Goal: Information Seeking & Learning: Check status

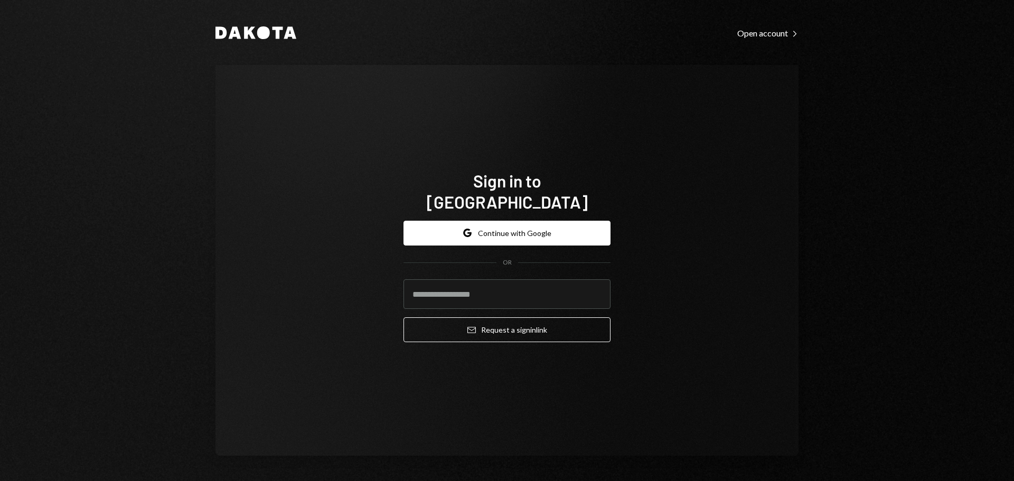
type input "**********"
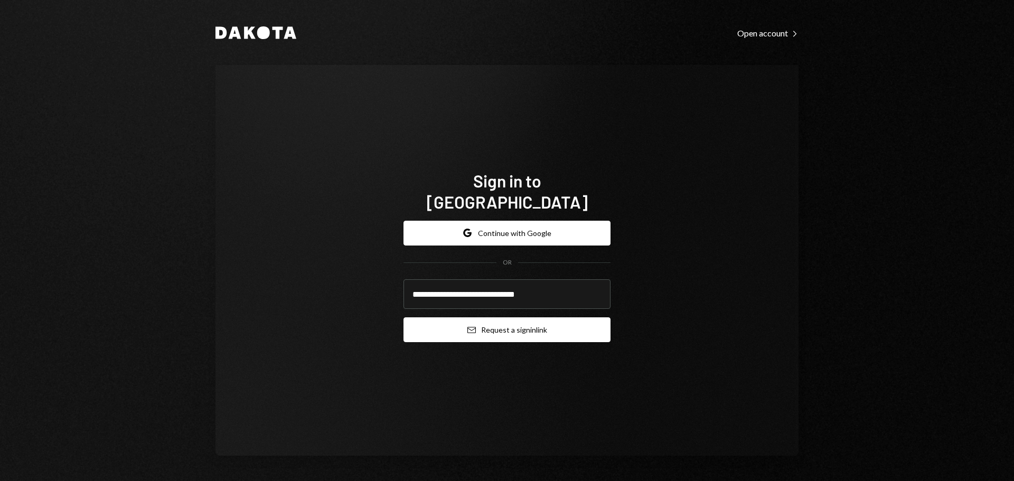
click at [480, 317] on button "Email Request a sign in link" at bounding box center [506, 329] width 207 height 25
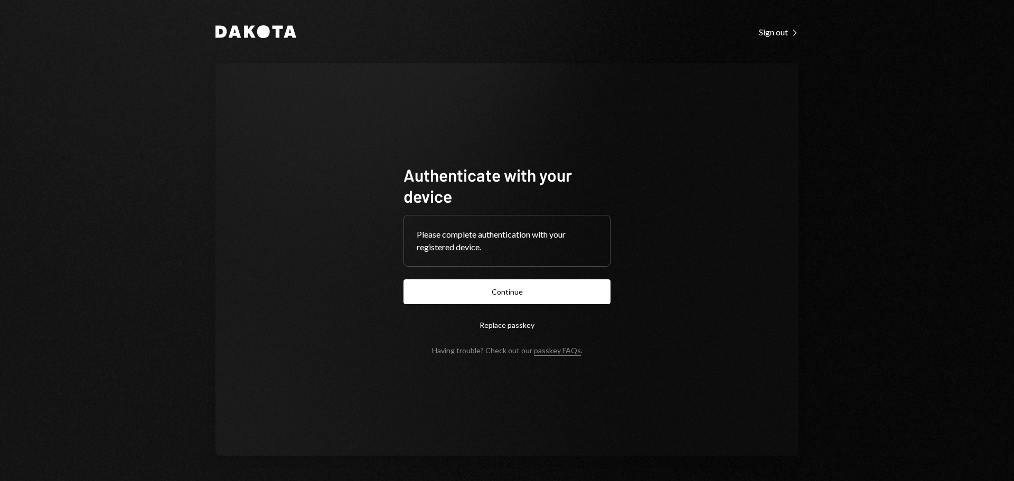
click at [499, 290] on button "Continue" at bounding box center [506, 291] width 207 height 25
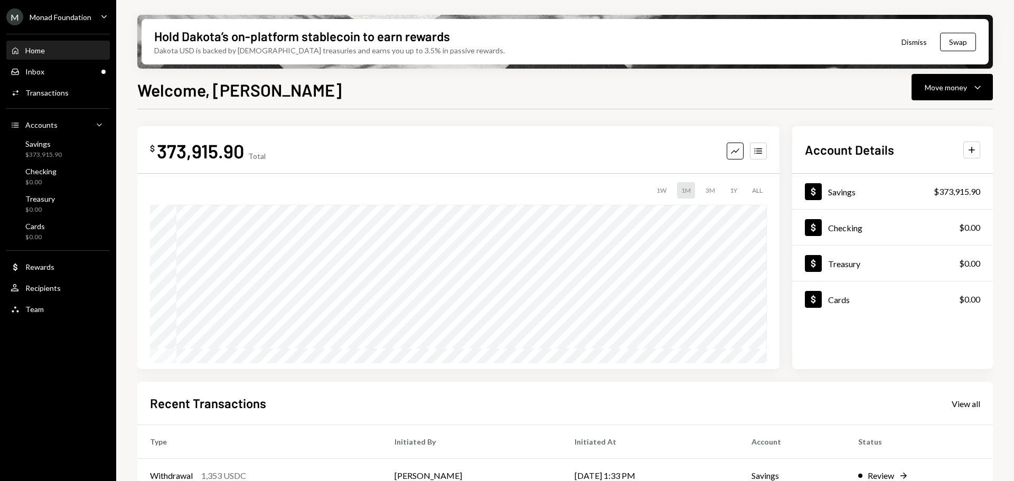
click at [57, 0] on ul "M Monad Foundation Caret Down Home Home Inbox Inbox Activities Transactions Acc…" at bounding box center [58, 160] width 116 height 321
click at [57, 10] on div "M Monad Foundation" at bounding box center [48, 16] width 85 height 17
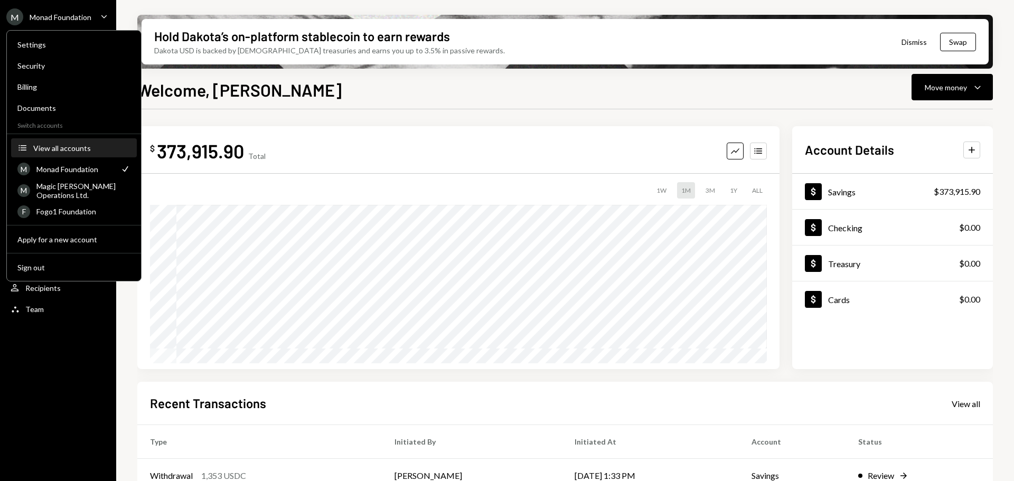
click at [62, 142] on button "Accounts View all accounts" at bounding box center [74, 148] width 126 height 19
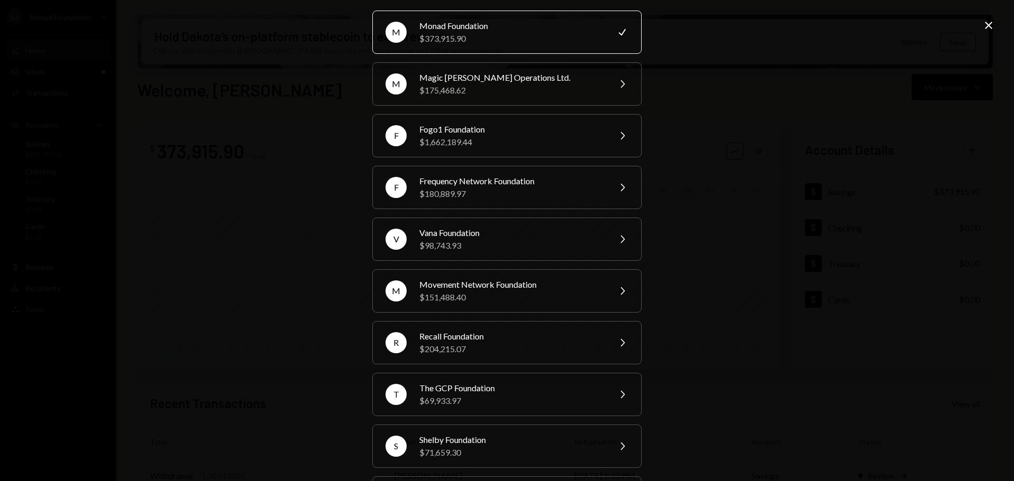
scroll to position [53, 0]
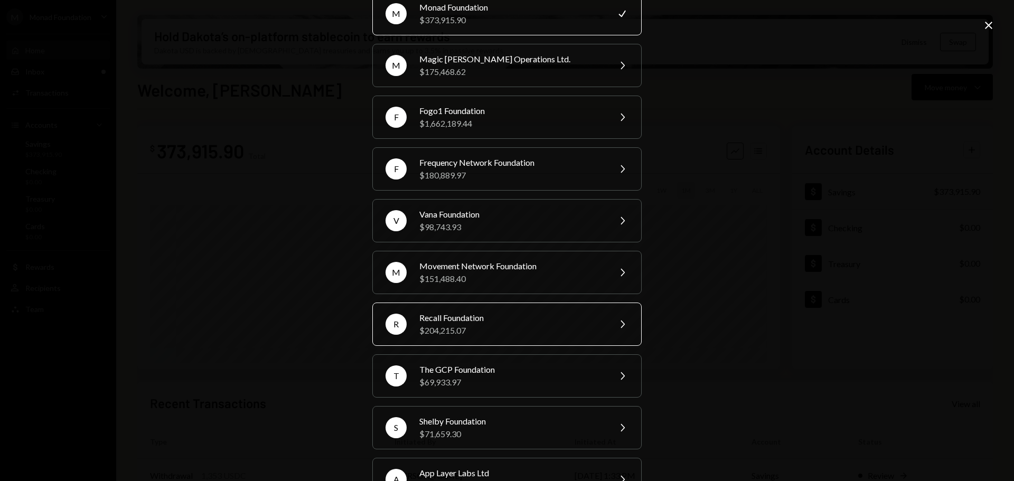
click at [488, 328] on div "$204,215.07" at bounding box center [511, 330] width 184 height 13
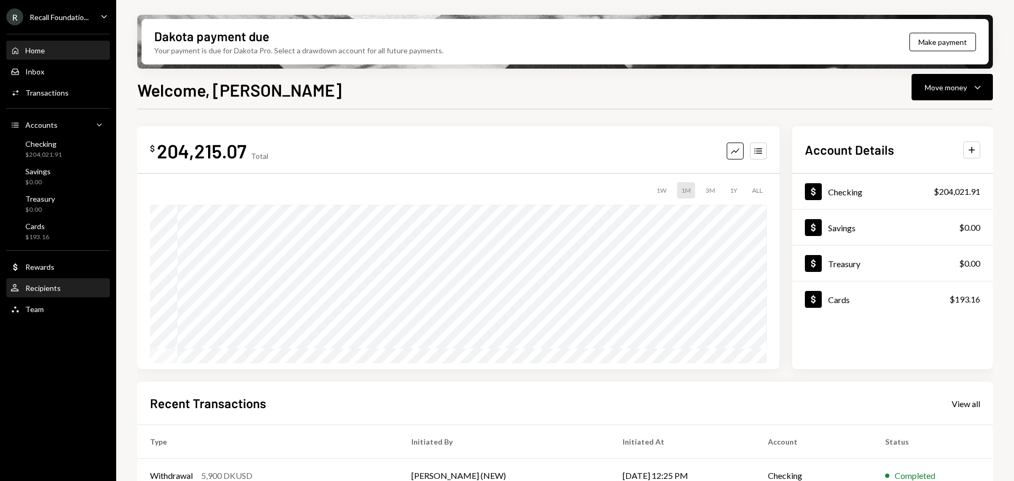
click at [50, 293] on div "User Recipients" at bounding box center [36, 289] width 50 height 10
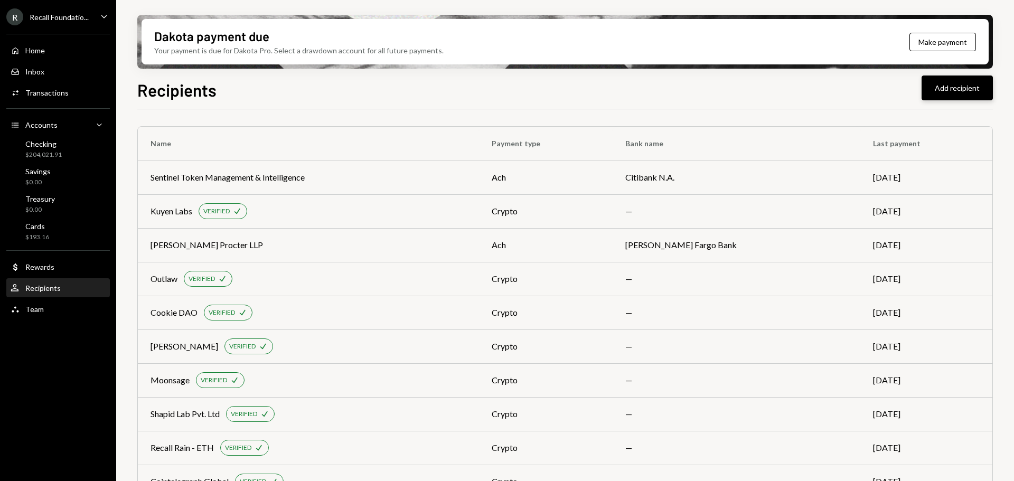
click at [931, 99] on button "Add recipient" at bounding box center [957, 88] width 71 height 25
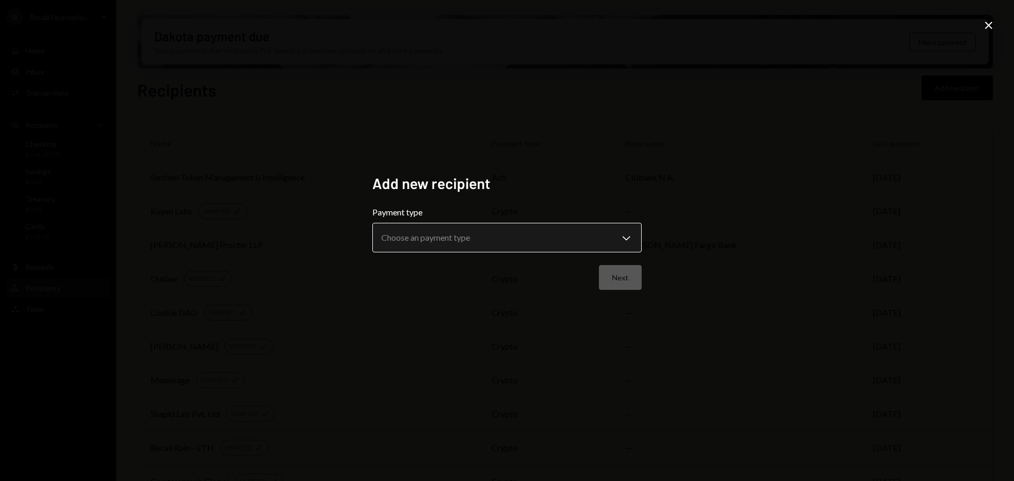
click at [515, 240] on body "R Recall Foundatio... Caret Down Home Home Inbox Inbox Activities Transactions …" at bounding box center [507, 240] width 1014 height 481
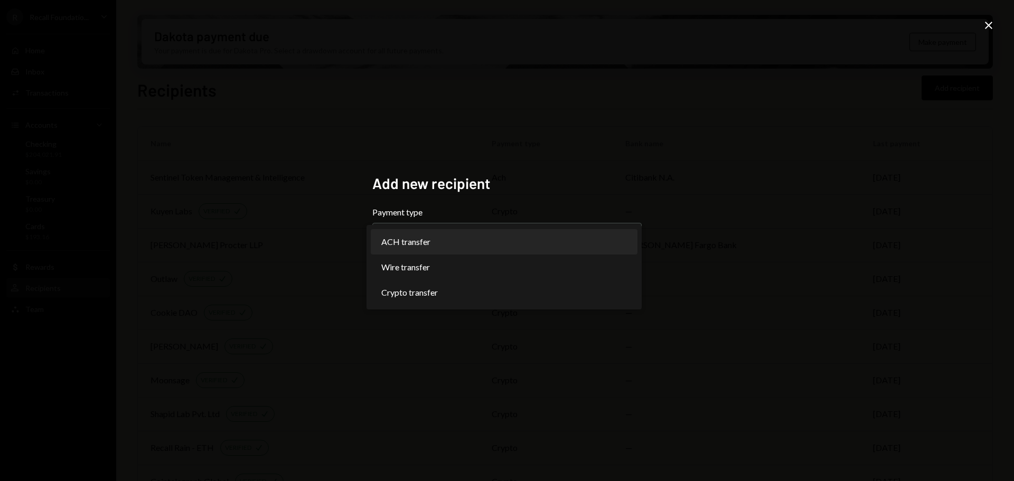
select select "***"
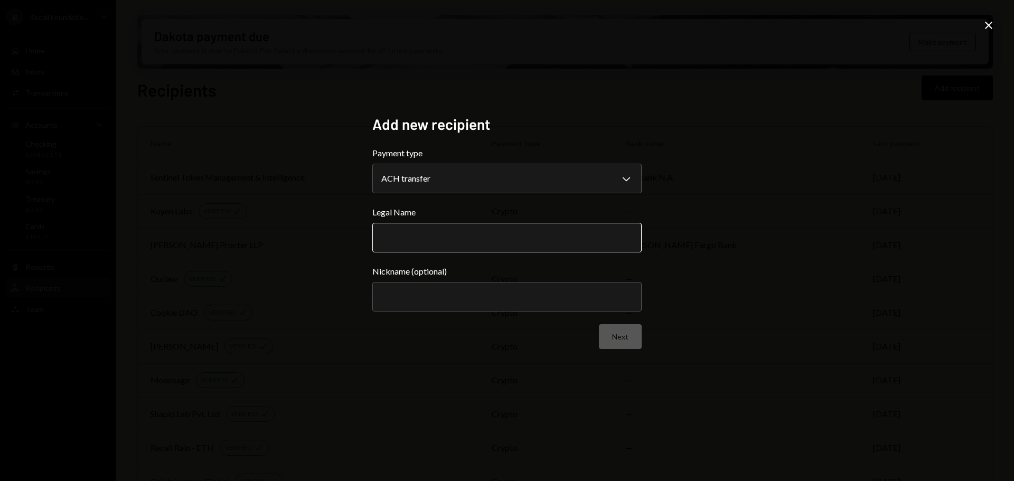
click at [496, 226] on input "Legal Name" at bounding box center [506, 238] width 269 height 30
paste input "*********"
type input "*********"
click at [624, 340] on button "Next" at bounding box center [620, 336] width 43 height 25
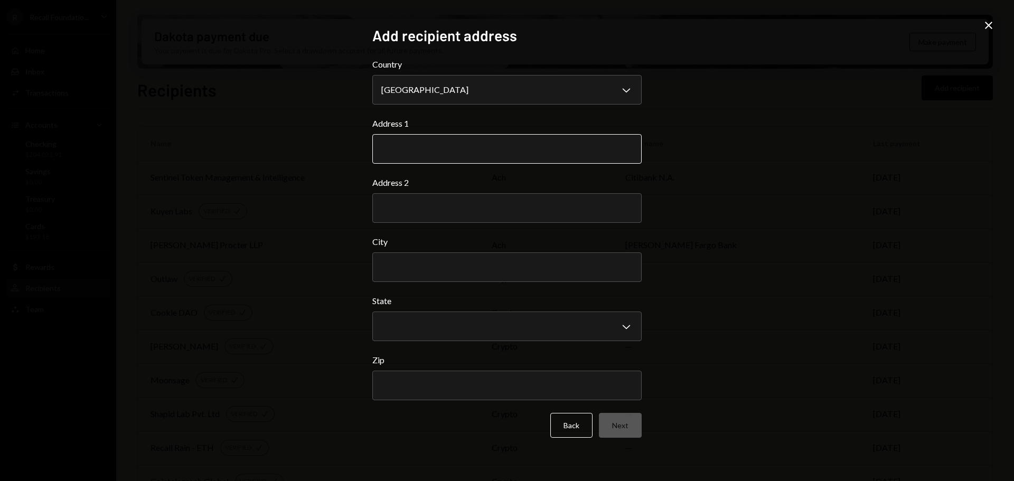
drag, startPoint x: 408, startPoint y: 136, endPoint x: 427, endPoint y: 143, distance: 20.9
click at [408, 136] on input "Address 1" at bounding box center [506, 149] width 269 height 30
paste input "**********"
type input "**********"
drag, startPoint x: 445, startPoint y: 249, endPoint x: 446, endPoint y: 255, distance: 5.9
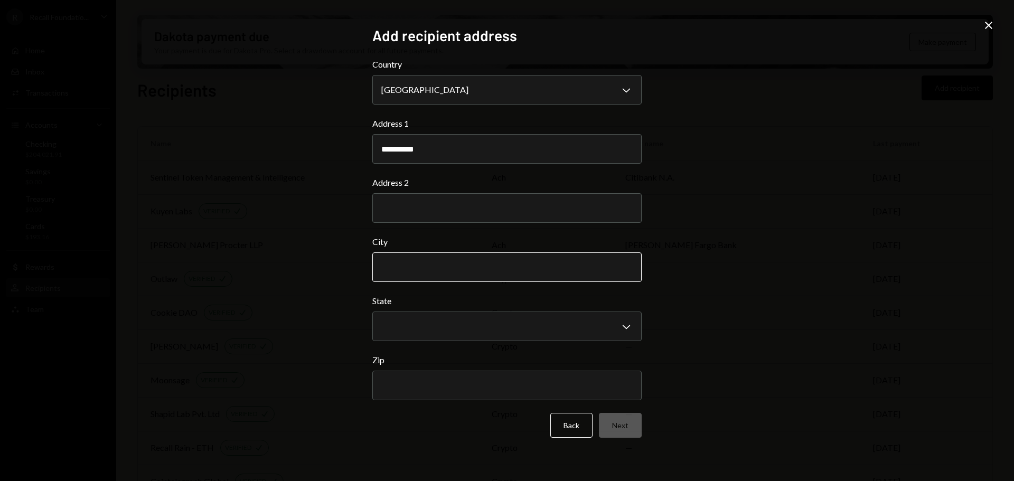
click at [445, 249] on div "City" at bounding box center [506, 259] width 269 height 46
click at [449, 262] on input "City" at bounding box center [506, 267] width 269 height 30
paste input "**********"
type input "**********"
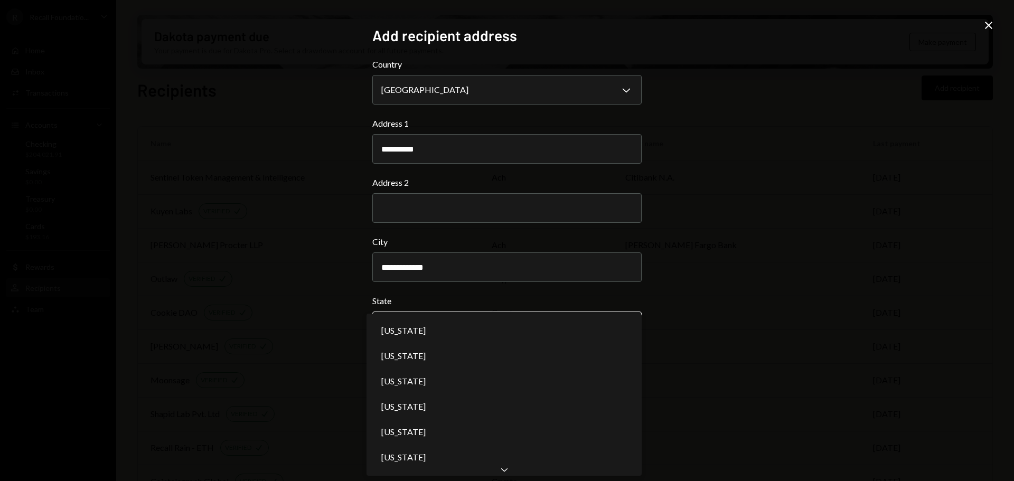
click at [449, 332] on body "R Recall Foundatio... Caret Down Home Home Inbox Inbox Activities Transactions …" at bounding box center [507, 240] width 1014 height 481
select select "**"
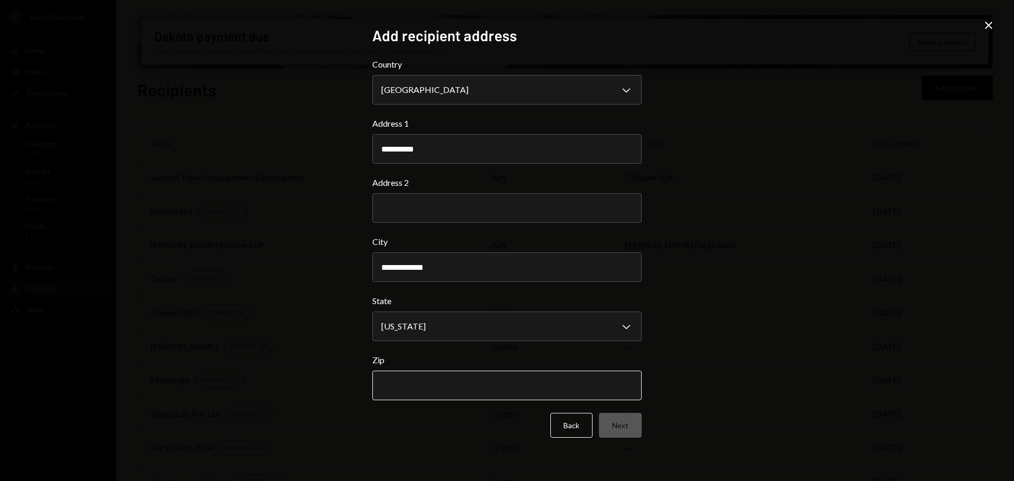
click at [490, 392] on input "Zip" at bounding box center [506, 386] width 269 height 30
paste input "*****"
type input "*****"
click at [622, 429] on button "Next" at bounding box center [620, 425] width 43 height 25
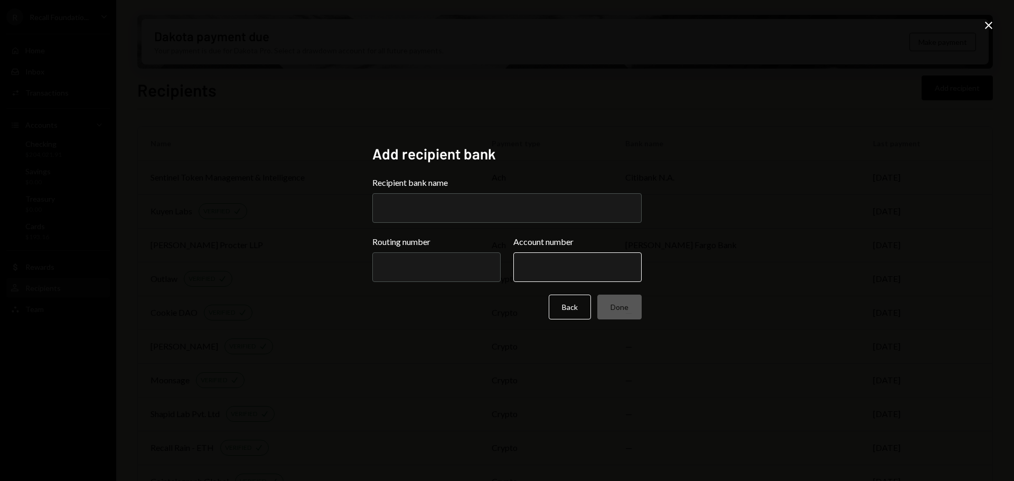
click at [574, 264] on input "Account number" at bounding box center [577, 267] width 128 height 30
paste input "*********"
type input "*********"
click at [404, 276] on input "Routing number" at bounding box center [436, 267] width 128 height 30
paste input "*********"
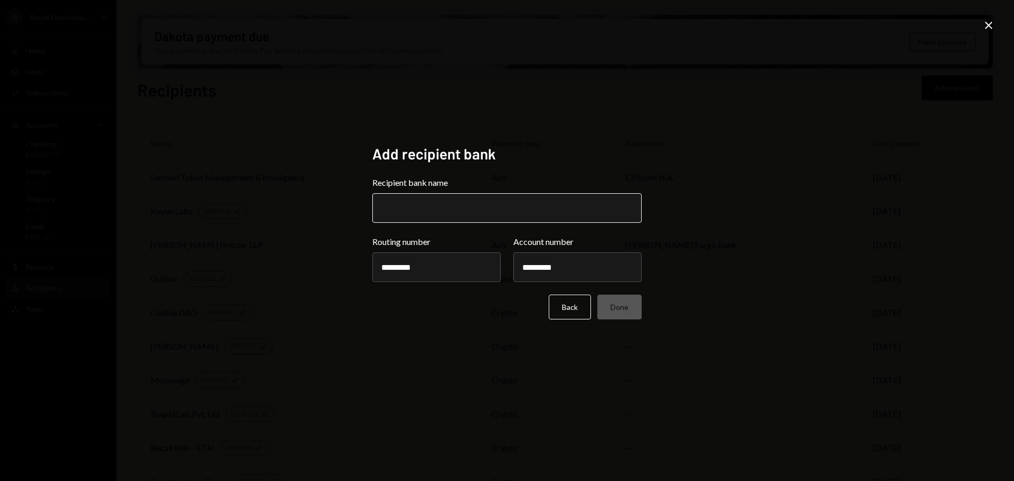
type input "*********"
click at [467, 212] on input "Recipient bank name" at bounding box center [506, 208] width 269 height 30
type input "*****"
click at [617, 316] on button "Done" at bounding box center [619, 307] width 44 height 25
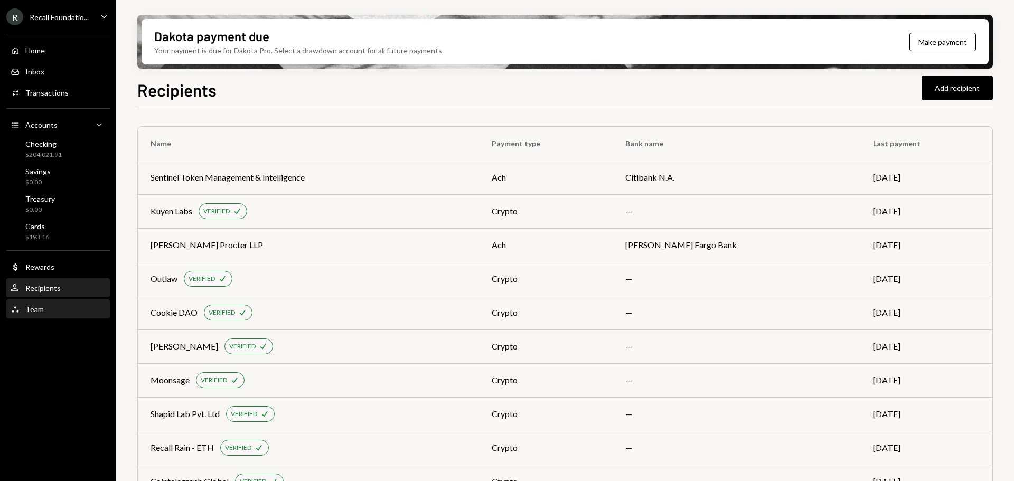
click at [46, 313] on div "Team Team" at bounding box center [58, 310] width 95 height 10
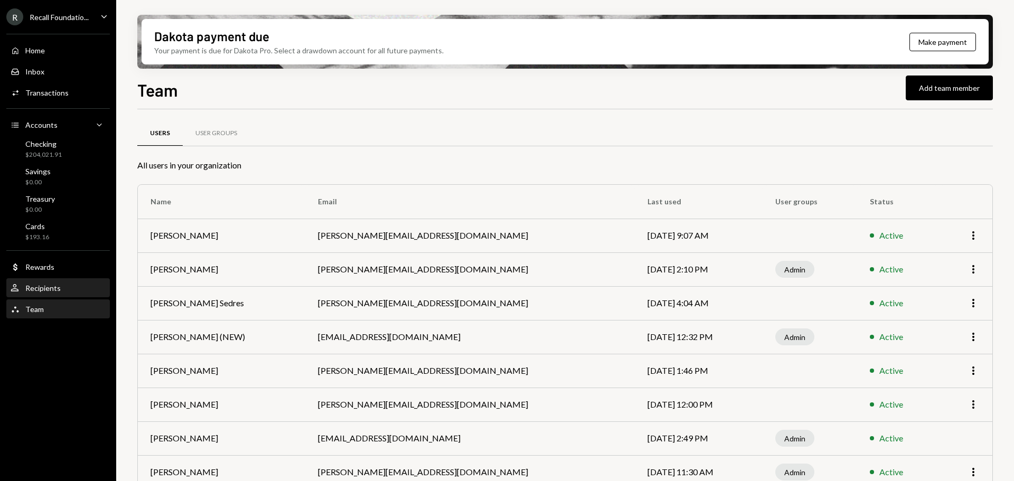
click at [46, 291] on div "Recipients" at bounding box center [42, 288] width 35 height 9
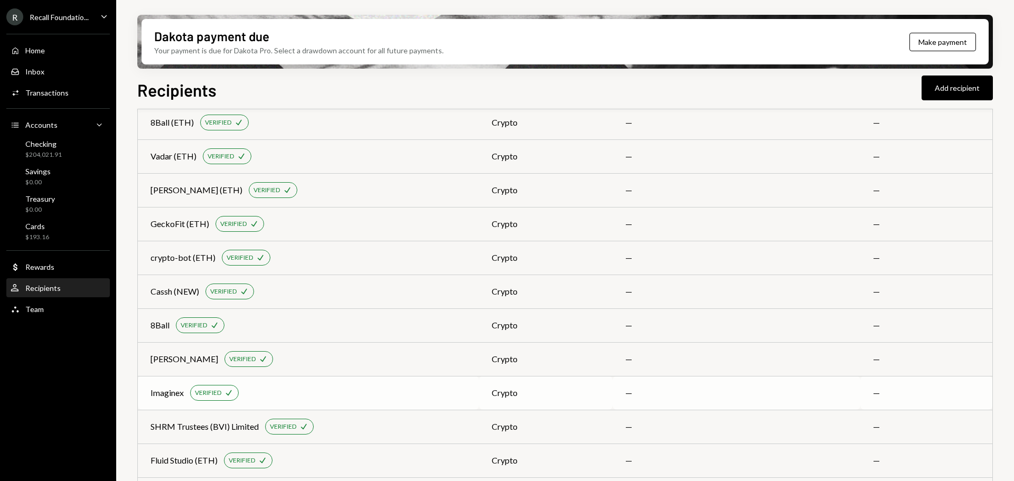
scroll to position [534, 0]
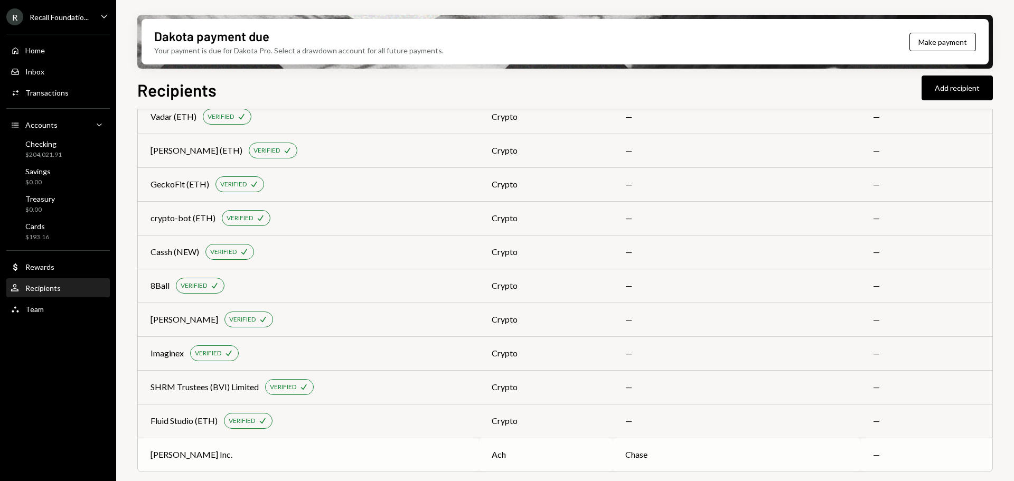
click at [306, 448] on td "Deel Inc." at bounding box center [308, 455] width 341 height 34
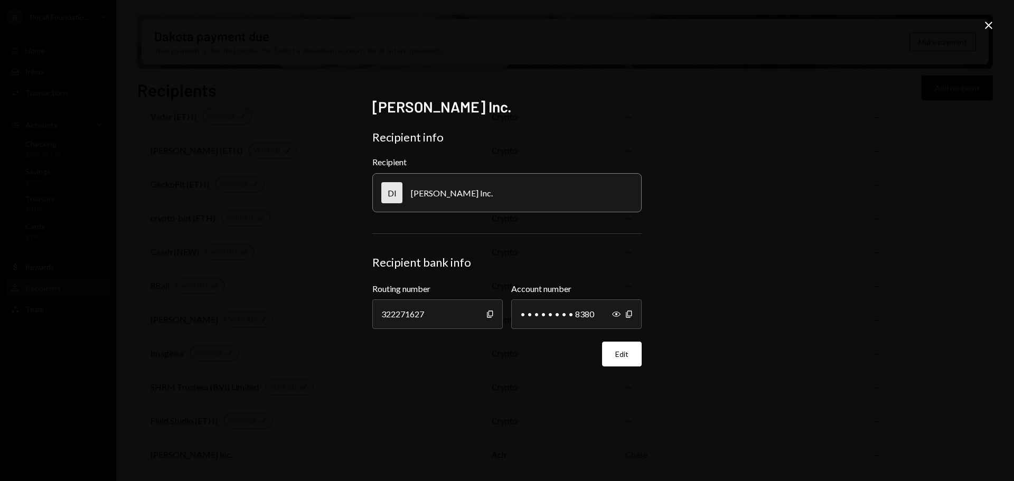
click at [986, 25] on icon "Close" at bounding box center [988, 25] width 13 height 13
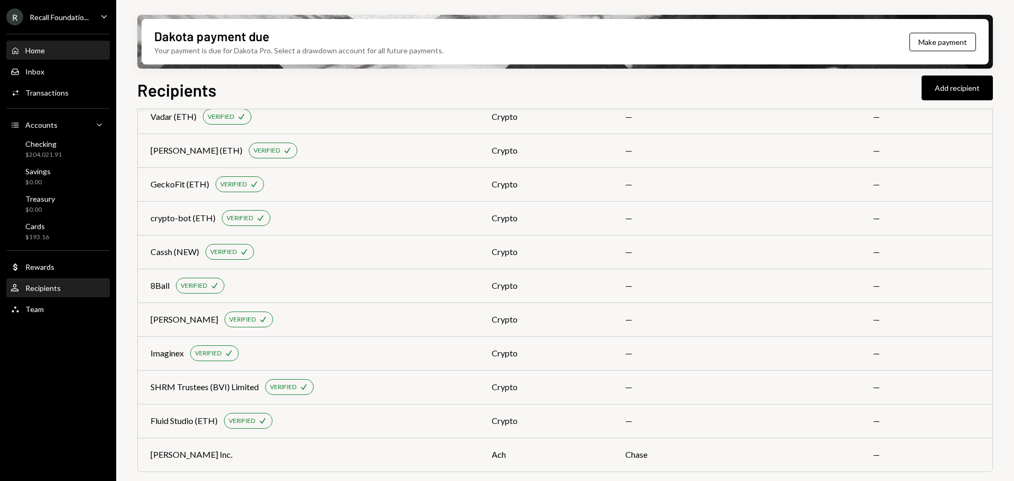
click at [50, 54] on div "Home Home" at bounding box center [58, 51] width 95 height 10
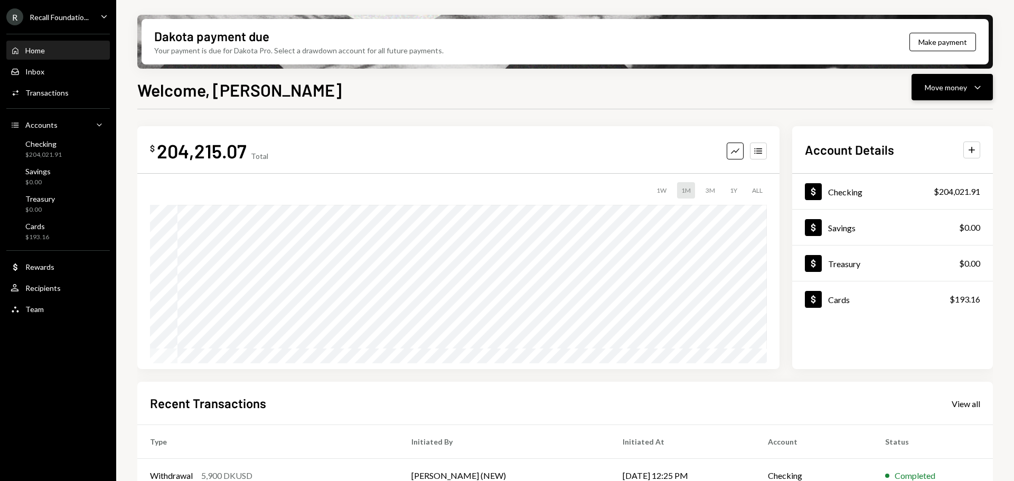
click at [951, 92] on div "Move money" at bounding box center [946, 87] width 42 height 11
click at [71, 154] on div "Checking $204,021.91" at bounding box center [58, 149] width 95 height 20
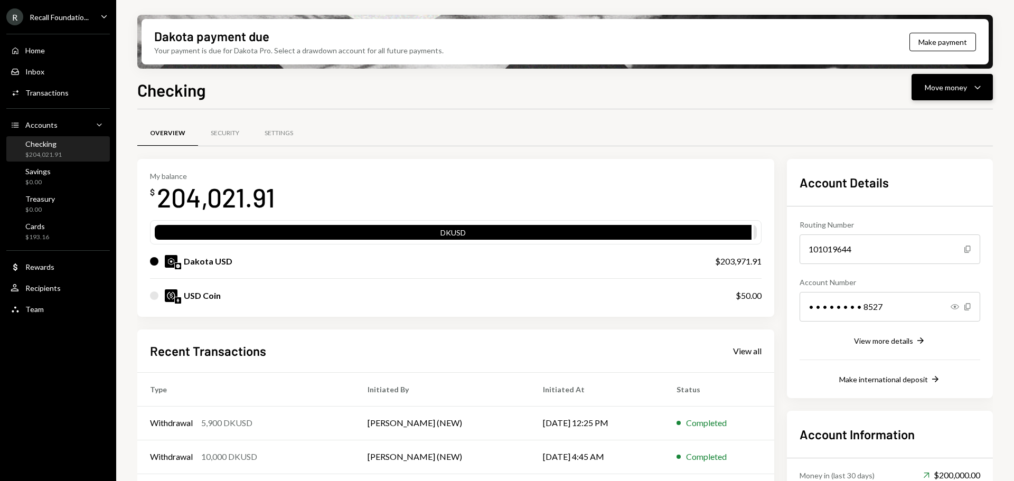
click at [977, 81] on icon "Caret Down" at bounding box center [977, 87] width 13 height 13
click at [946, 118] on div "Send" at bounding box center [943, 119] width 77 height 11
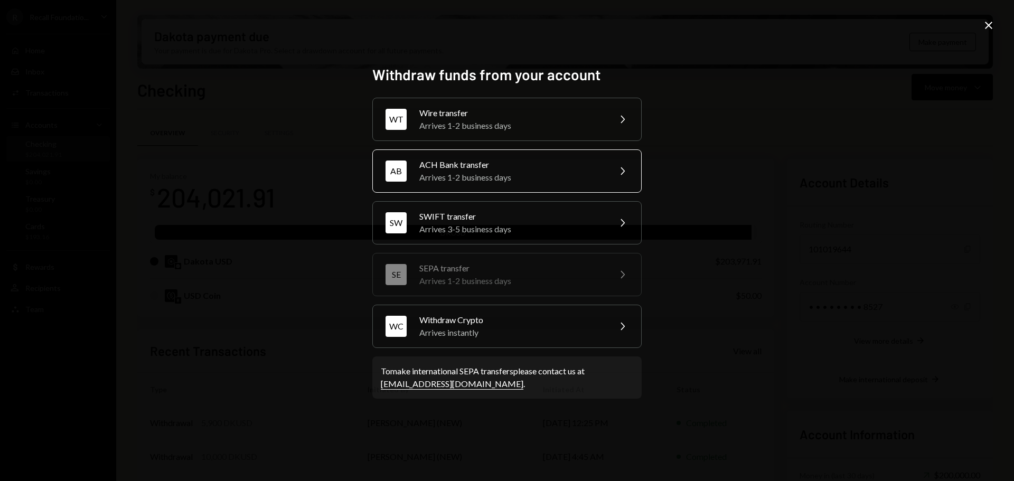
click at [506, 177] on div "Arrives 1-2 business days" at bounding box center [511, 177] width 184 height 13
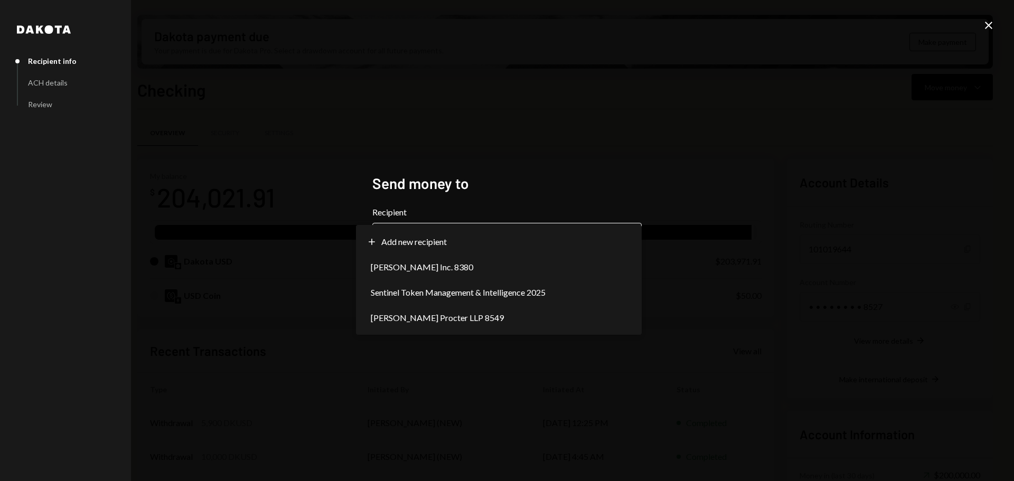
click at [434, 230] on body "R Recall Foundatio... Caret Down Home Home Inbox Inbox Activities Transactions …" at bounding box center [507, 240] width 1014 height 481
select select "**********"
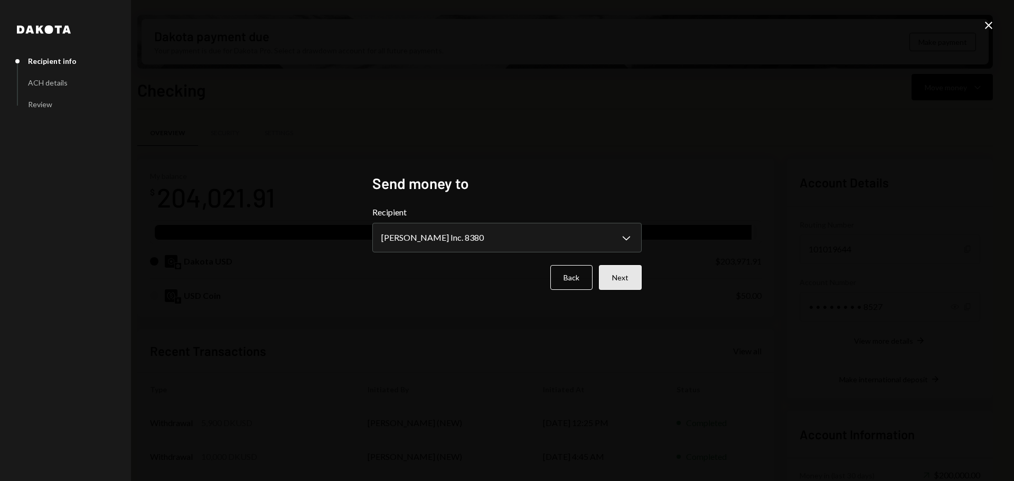
click at [618, 279] on button "Next" at bounding box center [620, 277] width 43 height 25
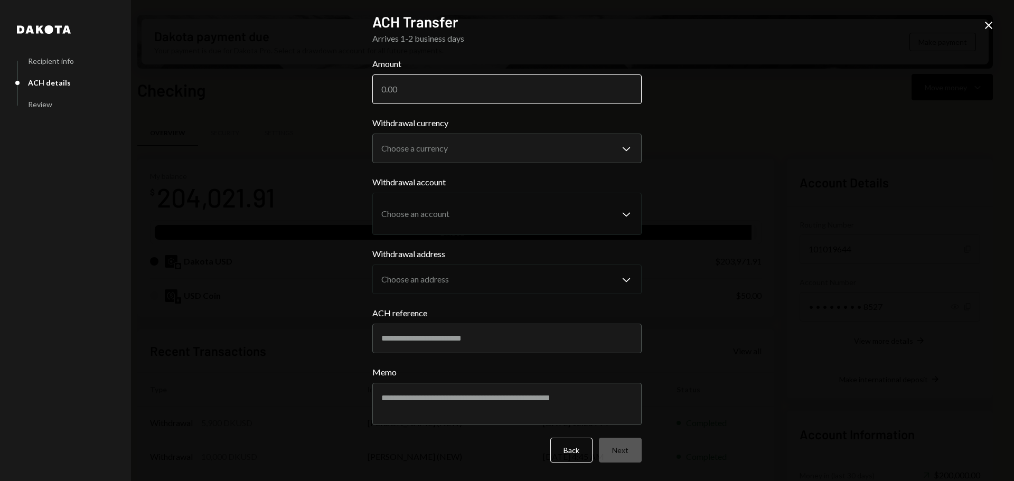
click at [480, 96] on input "Amount" at bounding box center [506, 89] width 269 height 30
paste input "35416.09"
type input "35416.09"
click at [491, 149] on body "R Recall Foundatio... Caret Down Home Home Inbox Inbox Activities Transactions …" at bounding box center [507, 240] width 1014 height 481
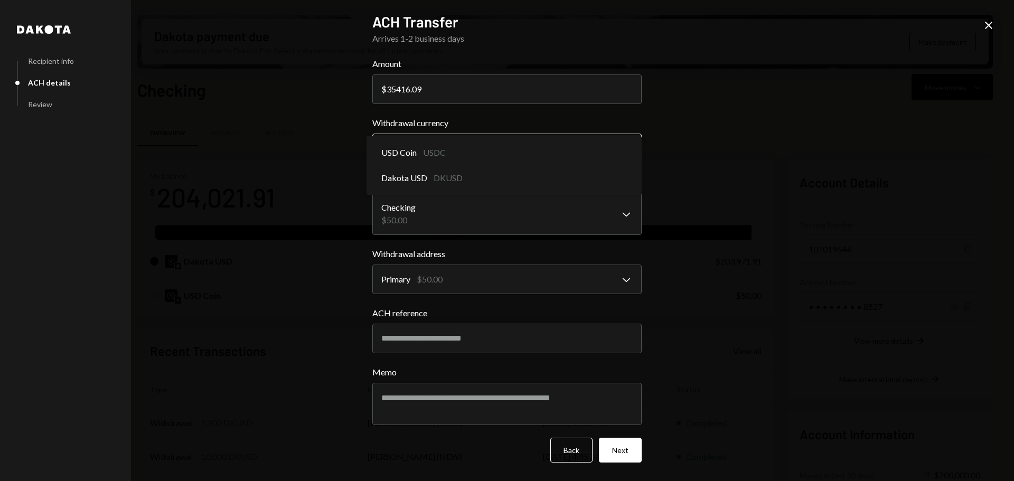
click at [524, 140] on body "R Recall Foundatio... Caret Down Home Home Inbox Inbox Activities Transactions …" at bounding box center [507, 240] width 1014 height 481
select select "*****"
click at [551, 341] on input "ACH reference" at bounding box center [506, 339] width 269 height 30
paste input "**********"
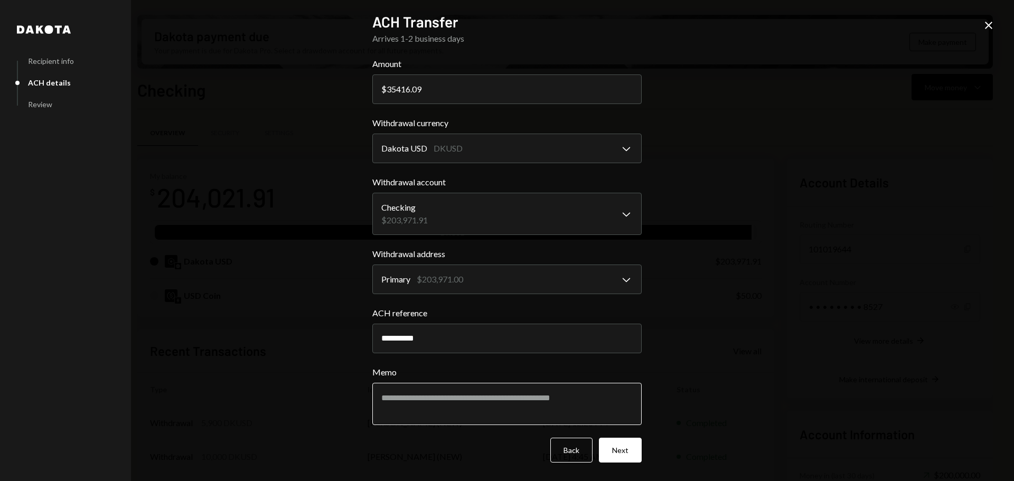
type input "**********"
click at [467, 397] on textarea "Memo" at bounding box center [506, 404] width 269 height 42
click at [477, 396] on textarea "******" at bounding box center [506, 404] width 269 height 42
paste textarea "**********"
type textarea "**********"
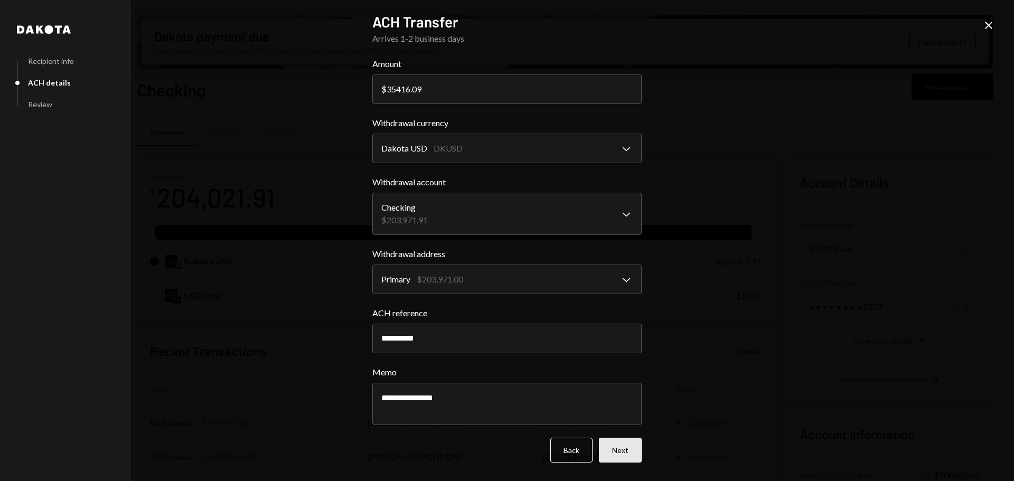
click at [631, 447] on button "Next" at bounding box center [620, 450] width 43 height 25
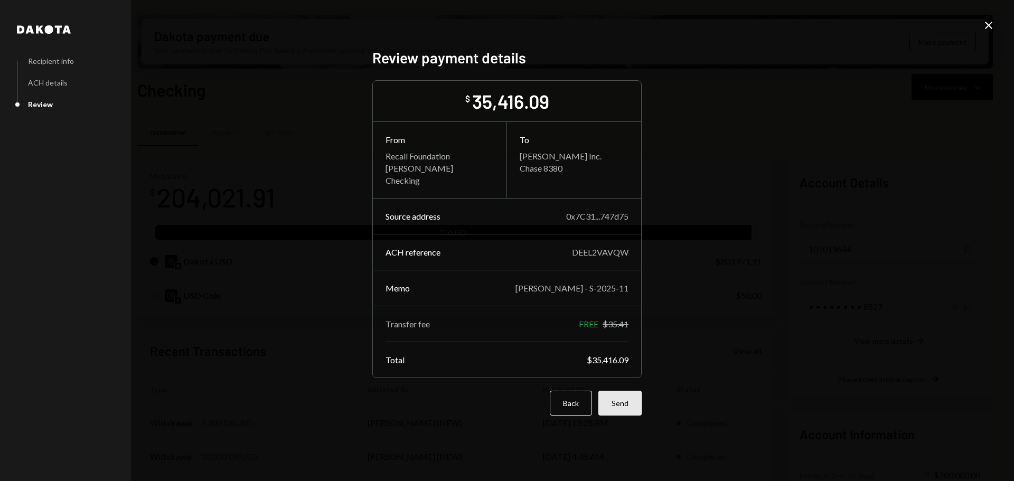
click at [623, 406] on button "Send" at bounding box center [619, 403] width 43 height 25
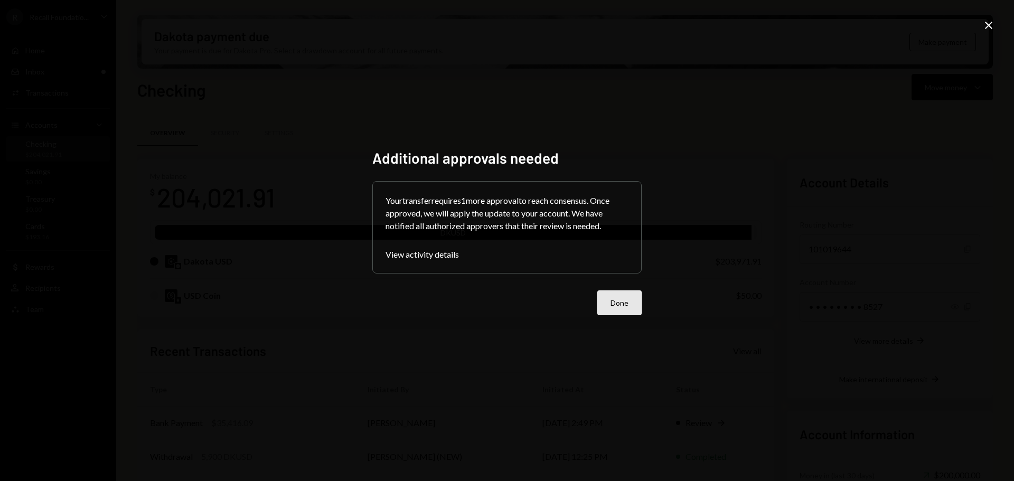
click at [626, 298] on button "Done" at bounding box center [619, 302] width 44 height 25
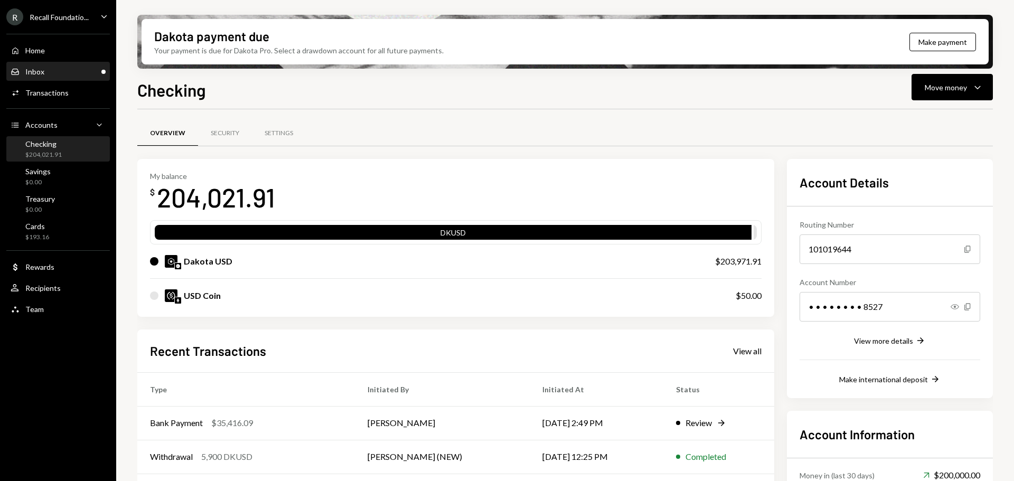
click at [44, 78] on div "Inbox Inbox" at bounding box center [58, 72] width 95 height 18
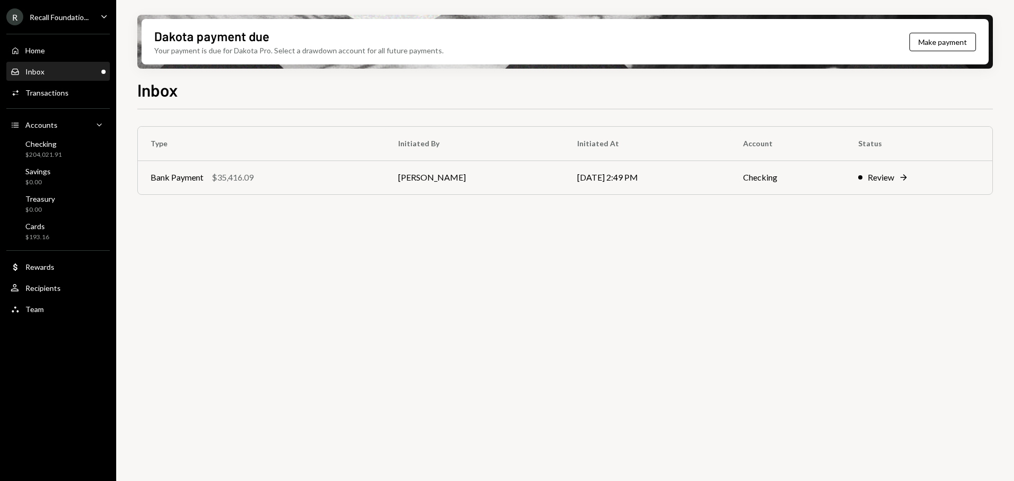
click at [53, 69] on div "Inbox Inbox" at bounding box center [58, 72] width 95 height 10
click at [57, 54] on div "Home Home" at bounding box center [58, 51] width 95 height 10
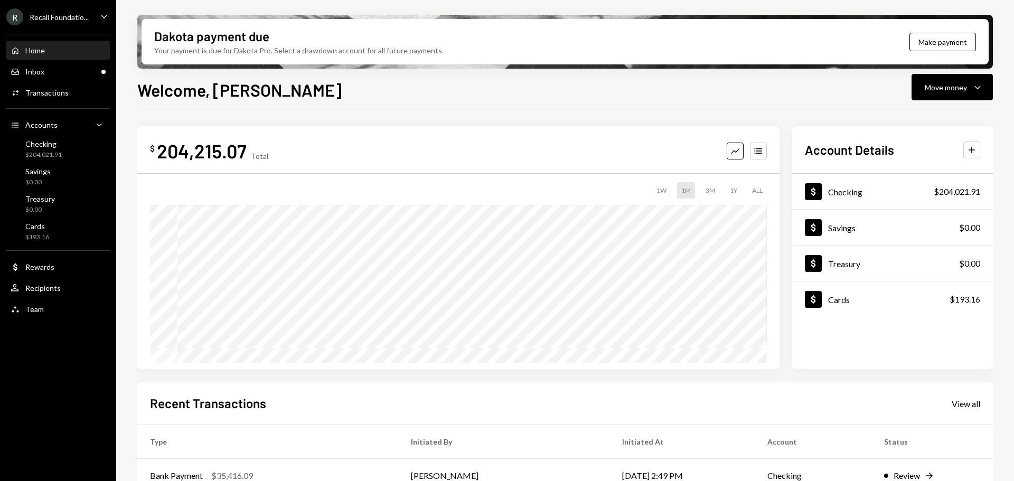
click at [42, 54] on div "Home" at bounding box center [35, 50] width 20 height 9
click at [45, 16] on div "Recall Foundatio..." at bounding box center [59, 17] width 59 height 9
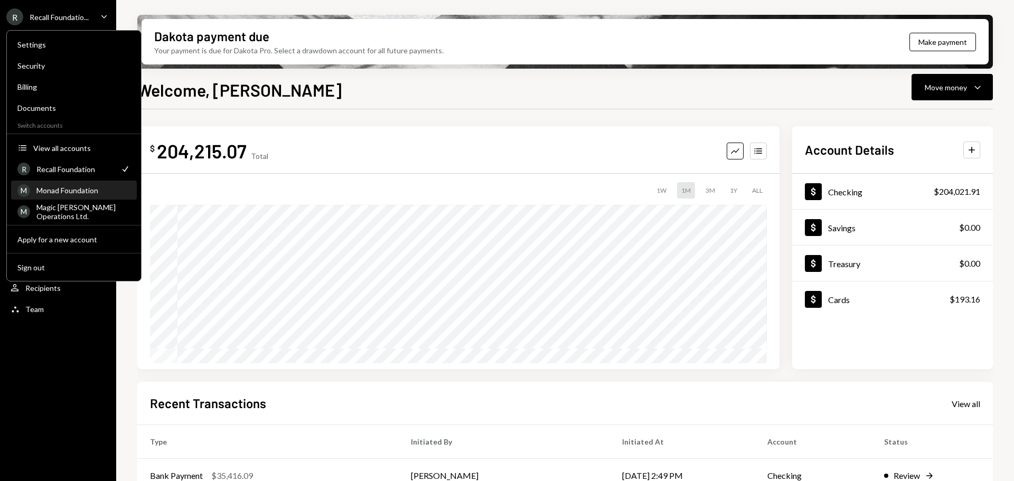
click at [74, 192] on div "Monad Foundation" at bounding box center [83, 190] width 94 height 9
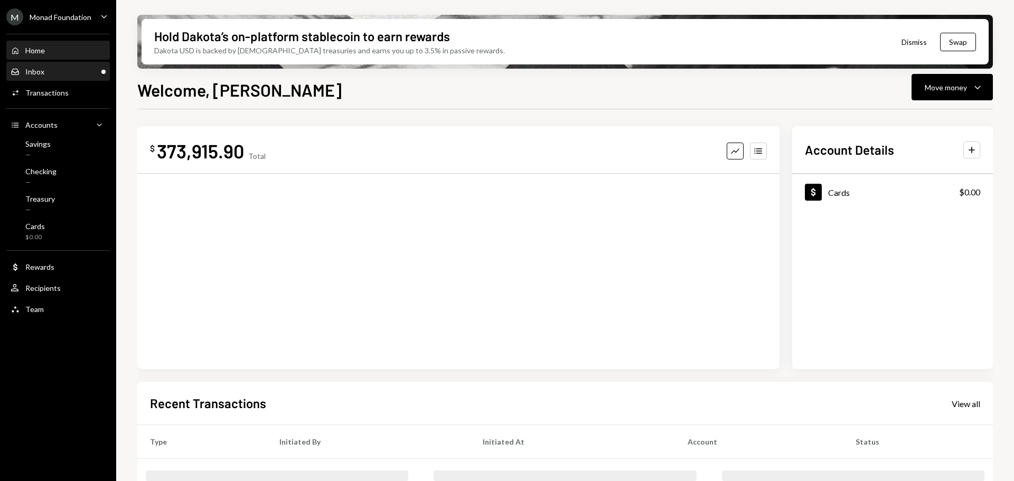
click at [25, 70] on div "Inbox Inbox" at bounding box center [28, 72] width 34 height 10
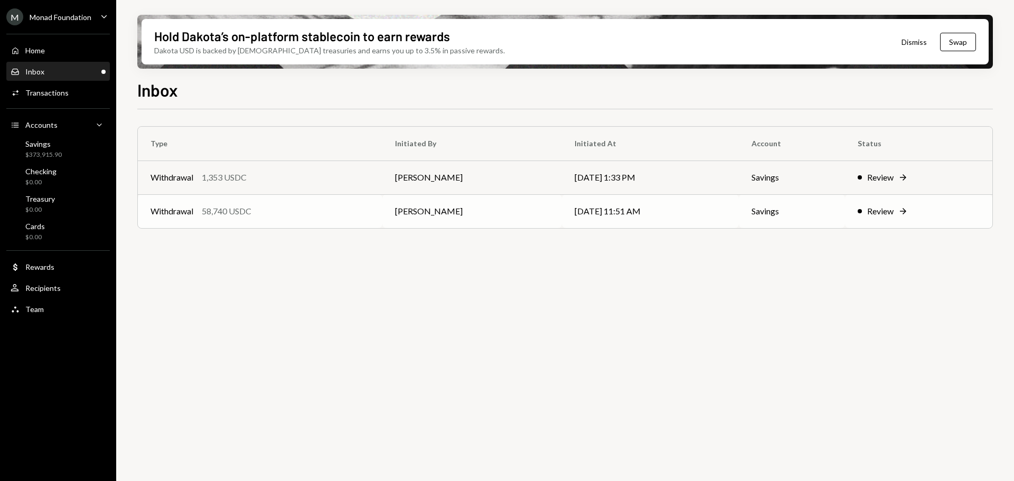
click at [284, 214] on div "Withdrawal 58,740 USDC" at bounding box center [260, 211] width 219 height 13
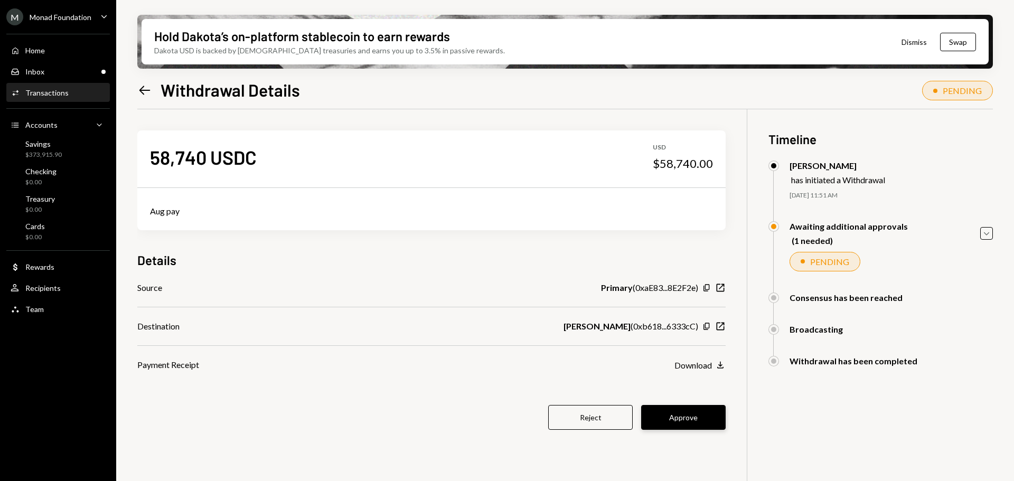
click at [701, 417] on button "Approve" at bounding box center [683, 417] width 85 height 25
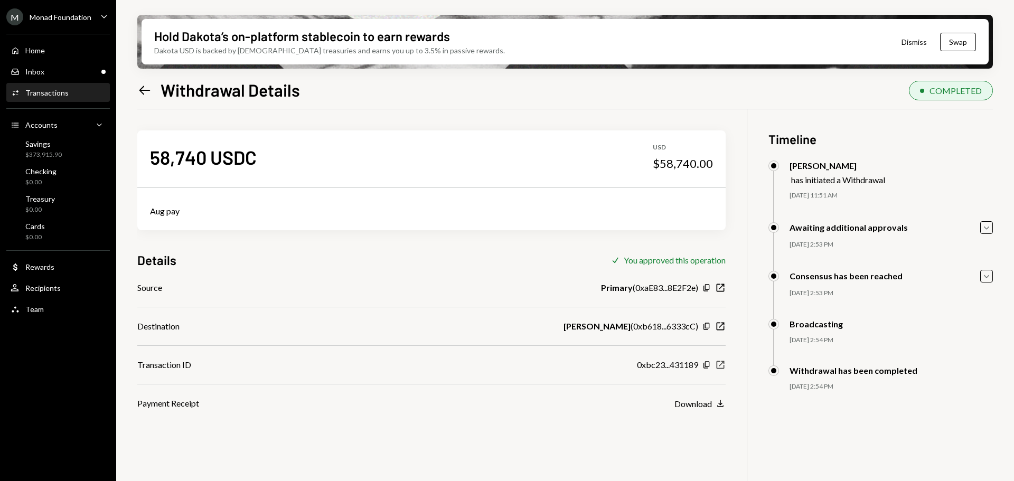
click at [725, 367] on icon "New Window" at bounding box center [720, 365] width 11 height 11
click at [30, 151] on div "$315,175.90" at bounding box center [43, 155] width 36 height 9
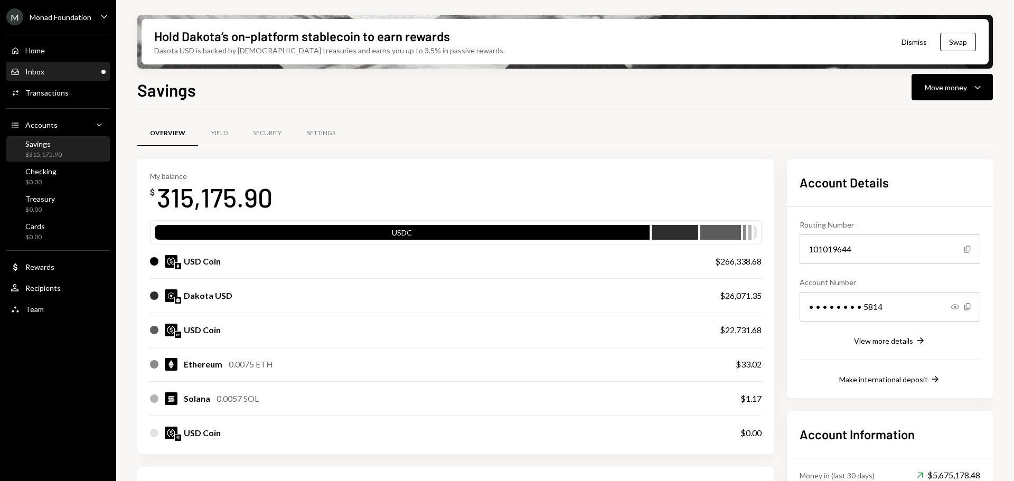
click at [51, 64] on div "Inbox Inbox" at bounding box center [58, 72] width 95 height 18
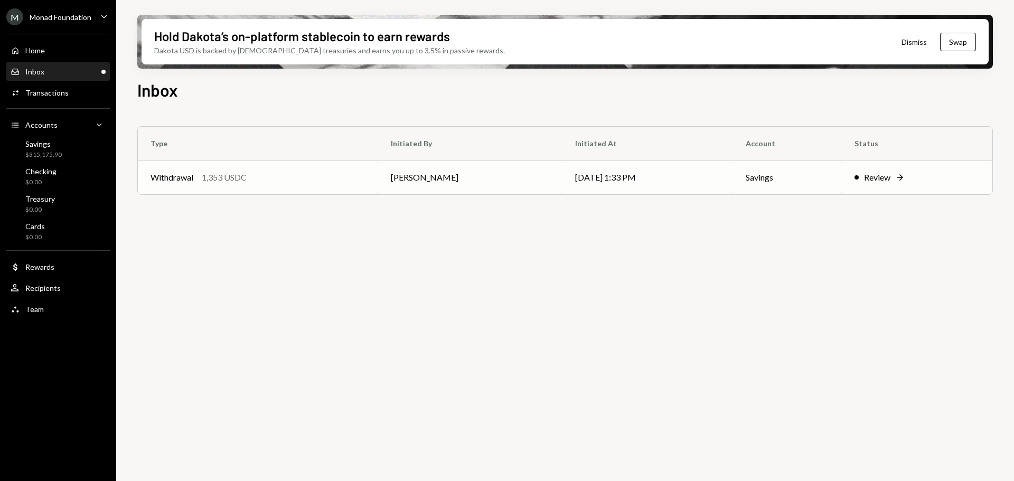
click at [330, 181] on div "Withdrawal 1,353 USDC" at bounding box center [258, 177] width 215 height 13
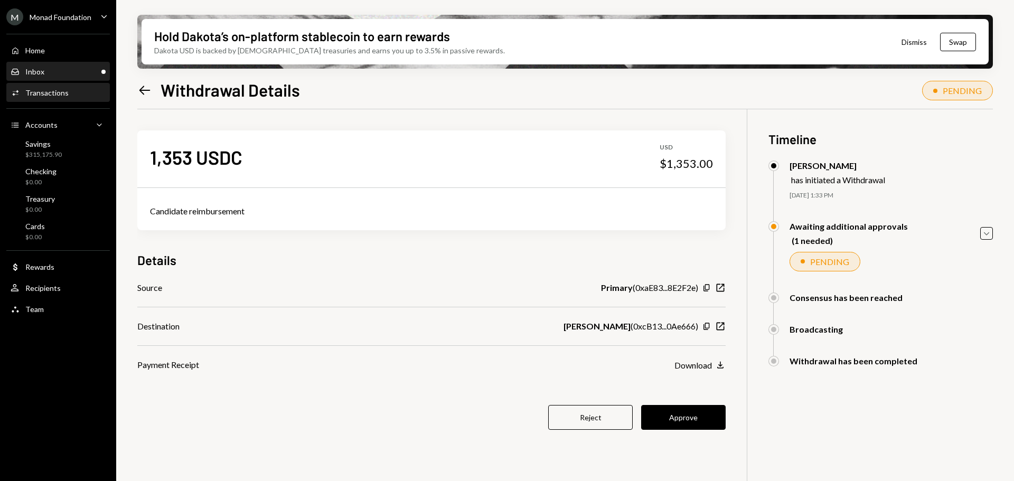
click at [45, 65] on div "Inbox Inbox" at bounding box center [58, 72] width 95 height 18
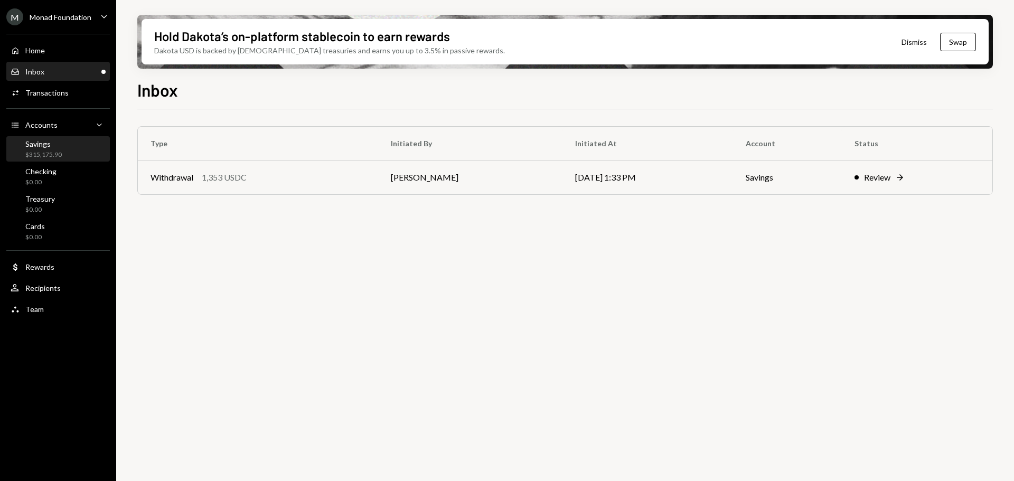
click at [50, 144] on div "Savings" at bounding box center [43, 143] width 36 height 9
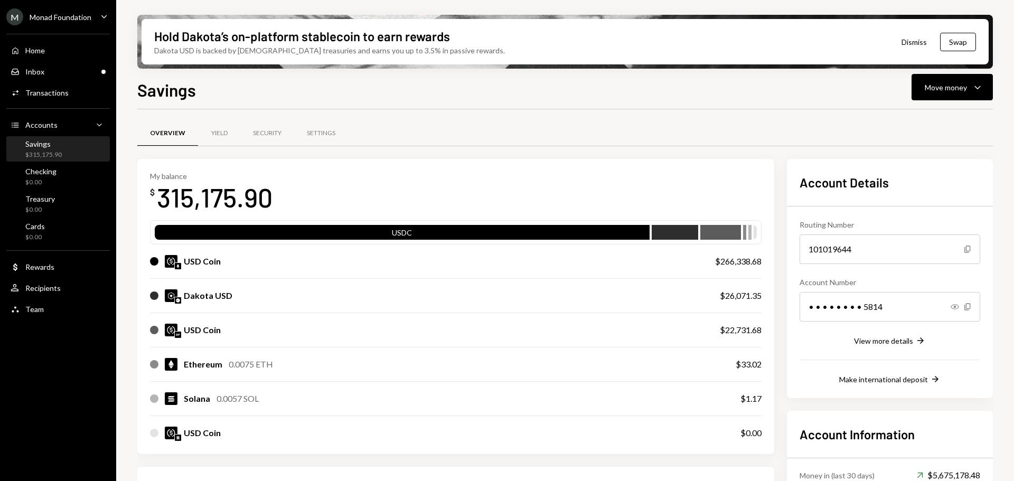
click at [35, 16] on div "Monad Foundation" at bounding box center [61, 17] width 62 height 9
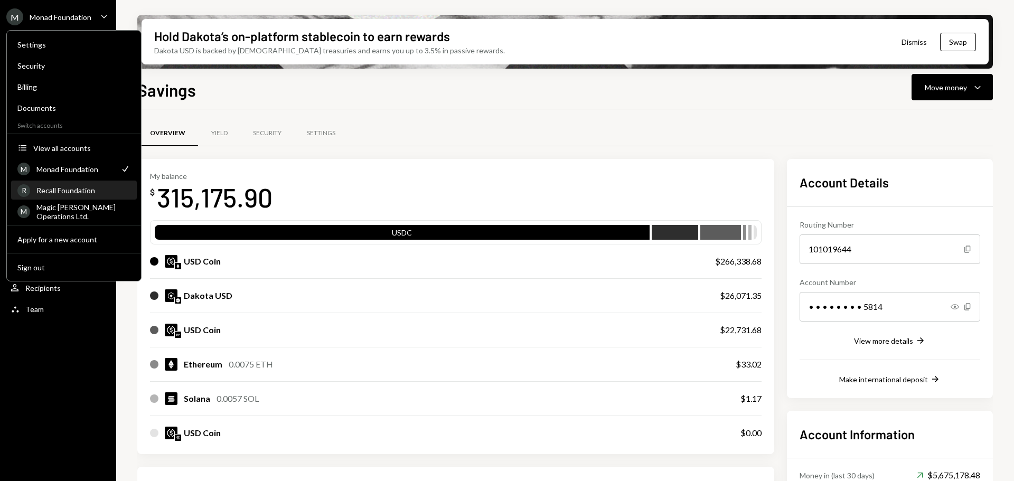
click at [75, 188] on div "Recall Foundation" at bounding box center [83, 190] width 94 height 9
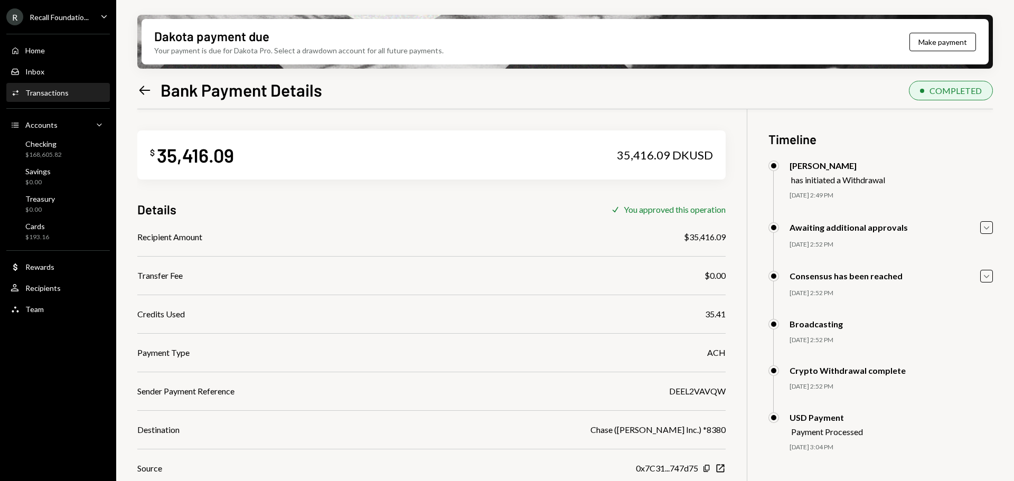
scroll to position [85, 0]
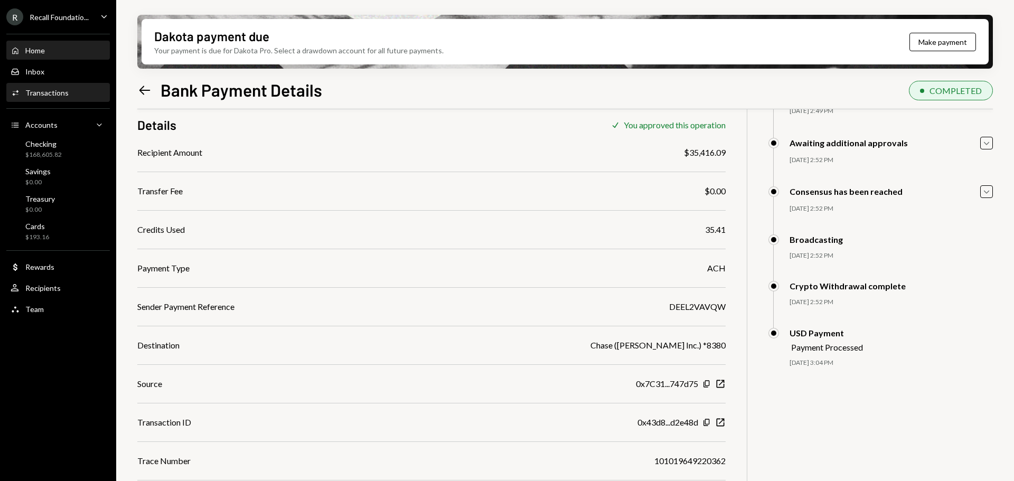
click at [49, 46] on div "Home Home" at bounding box center [58, 51] width 95 height 10
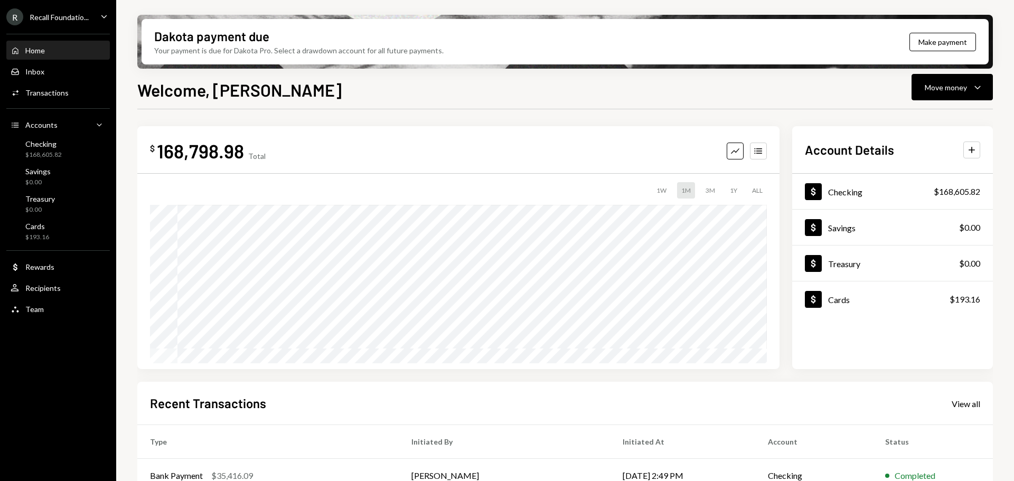
click at [65, 15] on div "Recall Foundatio..." at bounding box center [59, 17] width 59 height 9
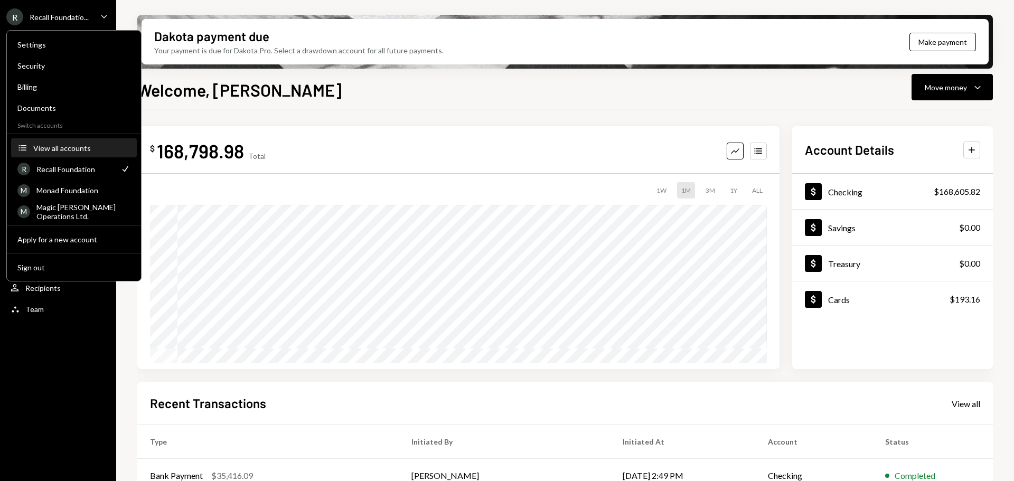
click at [74, 145] on div "View all accounts" at bounding box center [81, 148] width 97 height 9
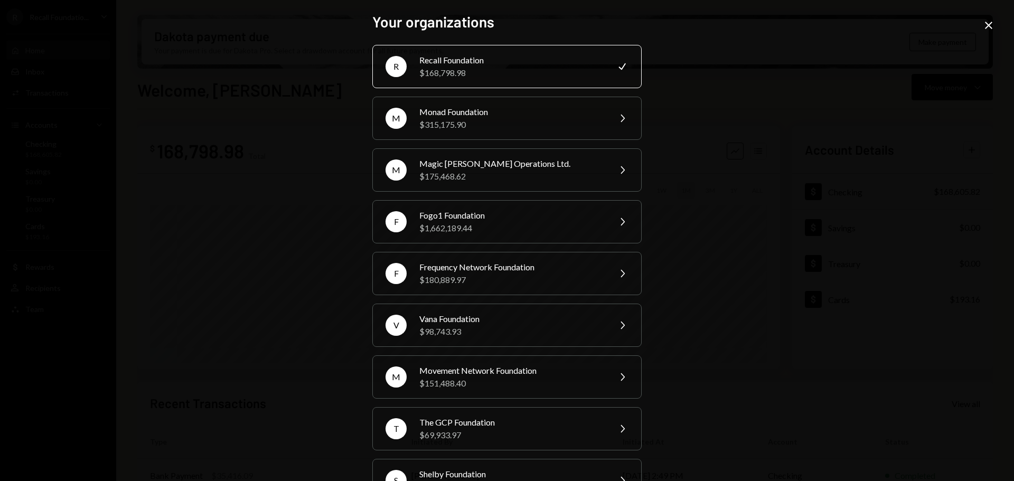
click at [990, 27] on icon at bounding box center [988, 25] width 7 height 7
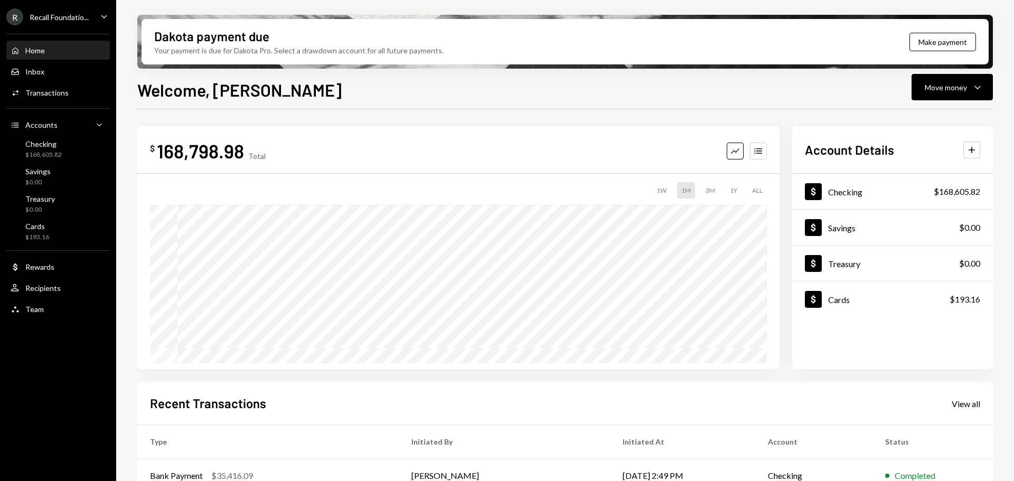
click at [73, 12] on div "R Recall Foundatio..." at bounding box center [47, 16] width 82 height 17
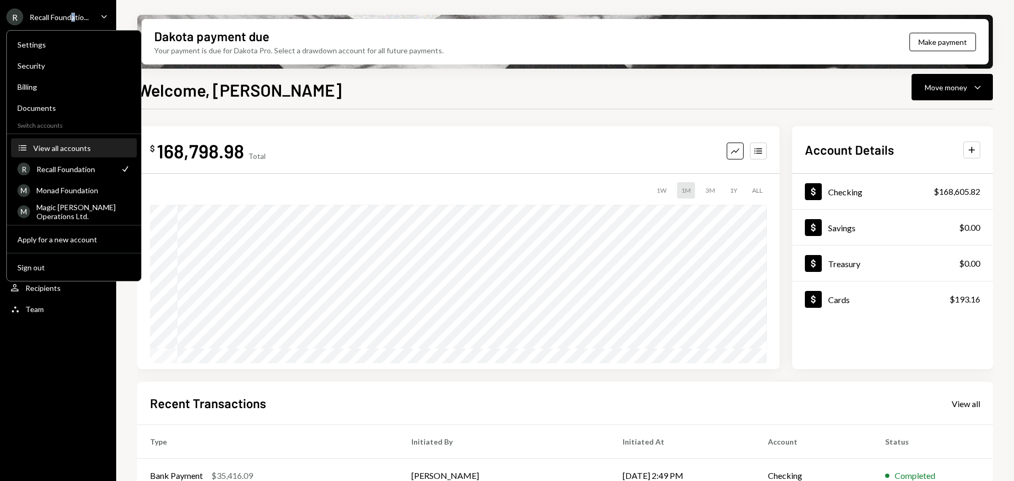
click at [65, 154] on button "Accounts View all accounts" at bounding box center [74, 148] width 126 height 19
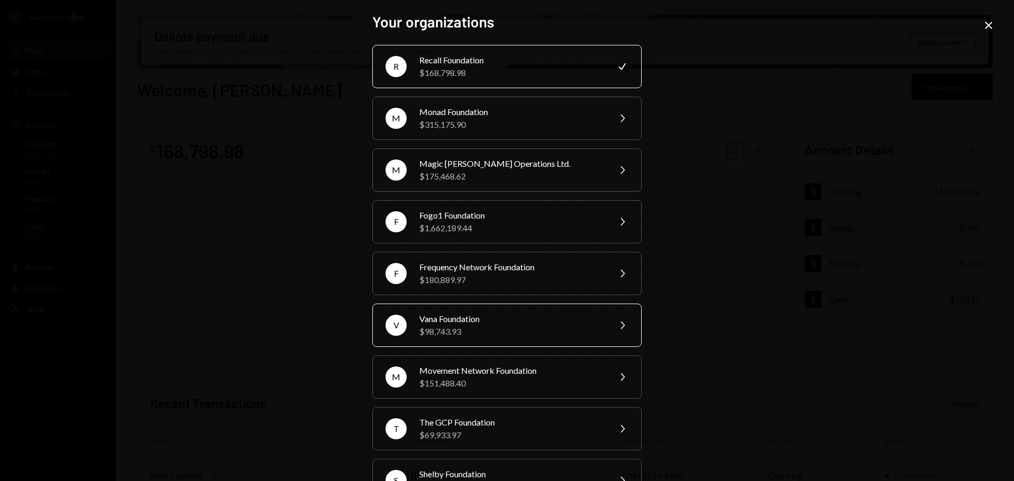
click at [458, 318] on div "Vana Foundation" at bounding box center [511, 319] width 184 height 13
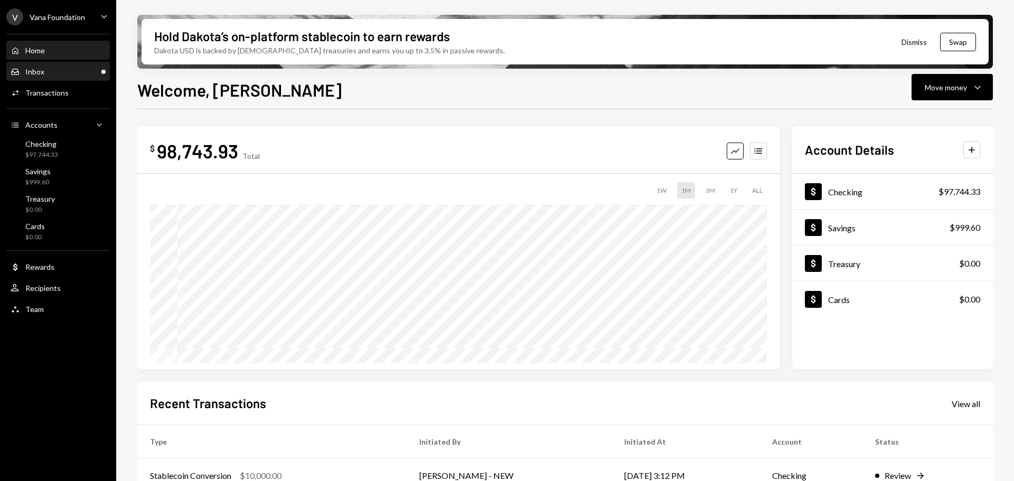
click at [73, 74] on div "Inbox Inbox" at bounding box center [58, 72] width 95 height 10
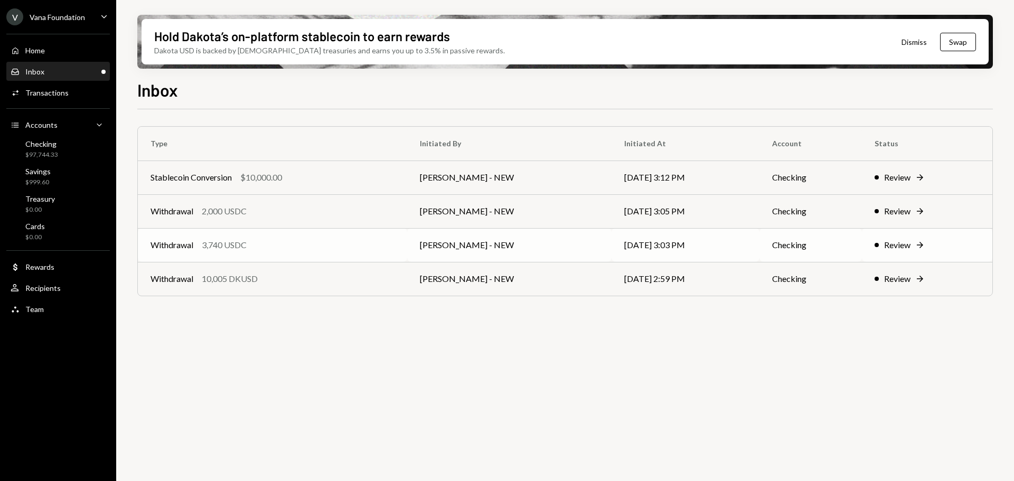
drag, startPoint x: 301, startPoint y: 230, endPoint x: 306, endPoint y: 235, distance: 7.5
click at [301, 230] on td "Withdrawal 3,740 USDC" at bounding box center [272, 245] width 269 height 34
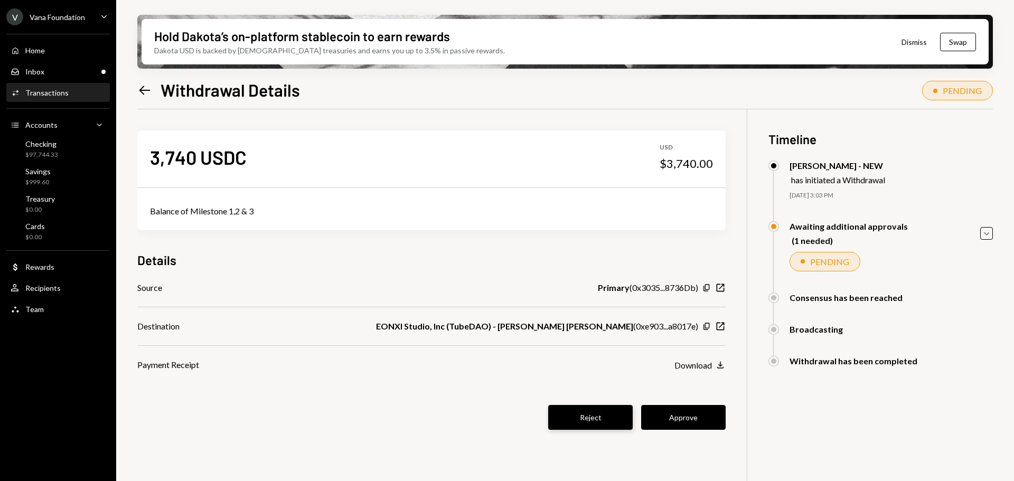
click at [588, 417] on button "Reject" at bounding box center [590, 417] width 85 height 25
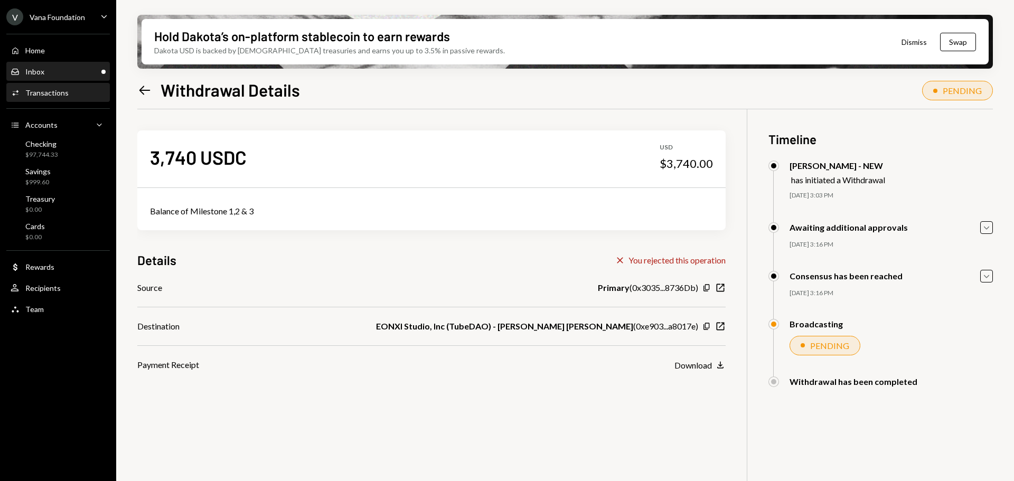
click at [54, 67] on div "Inbox Inbox" at bounding box center [58, 72] width 95 height 10
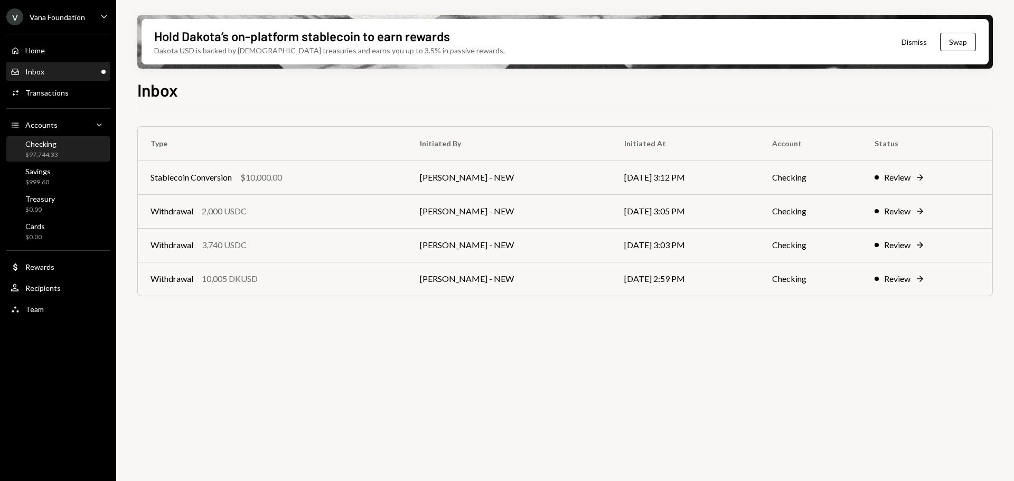
click at [44, 145] on div "Checking" at bounding box center [41, 143] width 33 height 9
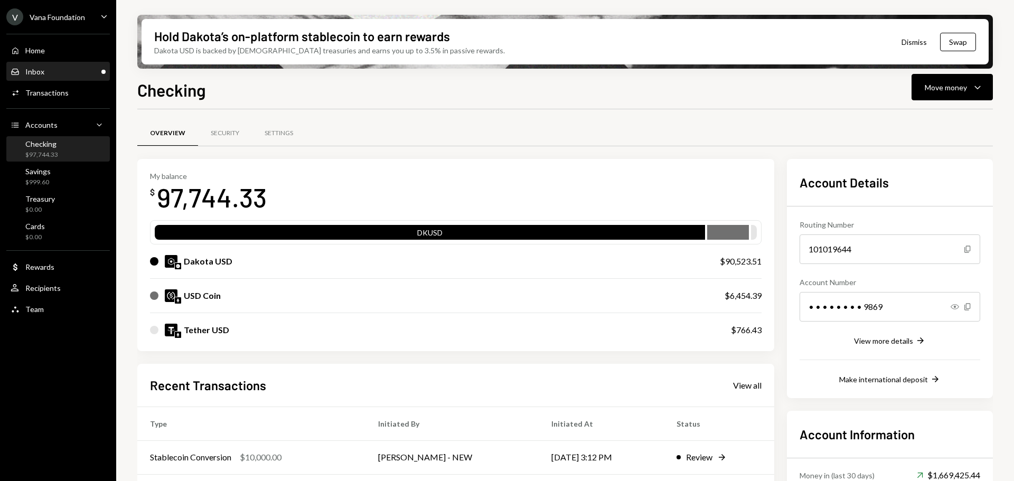
click at [53, 77] on div "Inbox Inbox" at bounding box center [58, 72] width 95 height 18
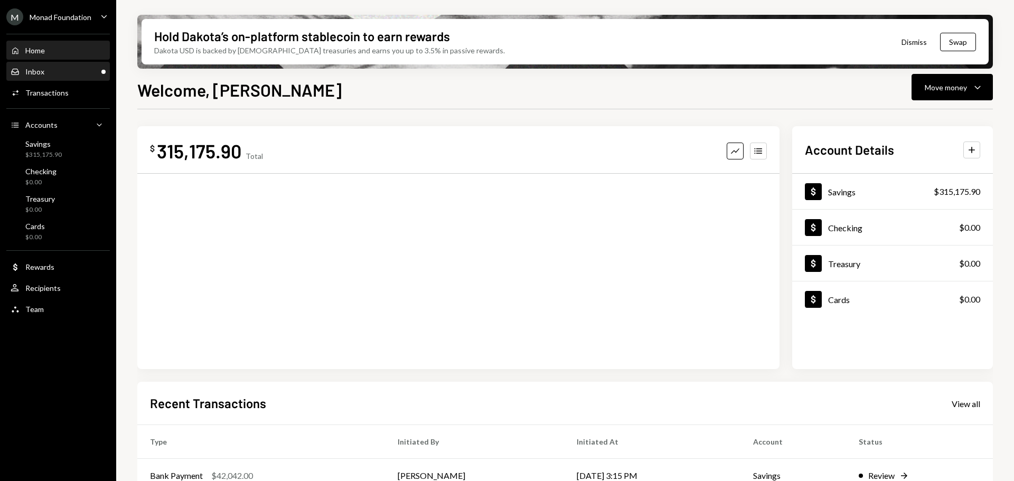
click at [67, 70] on div "Inbox Inbox" at bounding box center [58, 72] width 95 height 10
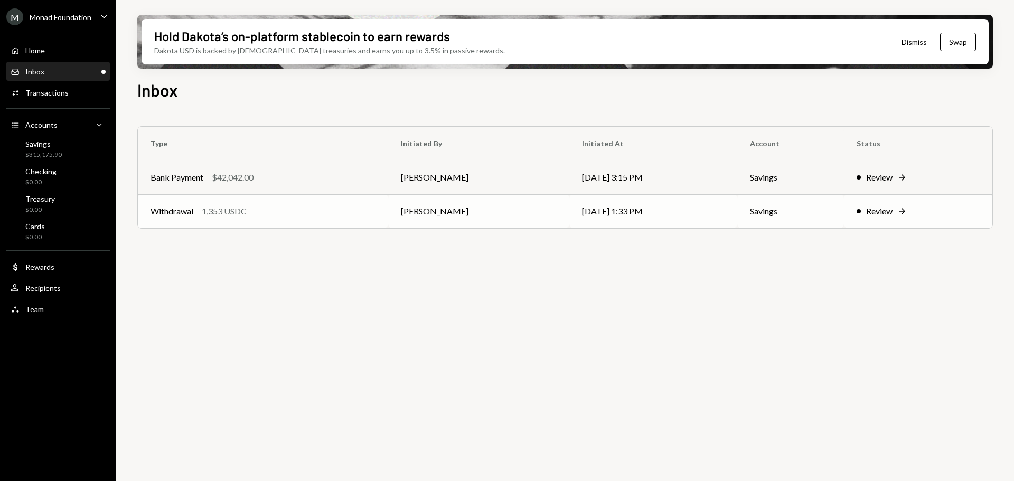
click at [318, 217] on div "Withdrawal 1,353 USDC" at bounding box center [263, 211] width 225 height 13
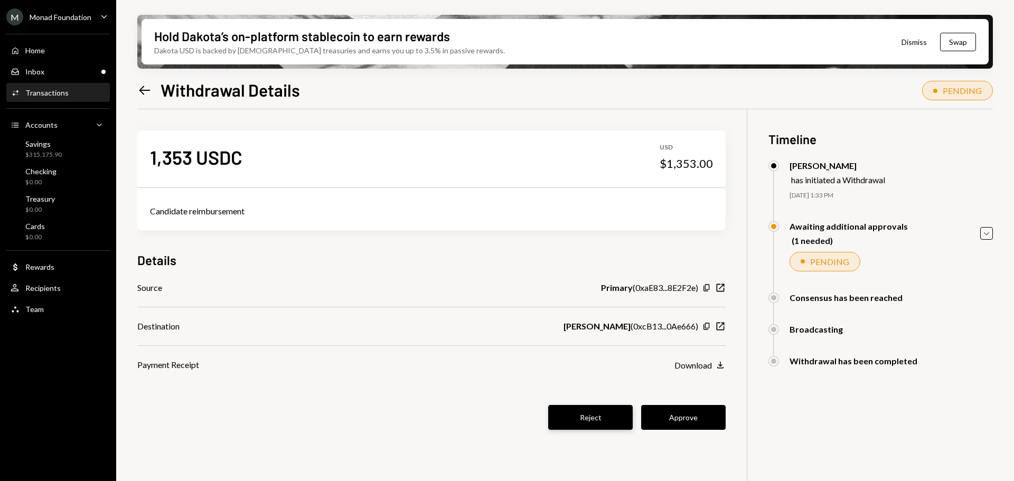
click at [588, 418] on button "Reject" at bounding box center [590, 417] width 85 height 25
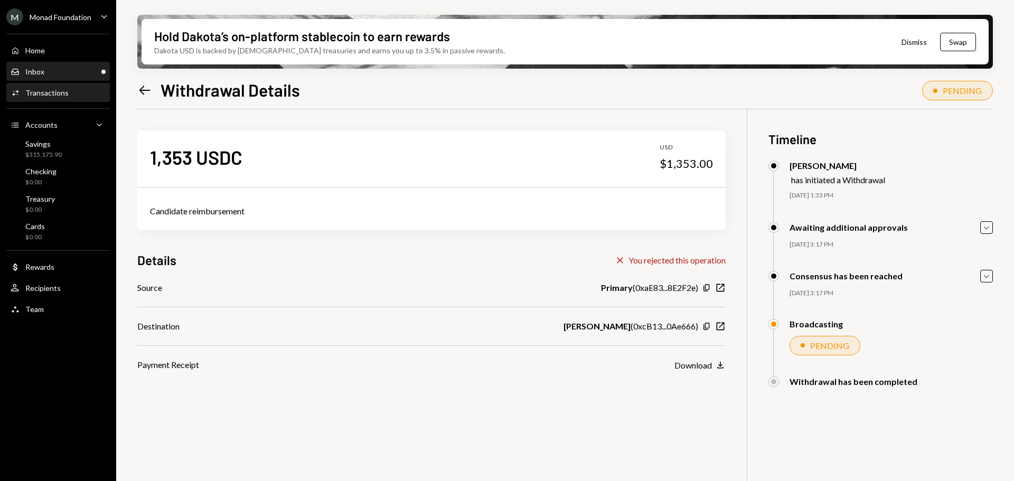
click at [36, 69] on div "Inbox" at bounding box center [34, 71] width 19 height 9
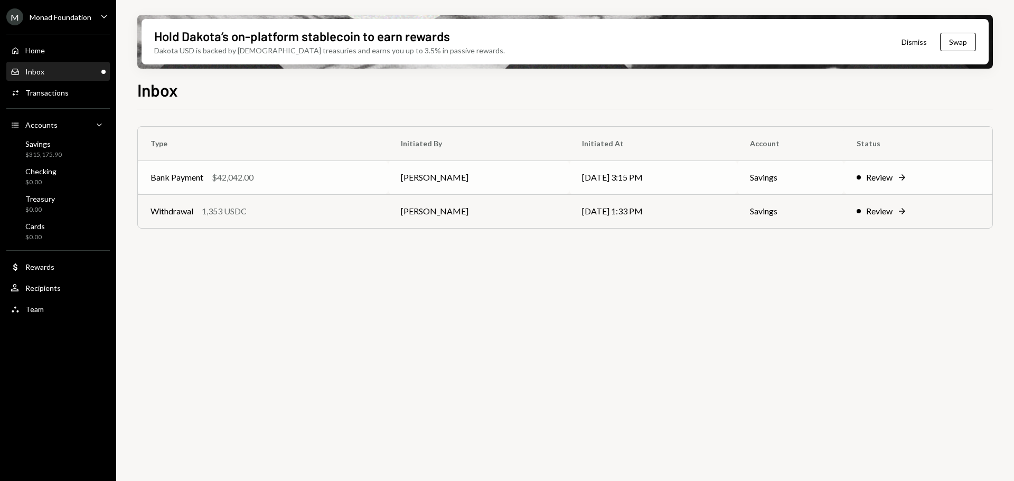
click at [315, 184] on td "Bank Payment $42,042.00" at bounding box center [263, 178] width 250 height 34
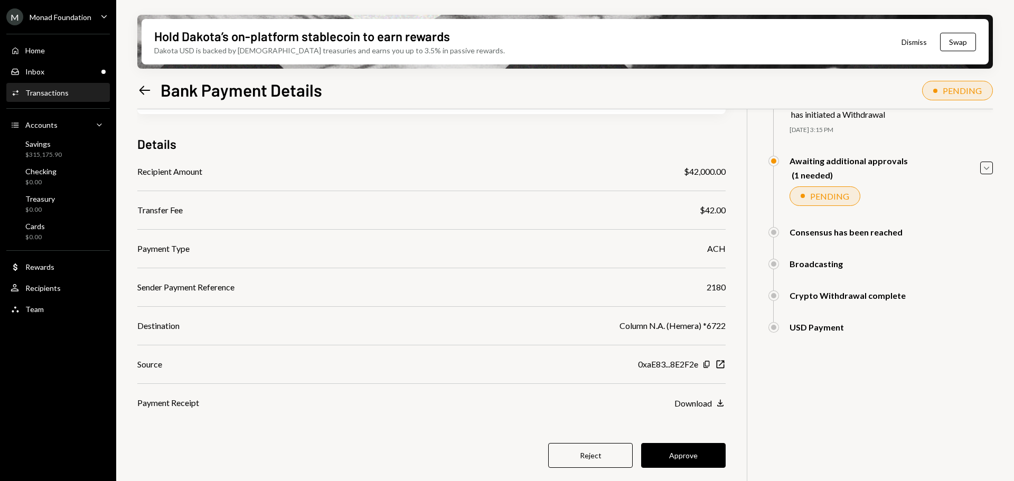
scroll to position [85, 0]
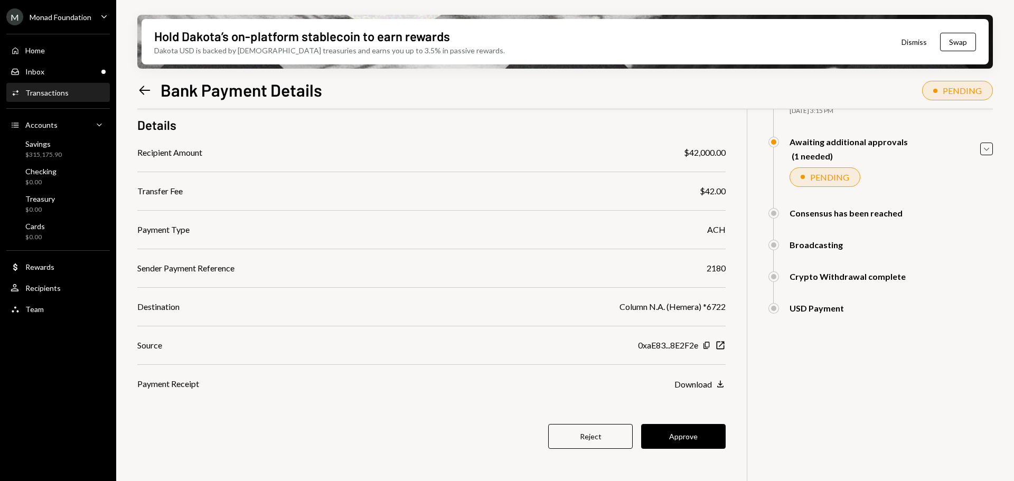
drag, startPoint x: 686, startPoint y: 430, endPoint x: 682, endPoint y: 421, distance: 9.0
click at [686, 431] on button "Approve" at bounding box center [683, 436] width 85 height 25
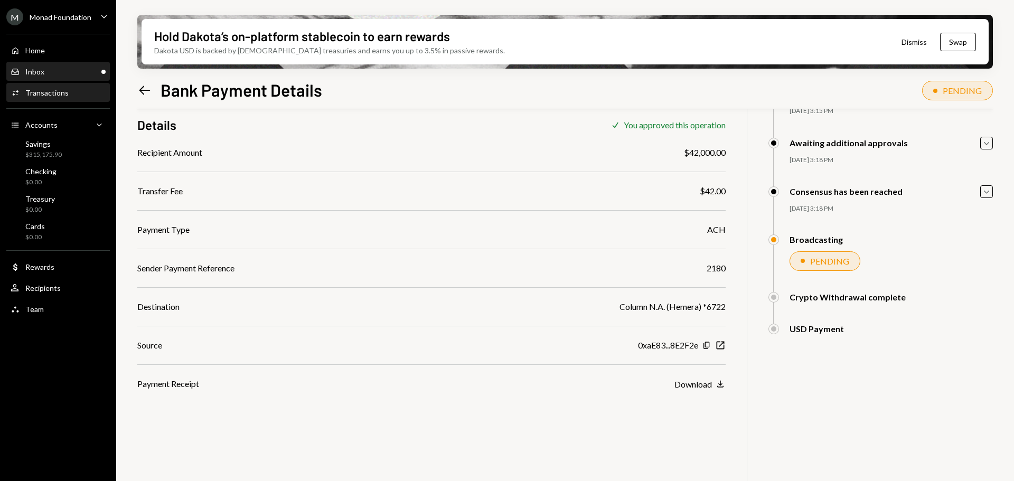
click at [55, 68] on div "Inbox Inbox" at bounding box center [58, 72] width 95 height 10
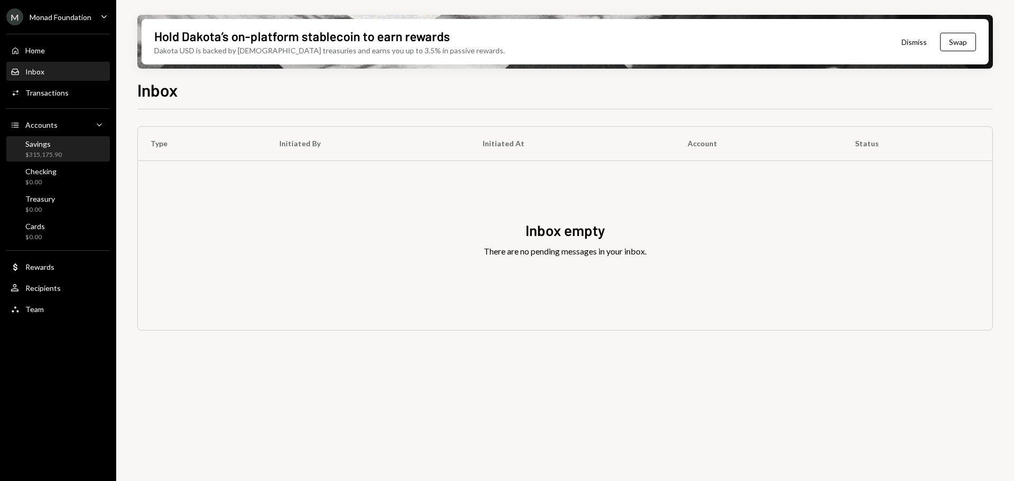
click at [54, 146] on div "Savings" at bounding box center [43, 143] width 36 height 9
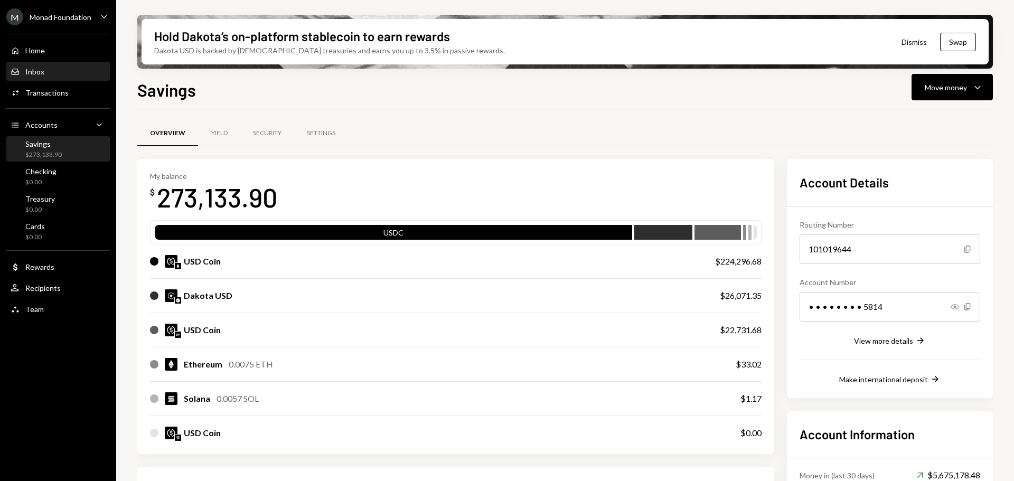
click at [35, 78] on div "Inbox Inbox" at bounding box center [58, 72] width 95 height 18
click at [77, 19] on div "Monad Foundation" at bounding box center [61, 17] width 62 height 9
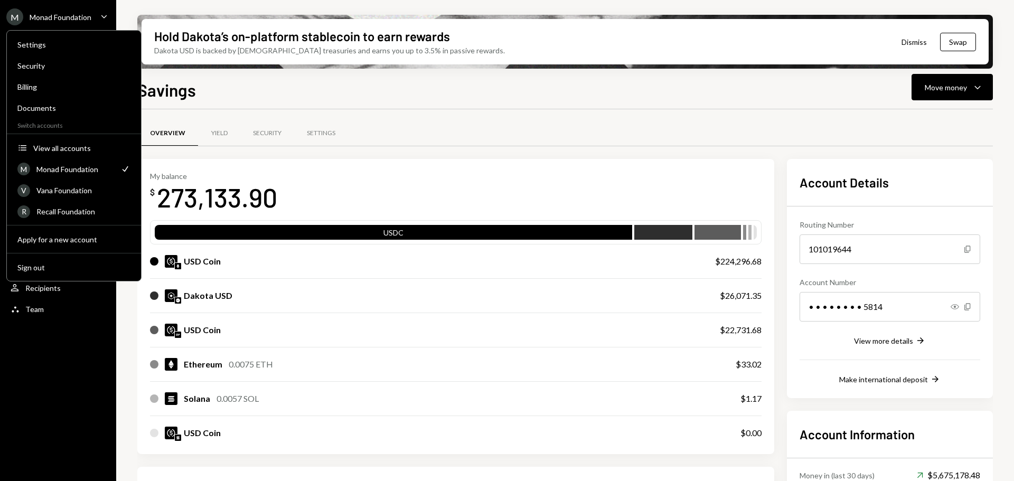
click at [78, 18] on div "Monad Foundation" at bounding box center [61, 17] width 62 height 9
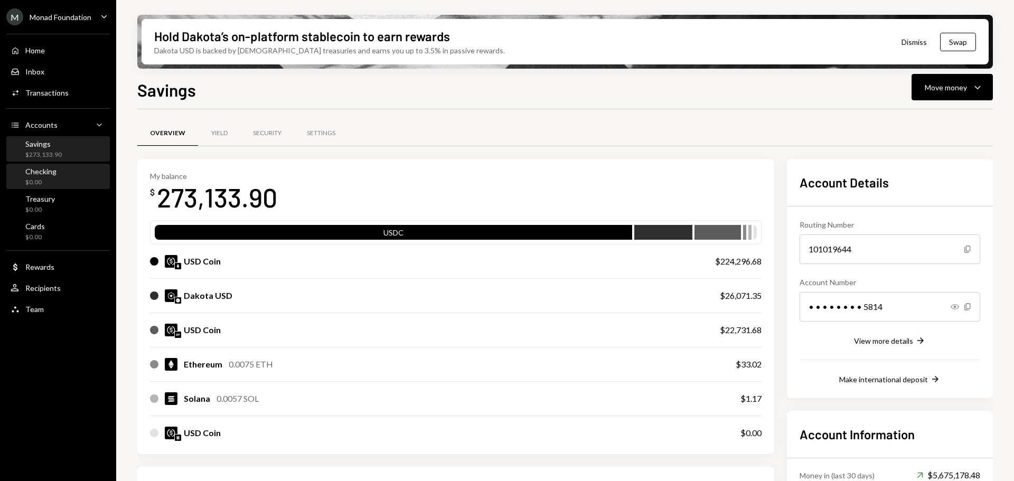
click at [58, 172] on div "Checking $0.00" at bounding box center [58, 177] width 95 height 20
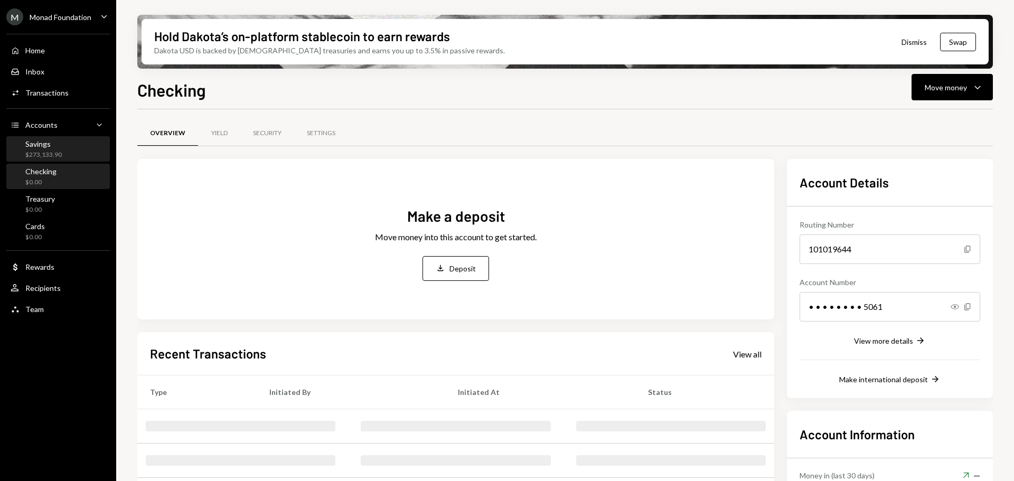
click at [50, 145] on div "Savings" at bounding box center [43, 143] width 36 height 9
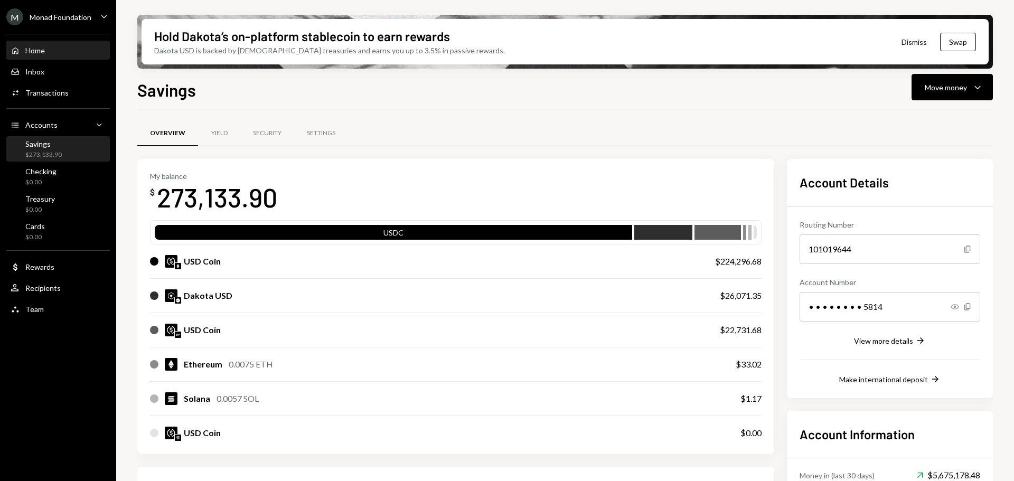
click at [39, 48] on div "Home" at bounding box center [35, 50] width 20 height 9
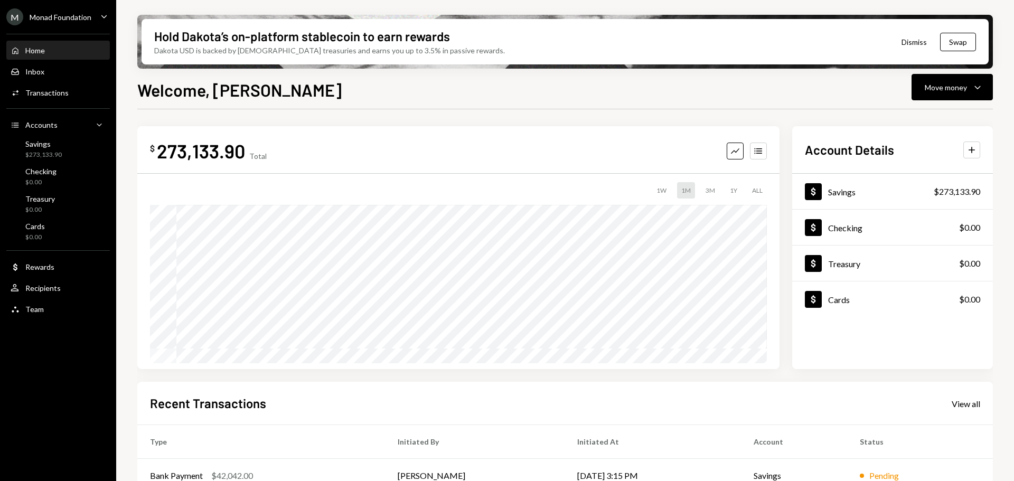
click at [78, 17] on div "Monad Foundation" at bounding box center [61, 17] width 62 height 9
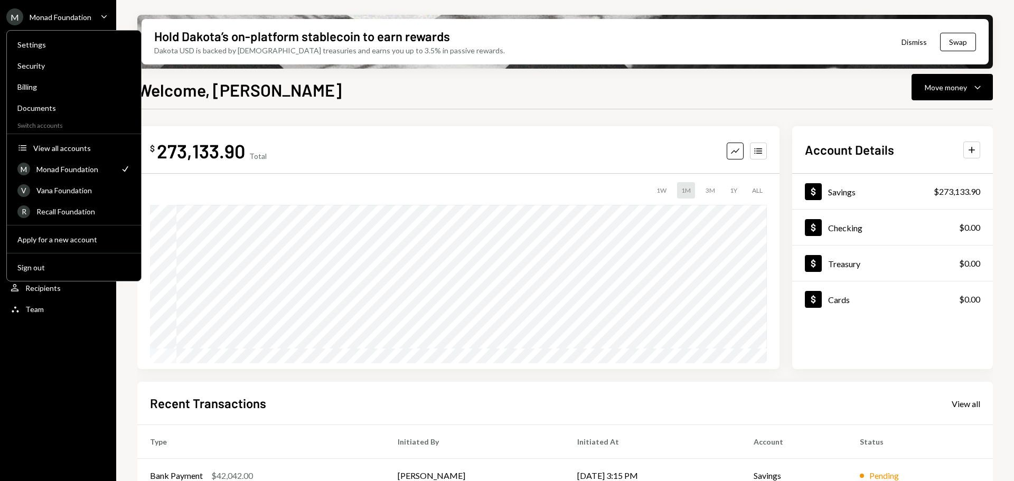
click at [78, 17] on div "Monad Foundation" at bounding box center [61, 17] width 62 height 9
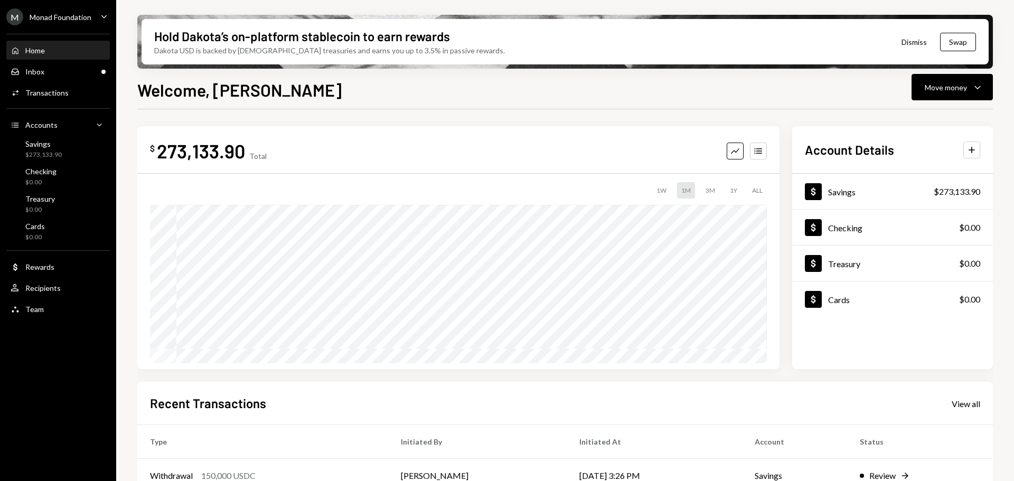
click at [67, 20] on div "Monad Foundation" at bounding box center [61, 17] width 62 height 9
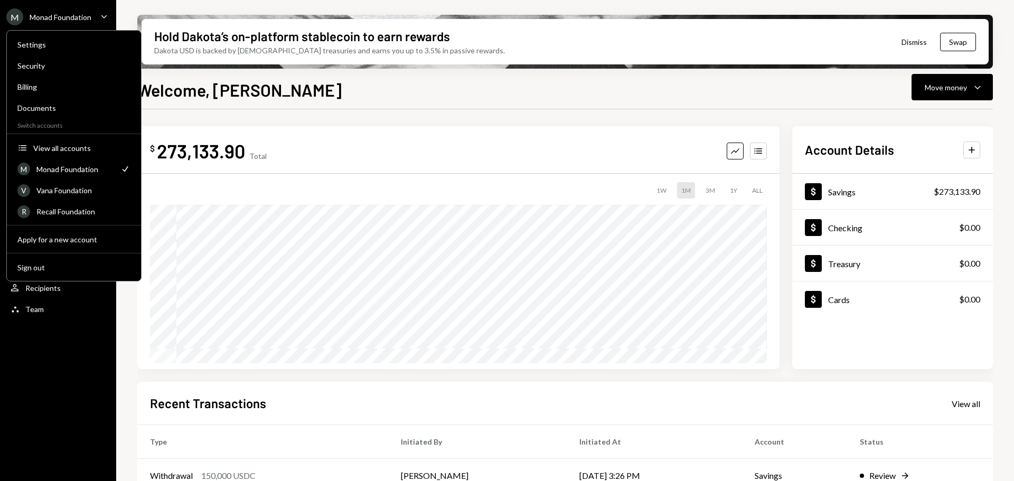
click at [87, 16] on div "Monad Foundation" at bounding box center [61, 17] width 62 height 9
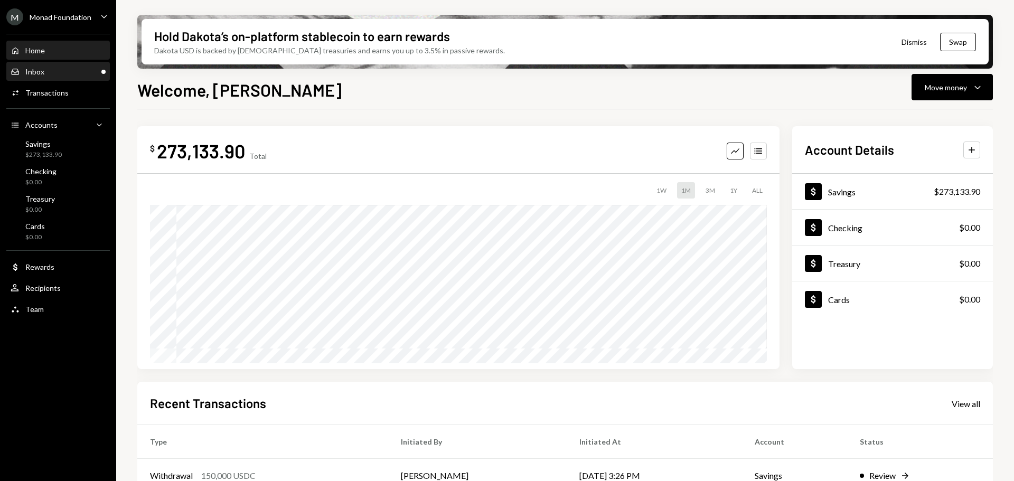
click at [72, 72] on div "Inbox Inbox" at bounding box center [58, 72] width 95 height 10
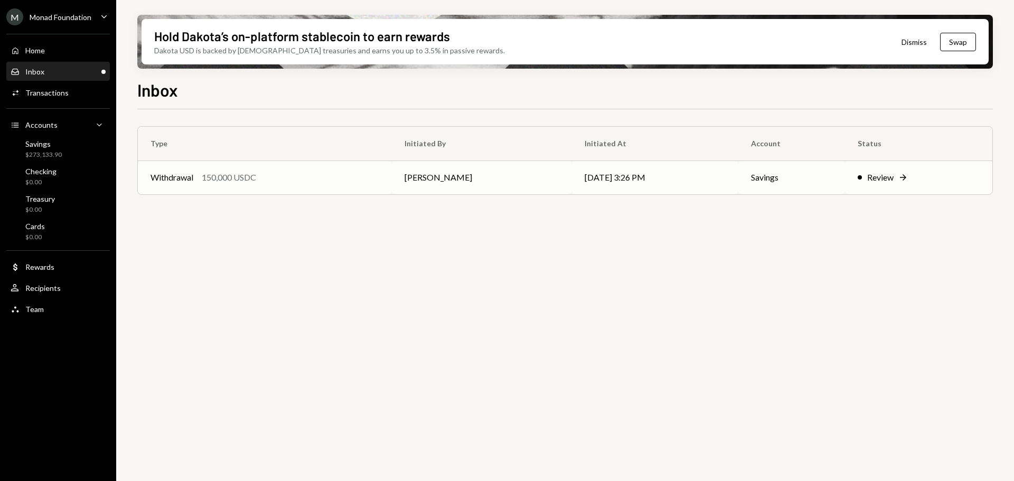
click at [322, 174] on div "Withdrawal 150,000 USDC" at bounding box center [265, 177] width 229 height 13
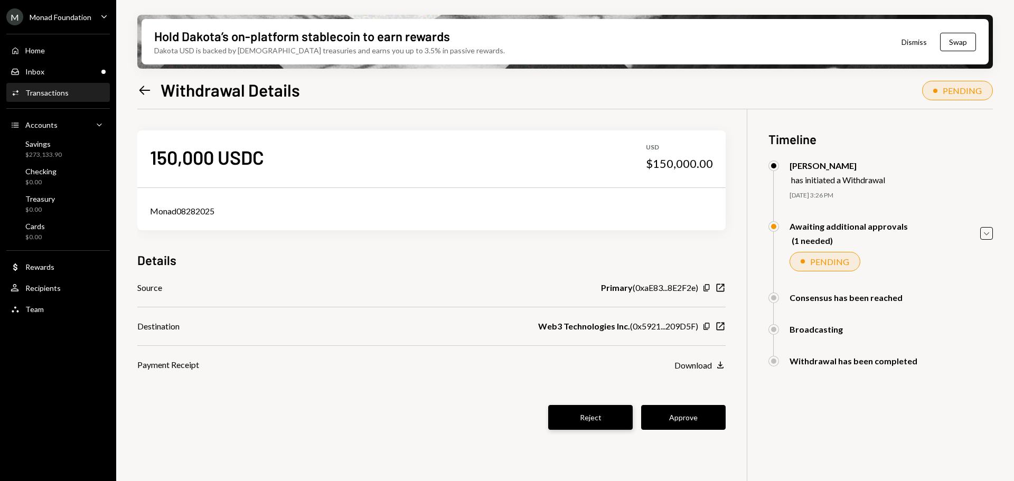
click at [580, 414] on button "Reject" at bounding box center [590, 417] width 85 height 25
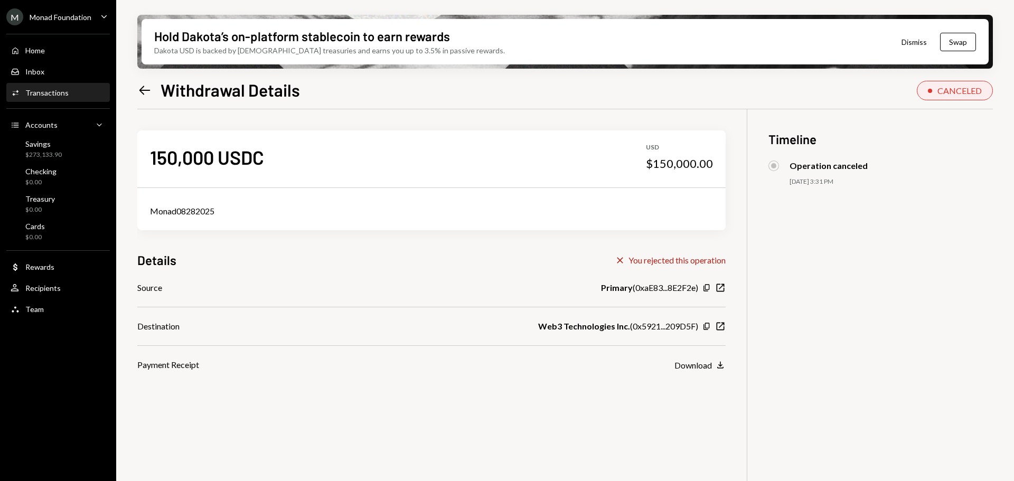
click at [50, 24] on div "M Monad Foundation" at bounding box center [48, 16] width 85 height 17
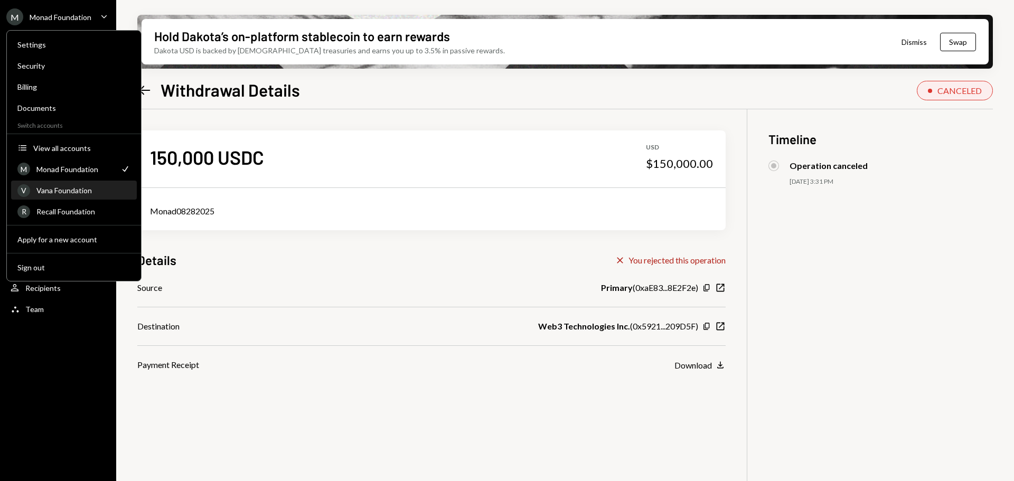
click at [72, 189] on div "Vana Foundation" at bounding box center [83, 190] width 94 height 9
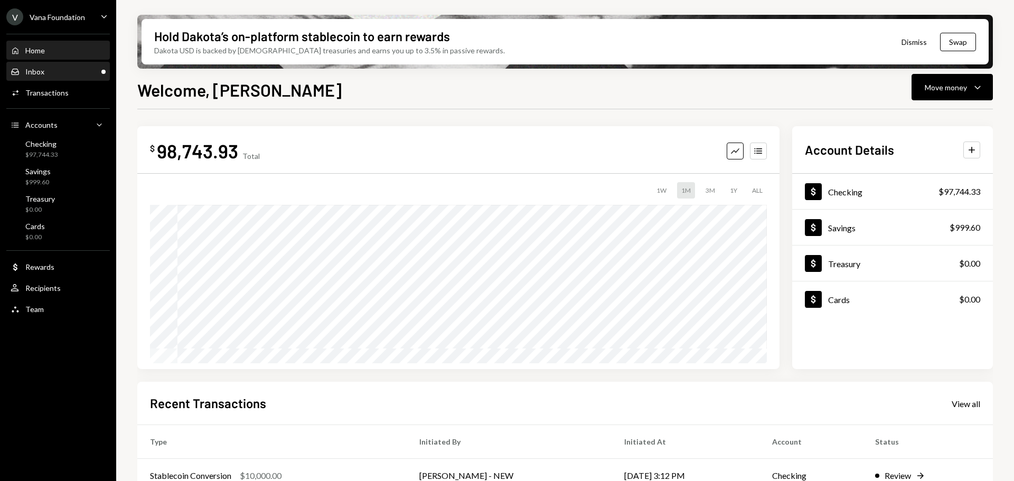
click at [76, 77] on div "Inbox Inbox" at bounding box center [58, 72] width 95 height 18
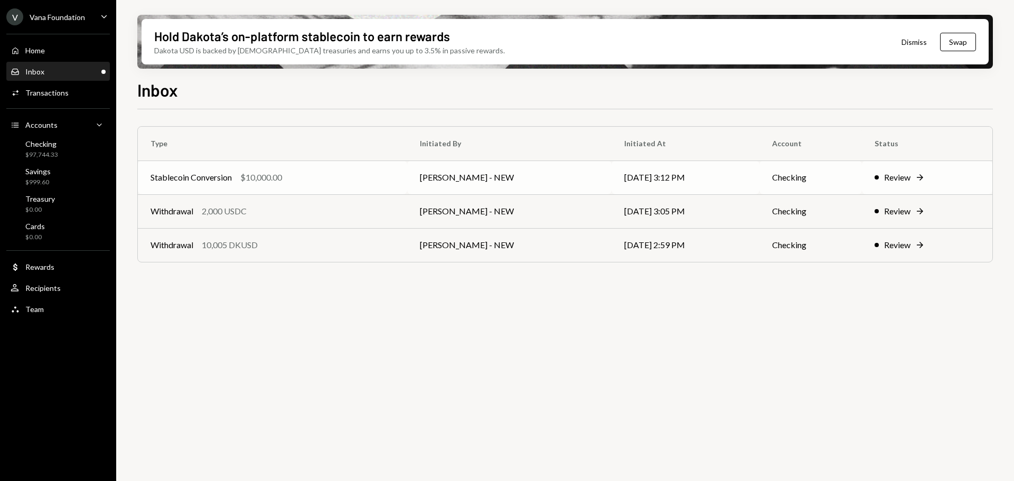
click at [333, 180] on div "Stablecoin Conversion $10,000.00" at bounding box center [273, 177] width 244 height 13
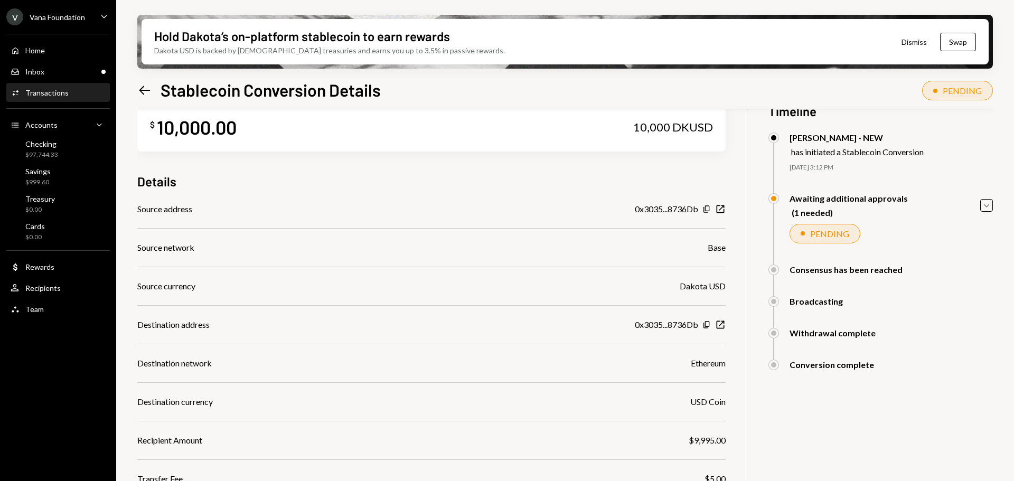
scroll to position [100, 0]
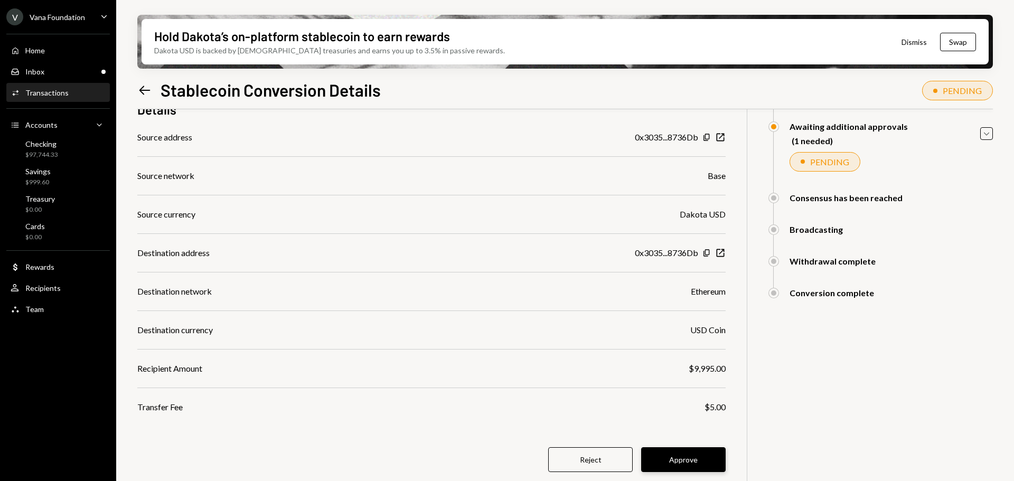
click at [688, 457] on button "Approve" at bounding box center [683, 459] width 85 height 25
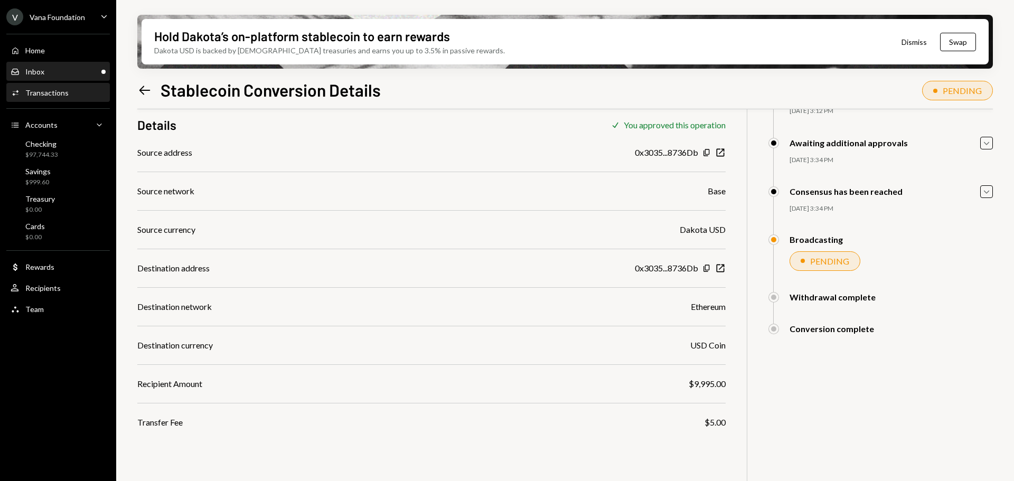
click at [61, 70] on div "Inbox Inbox" at bounding box center [58, 72] width 95 height 10
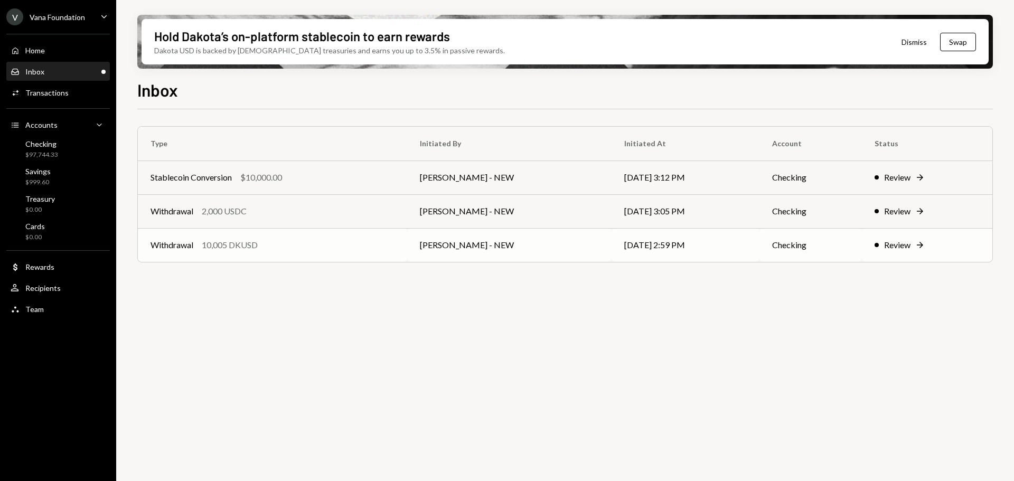
click at [332, 244] on div "Withdrawal 10,005 DKUSD" at bounding box center [273, 245] width 244 height 13
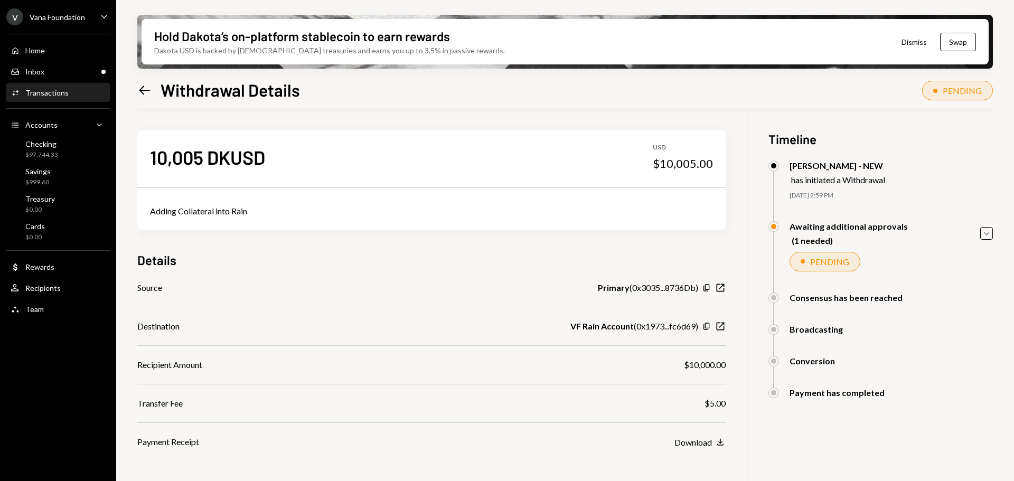
scroll to position [85, 0]
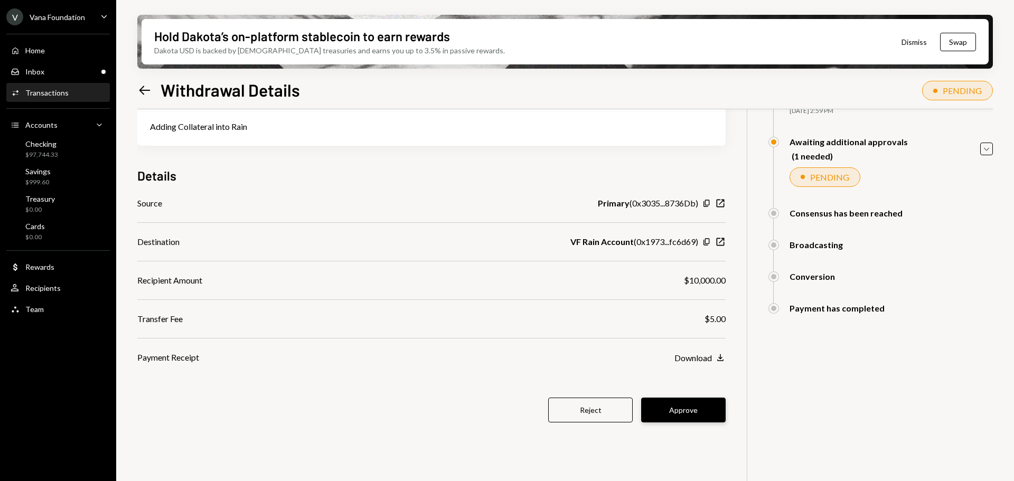
click at [683, 411] on button "Approve" at bounding box center [683, 410] width 85 height 25
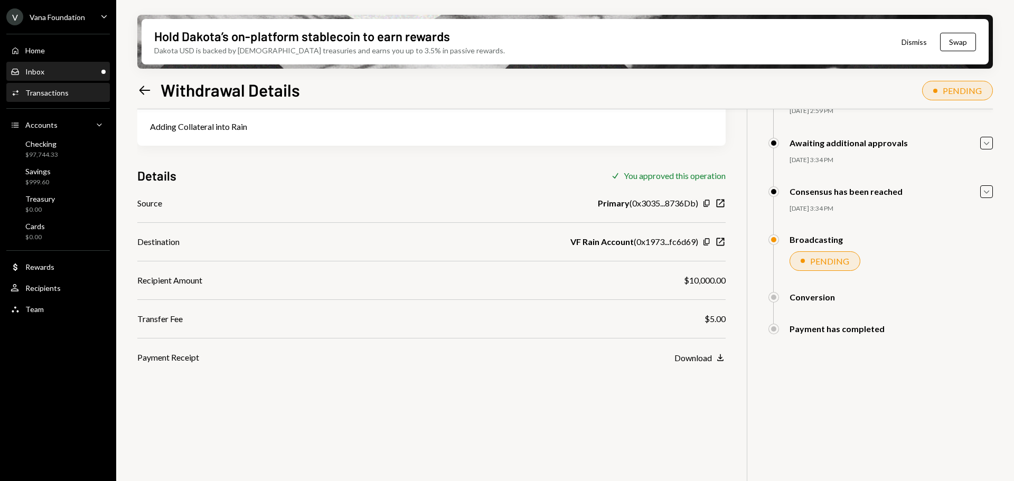
click at [51, 69] on div "Inbox Inbox" at bounding box center [58, 72] width 95 height 10
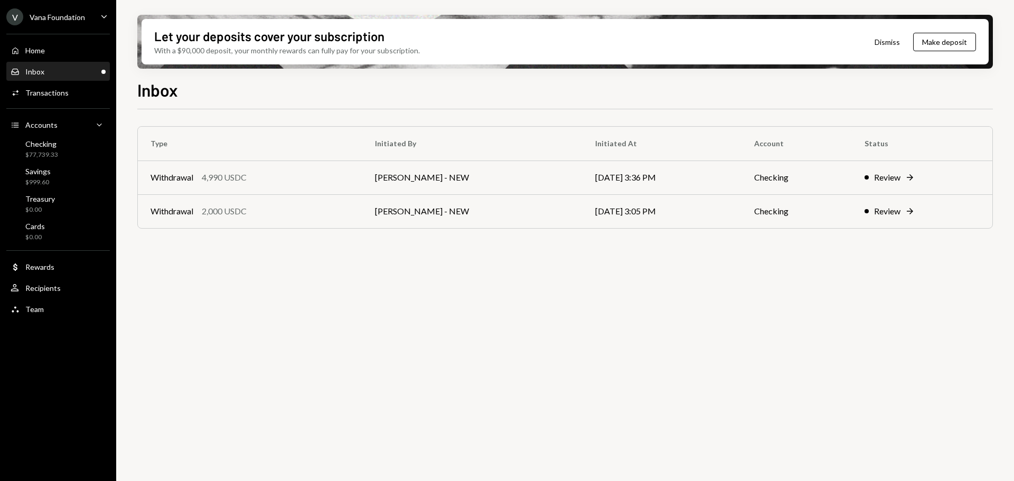
click at [51, 17] on div "Vana Foundation" at bounding box center [57, 17] width 55 height 9
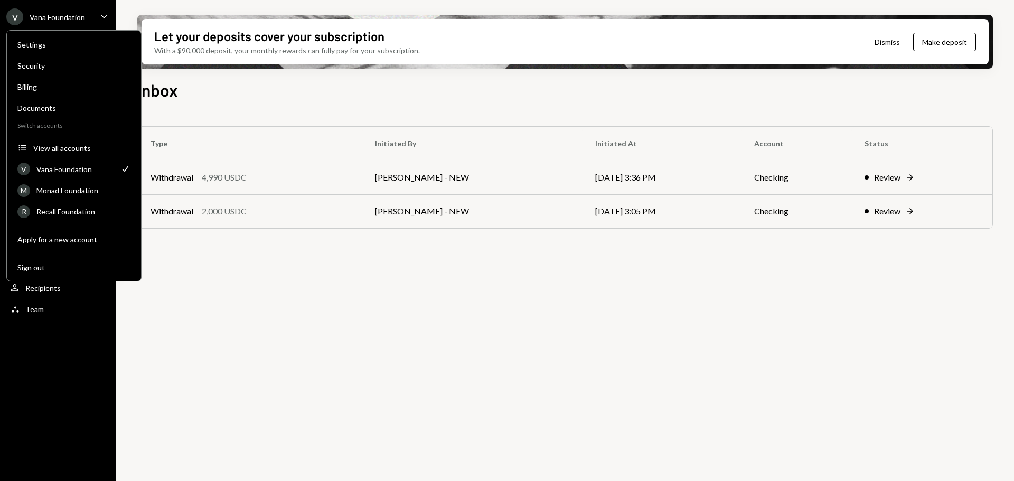
click at [276, 283] on div "Type Initiated By Initiated At Account Status Withdrawal 4,990 USDC George Norr…" at bounding box center [565, 301] width 856 height 384
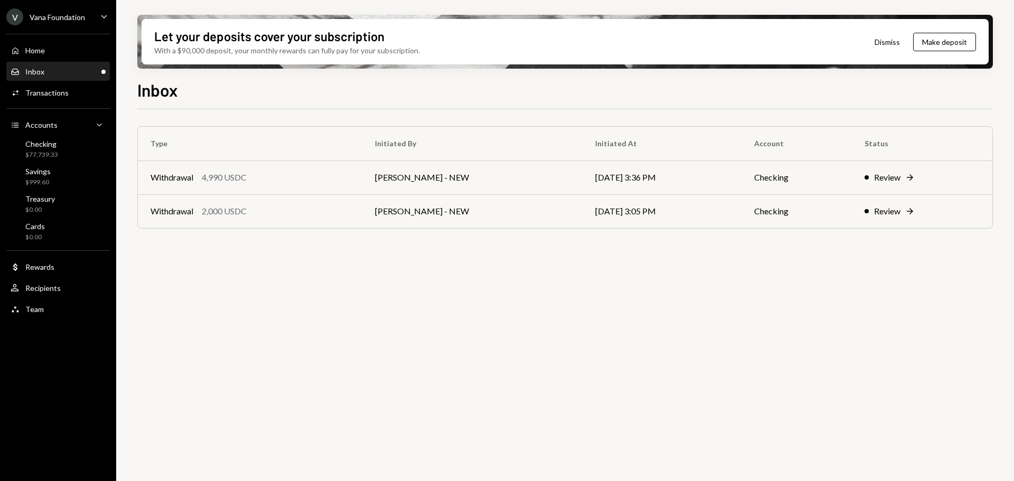
click at [74, 14] on div "Vana Foundation" at bounding box center [57, 17] width 55 height 9
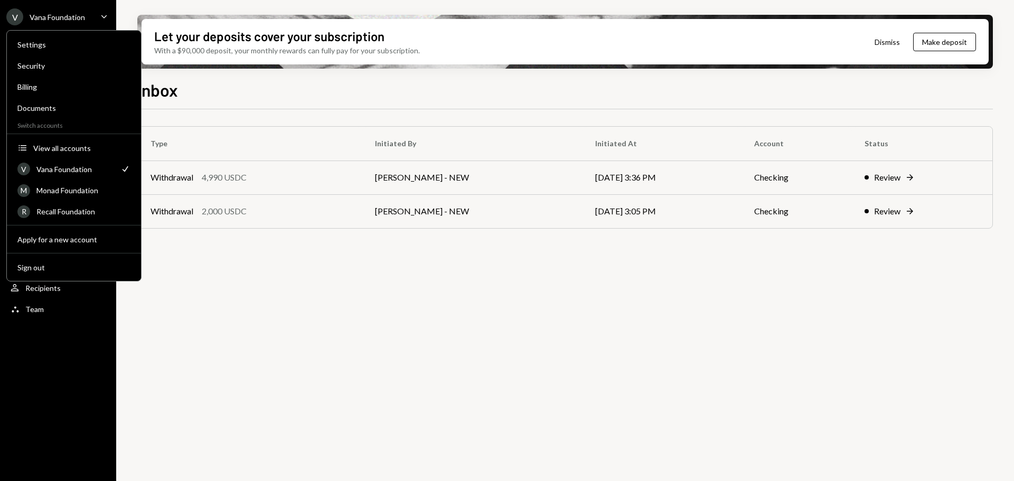
click at [75, 11] on div "V Vana Foundation" at bounding box center [45, 16] width 79 height 17
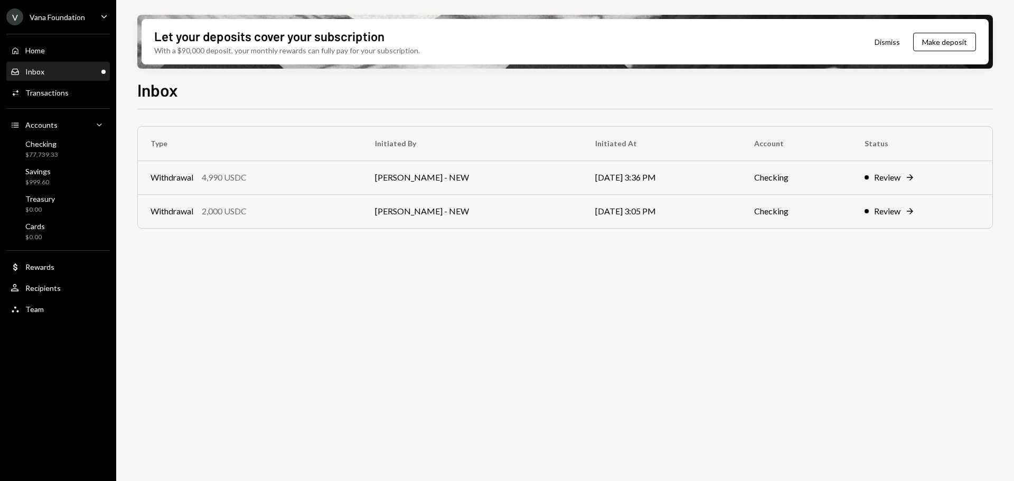
click at [75, 11] on div "V Vana Foundation" at bounding box center [45, 16] width 79 height 17
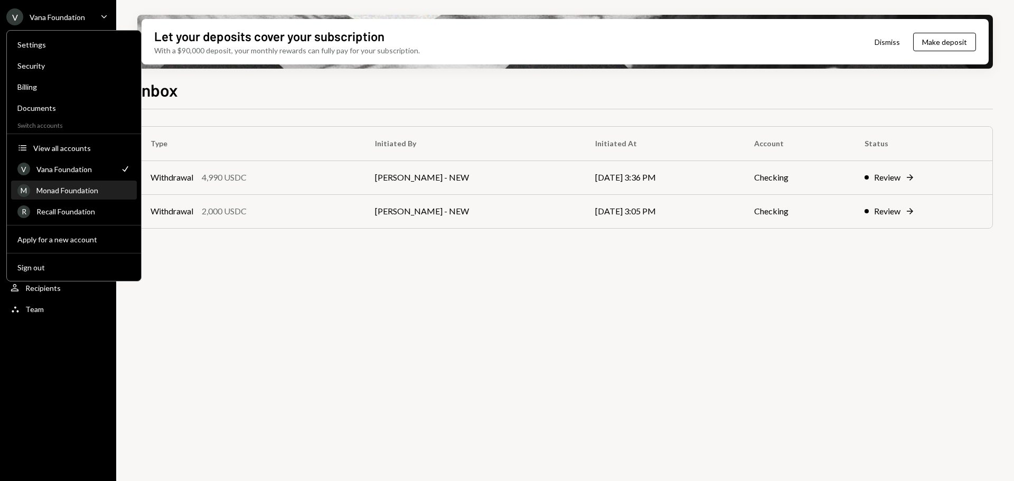
click at [81, 196] on div "M Monad Foundation" at bounding box center [73, 191] width 113 height 18
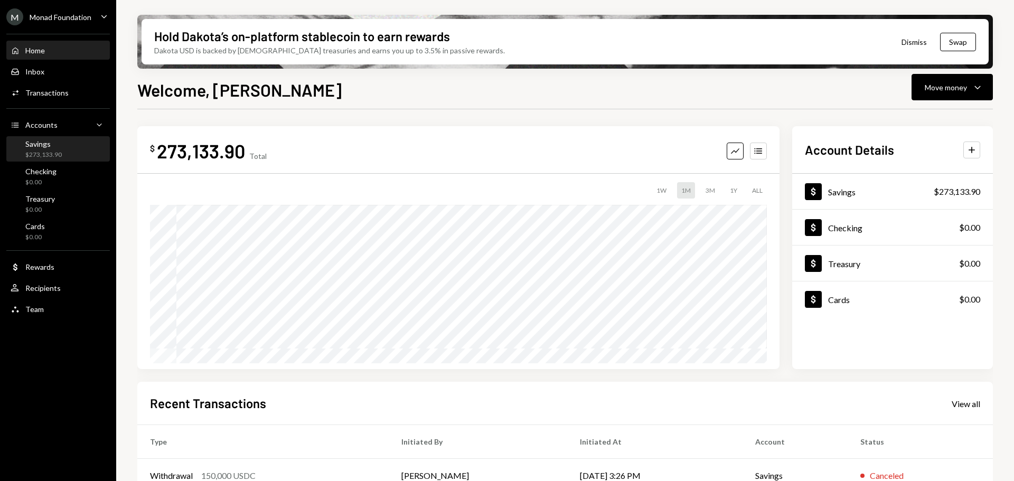
click at [64, 155] on div "Savings $273,133.90" at bounding box center [58, 149] width 95 height 20
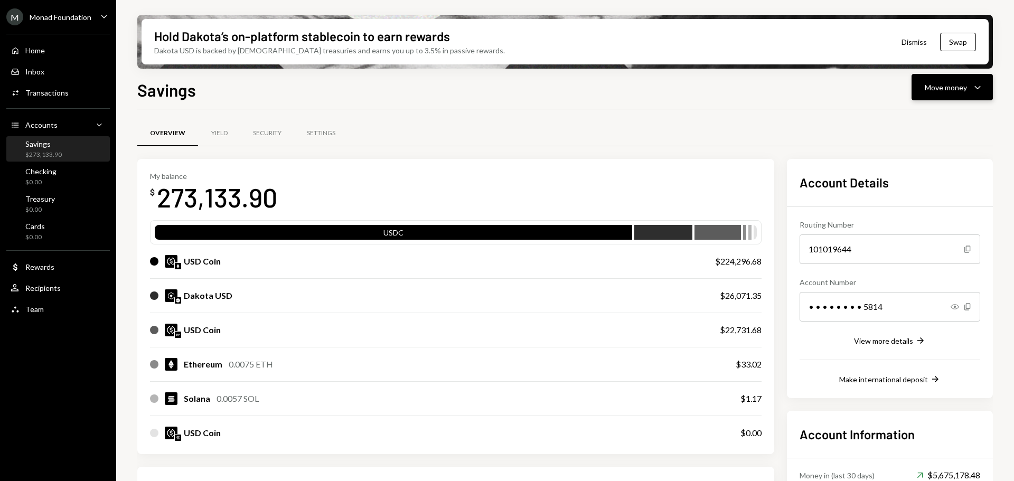
drag, startPoint x: 973, startPoint y: 90, endPoint x: 966, endPoint y: 100, distance: 12.2
click at [973, 90] on icon "Caret Down" at bounding box center [977, 87] width 13 height 13
click at [940, 174] on div "Deposit Deposit" at bounding box center [936, 167] width 106 height 24
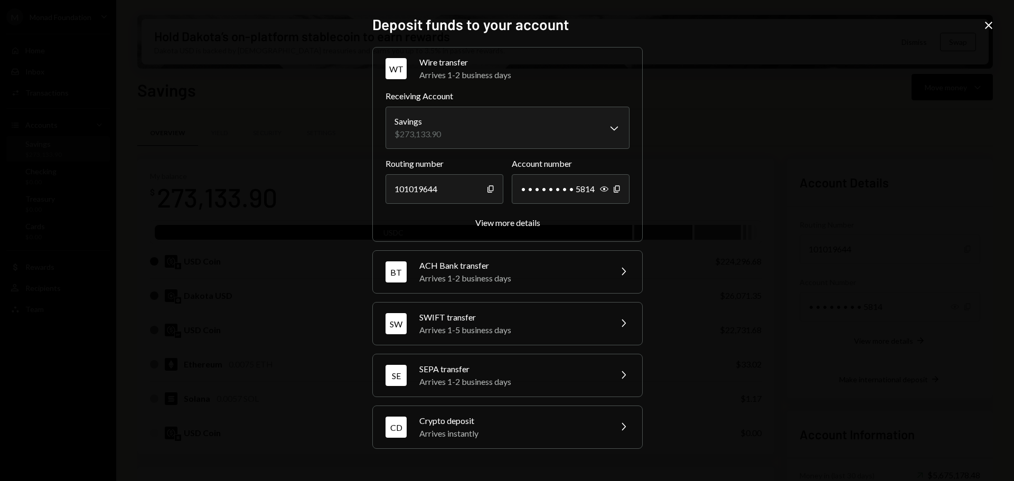
click at [513, 429] on div "Arrives instantly" at bounding box center [511, 433] width 185 height 13
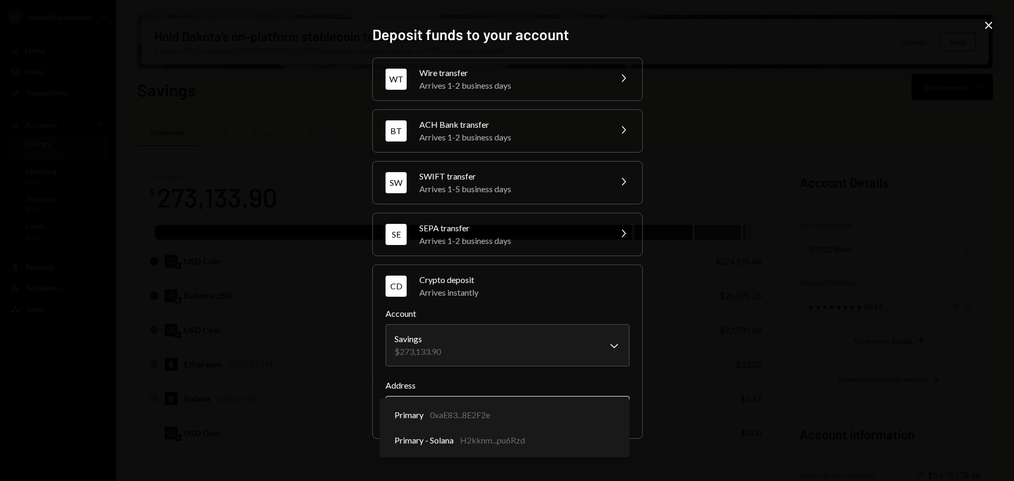
click at [582, 417] on body "M Monad Foundation Caret Down Home Home Inbox Inbox Activities Transactions Acc…" at bounding box center [507, 240] width 1014 height 481
select select "**********"
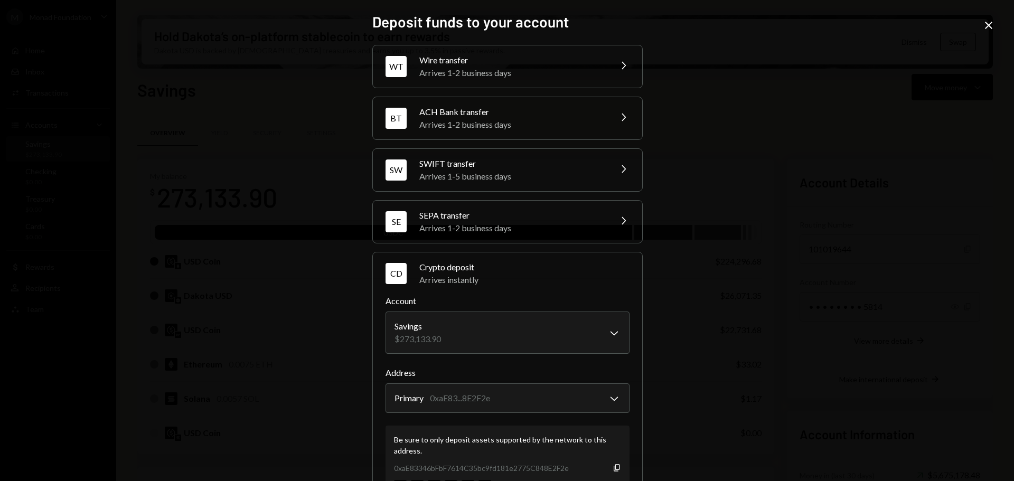
scroll to position [50, 0]
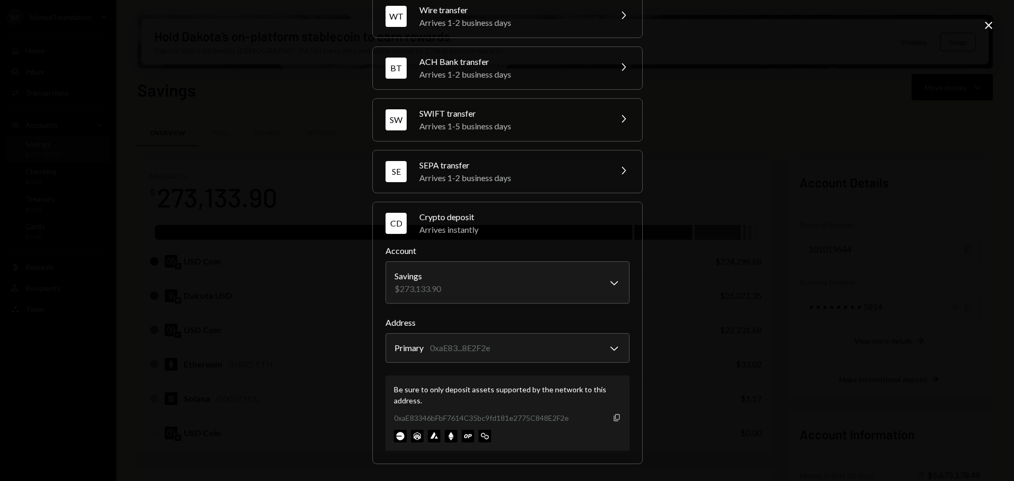
click at [614, 419] on icon "Copy" at bounding box center [617, 418] width 8 height 8
click at [830, 162] on div "**********" at bounding box center [507, 240] width 1014 height 481
click at [984, 30] on icon "Close" at bounding box center [988, 25] width 13 height 13
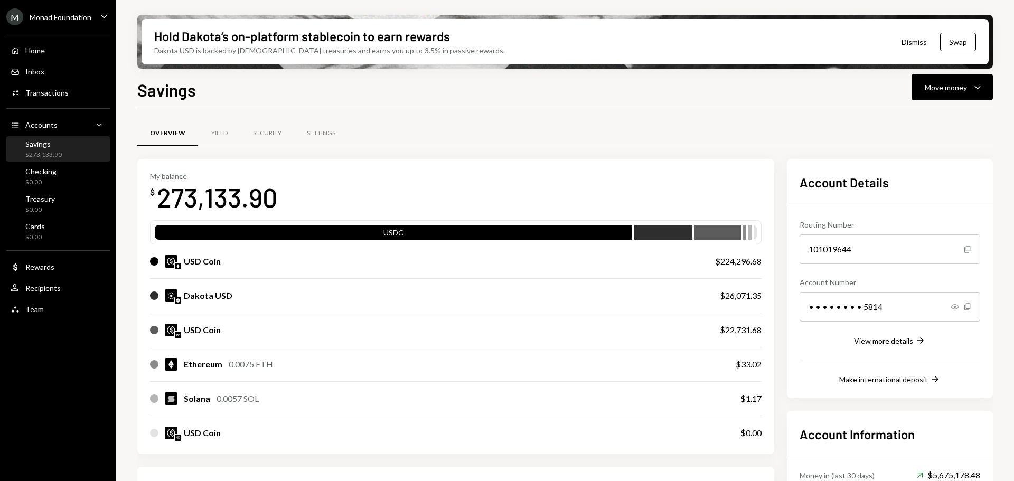
click at [66, 148] on div "Savings $273,133.90" at bounding box center [58, 149] width 95 height 20
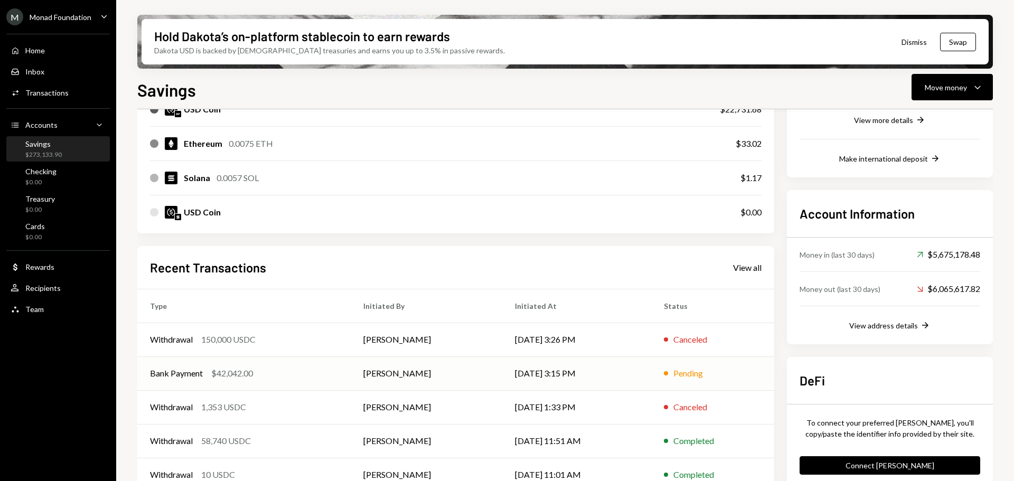
scroll to position [240, 0]
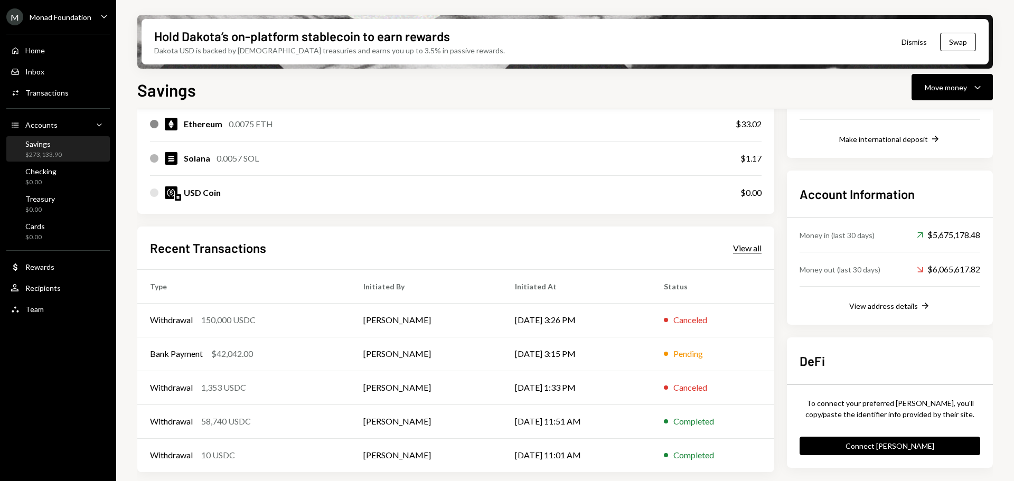
click at [755, 253] on div "View all" at bounding box center [747, 248] width 29 height 11
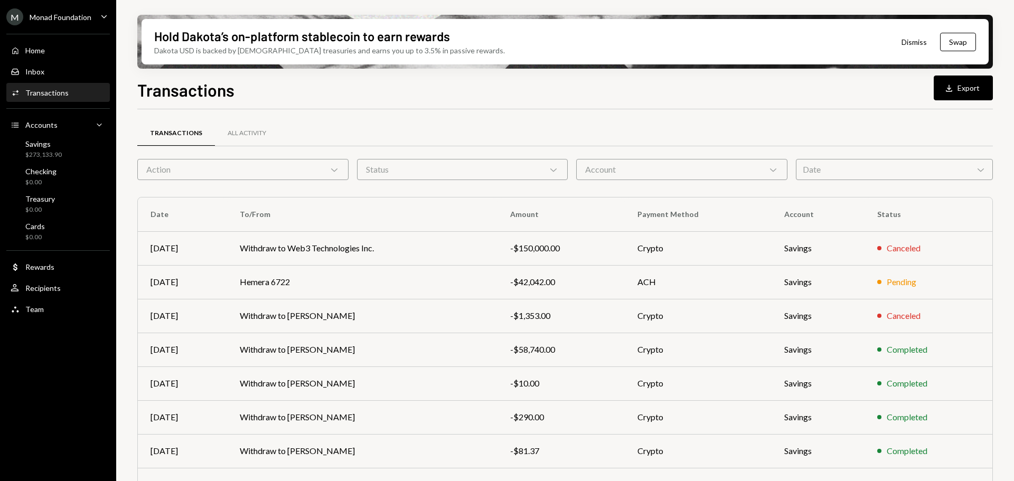
click at [226, 172] on div "Action Chevron Down" at bounding box center [242, 169] width 211 height 21
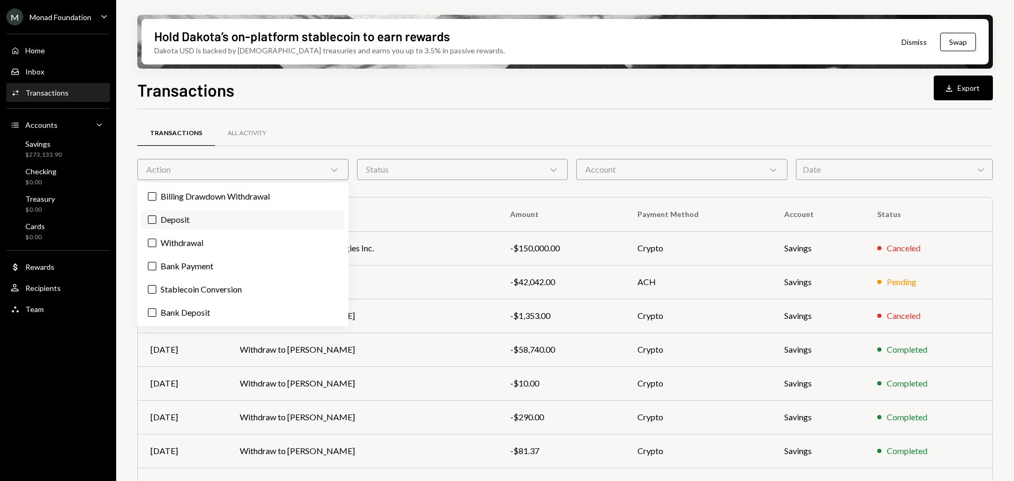
click at [190, 222] on label "Deposit" at bounding box center [243, 219] width 203 height 19
click at [156, 222] on button "Deposit" at bounding box center [152, 219] width 8 height 8
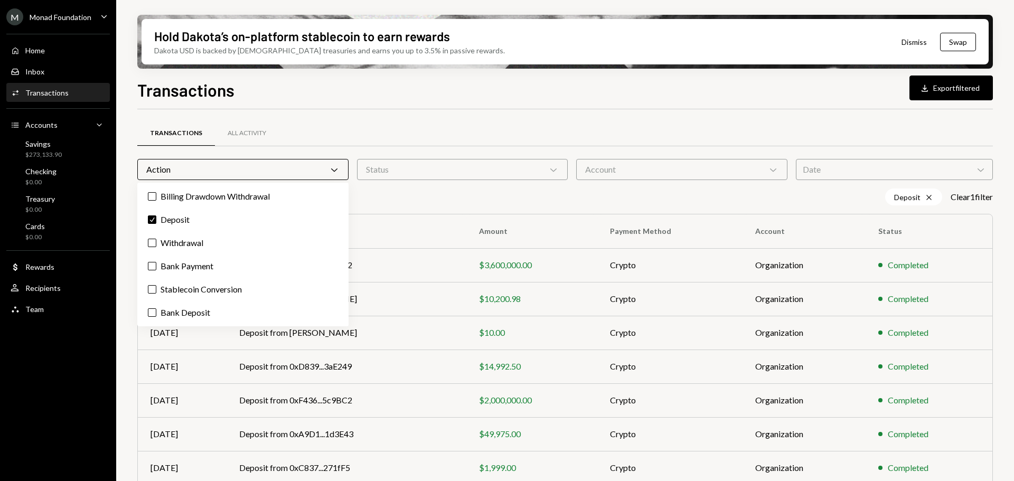
click at [394, 119] on div "Transactions All Activity Action Chevron Down Status Chevron Down Account Chevr…" at bounding box center [565, 369] width 856 height 521
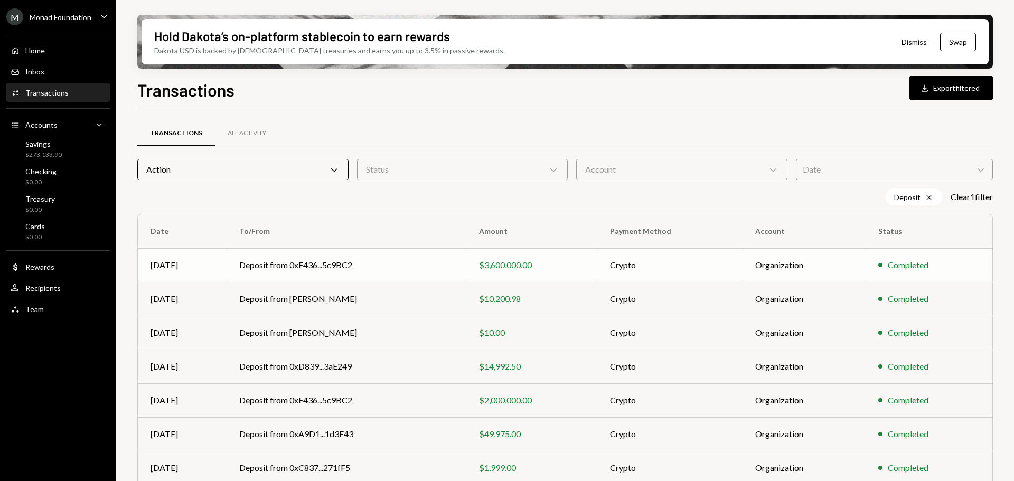
click at [403, 266] on td "Deposit from 0xF436...5c9BC2" at bounding box center [347, 265] width 240 height 34
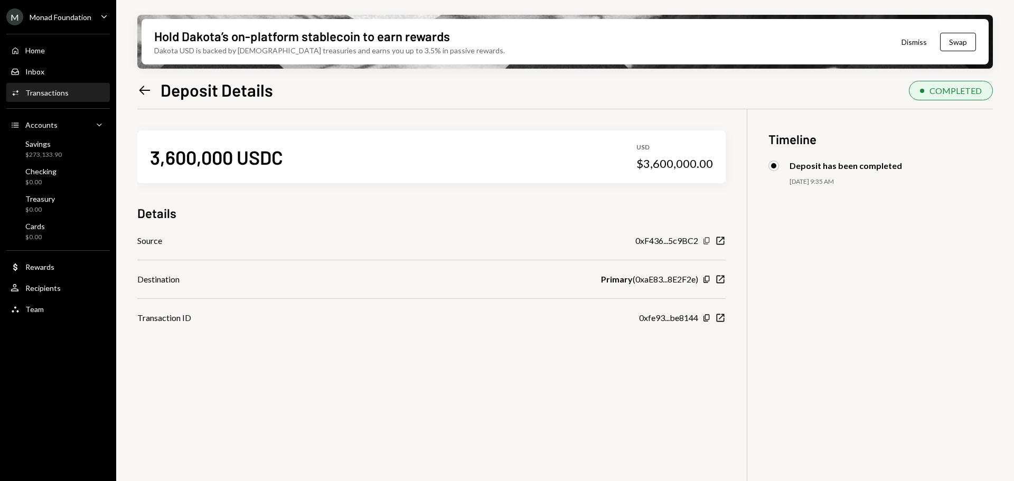
click at [706, 241] on icon "button" at bounding box center [706, 240] width 6 height 7
click at [720, 241] on icon "button" at bounding box center [721, 241] width 8 height 8
click at [725, 321] on icon "New Window" at bounding box center [720, 318] width 11 height 11
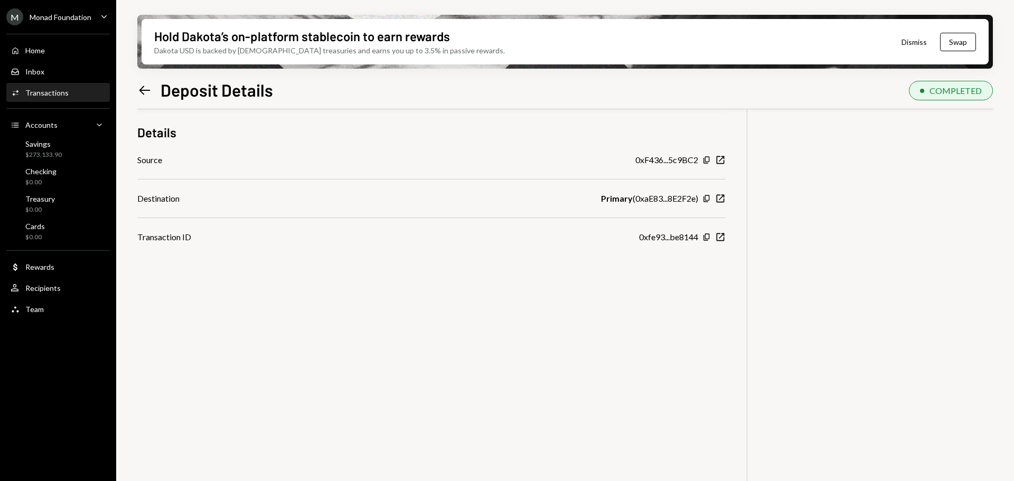
scroll to position [85, 0]
click at [706, 158] on icon "button" at bounding box center [706, 156] width 6 height 7
click at [719, 234] on icon "New Window" at bounding box center [720, 233] width 11 height 11
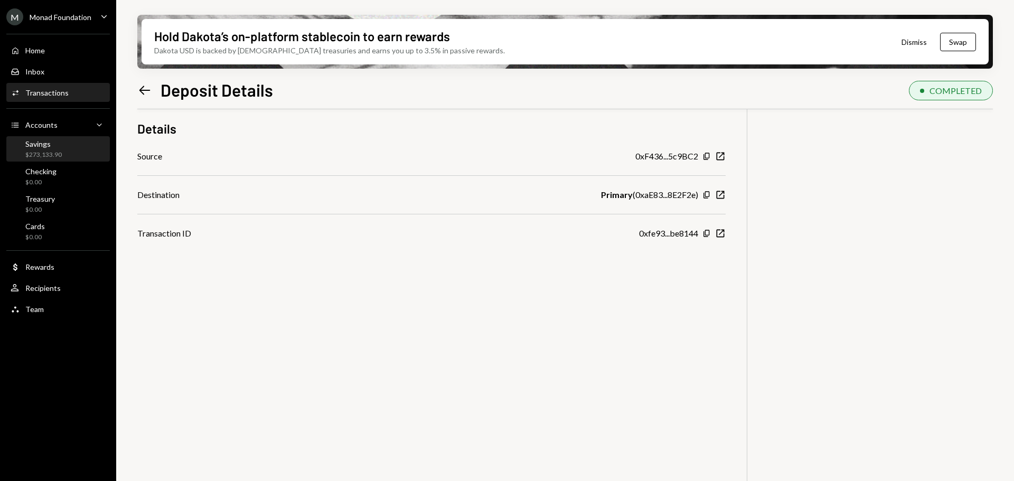
click at [43, 149] on div "Savings $273,133.90" at bounding box center [43, 149] width 36 height 20
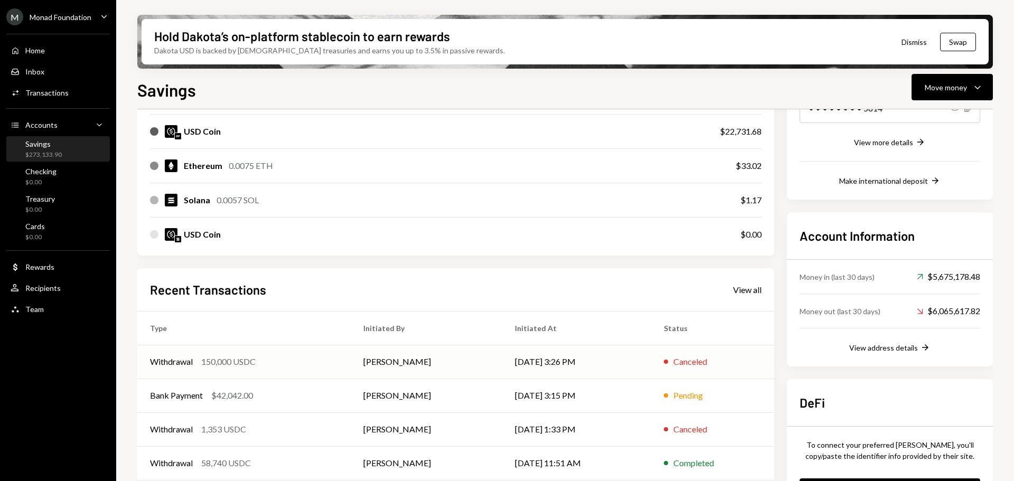
scroll to position [240, 0]
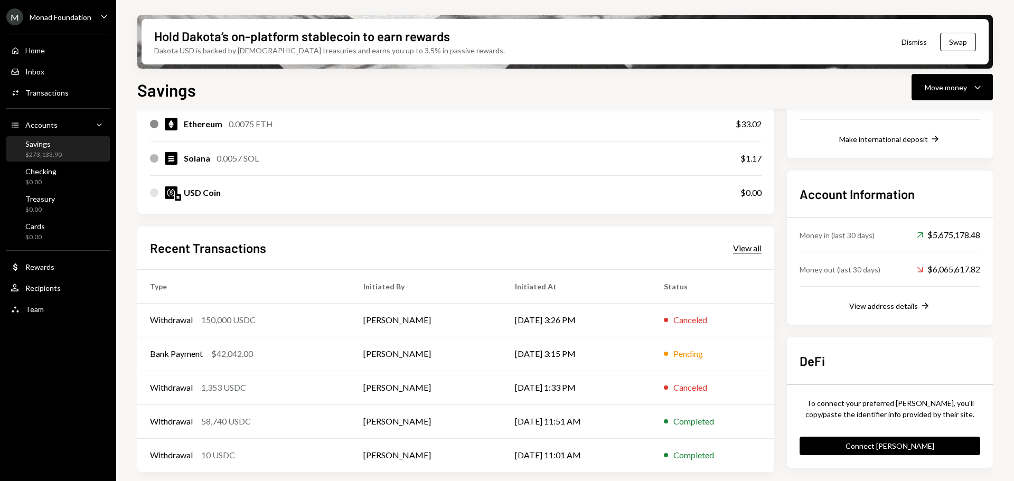
click at [747, 244] on div "View all" at bounding box center [747, 248] width 29 height 11
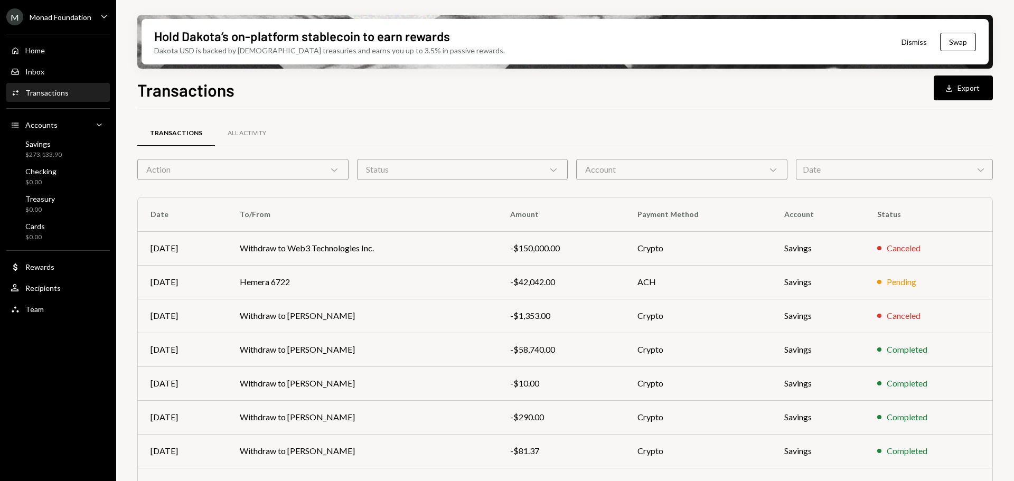
click at [289, 158] on div "Transactions All Activity" at bounding box center [565, 139] width 856 height 39
click at [284, 167] on div "Action Chevron Down" at bounding box center [242, 169] width 211 height 21
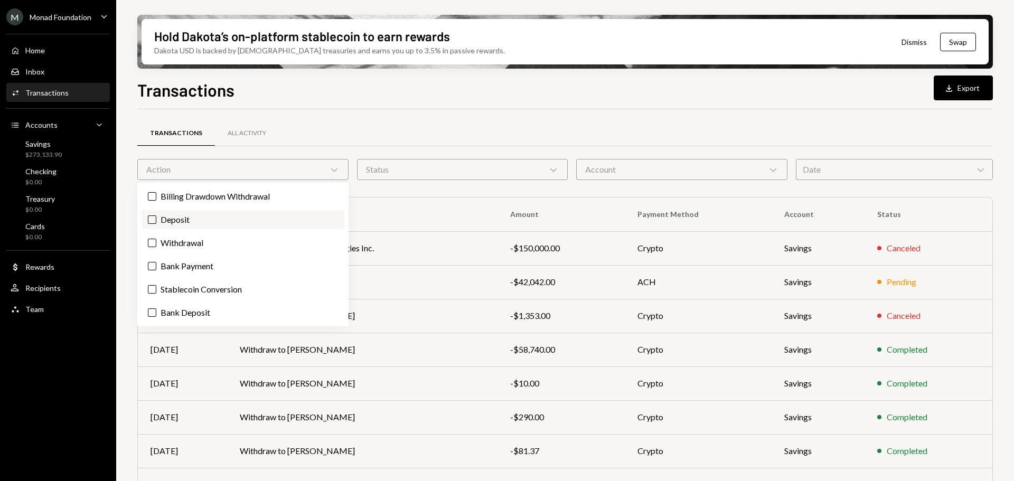
click at [184, 223] on label "Deposit" at bounding box center [243, 219] width 203 height 19
click at [156, 223] on button "Deposit" at bounding box center [152, 219] width 8 height 8
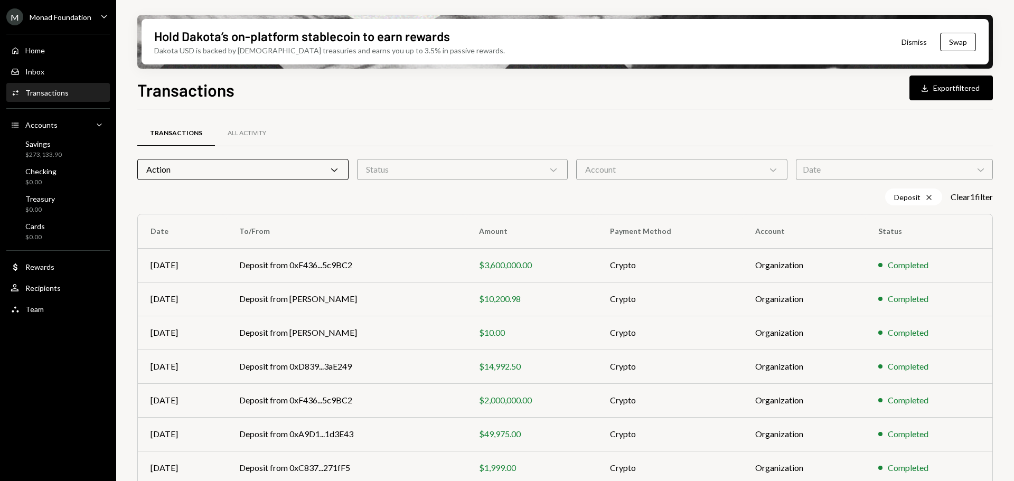
click at [381, 145] on div "Transactions All Activity" at bounding box center [565, 133] width 856 height 27
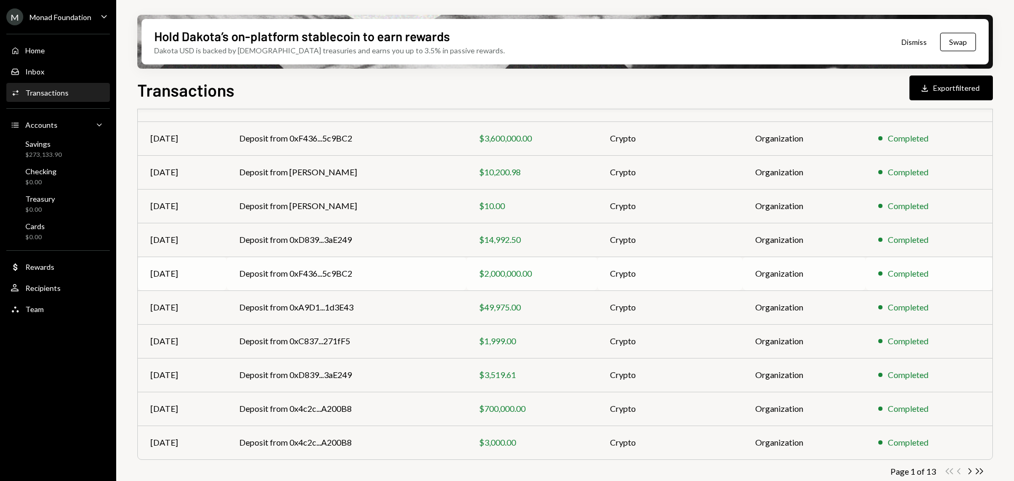
scroll to position [137, 0]
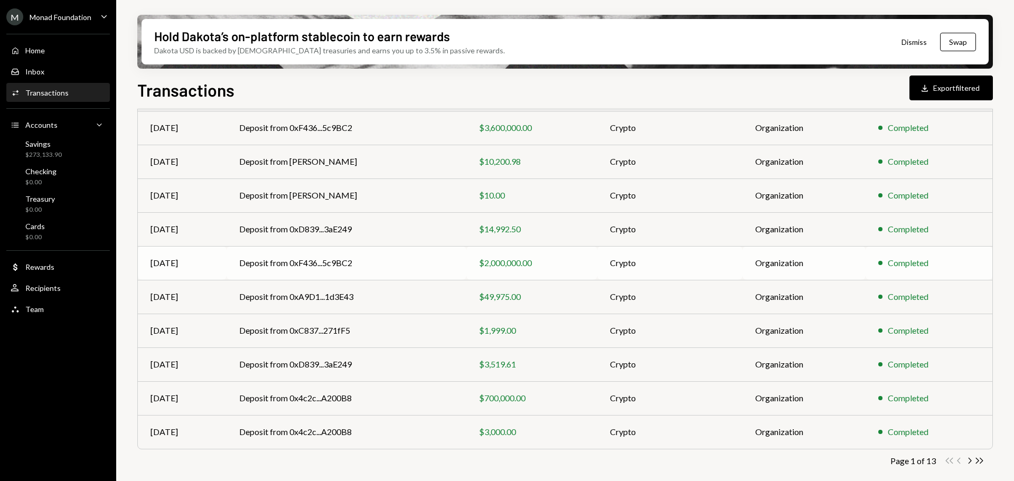
click at [397, 266] on td "Deposit from 0xF436...5c9BC2" at bounding box center [347, 263] width 240 height 34
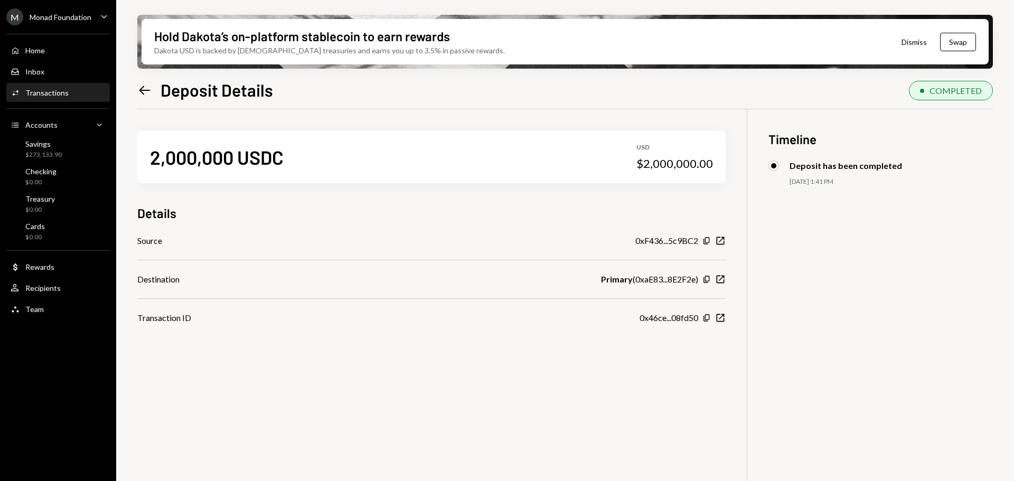
scroll to position [53, 0]
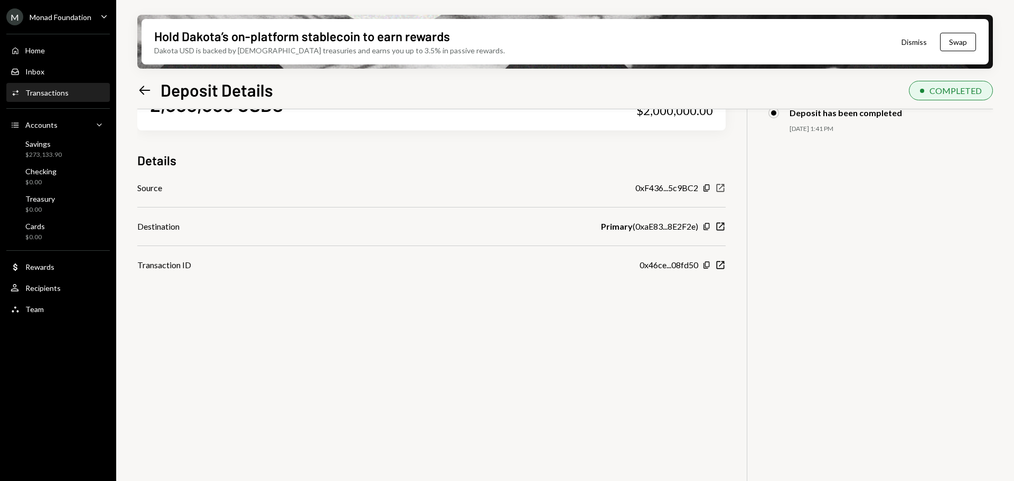
click at [725, 188] on icon "New Window" at bounding box center [720, 188] width 11 height 11
click at [42, 146] on div "Savings" at bounding box center [43, 143] width 36 height 9
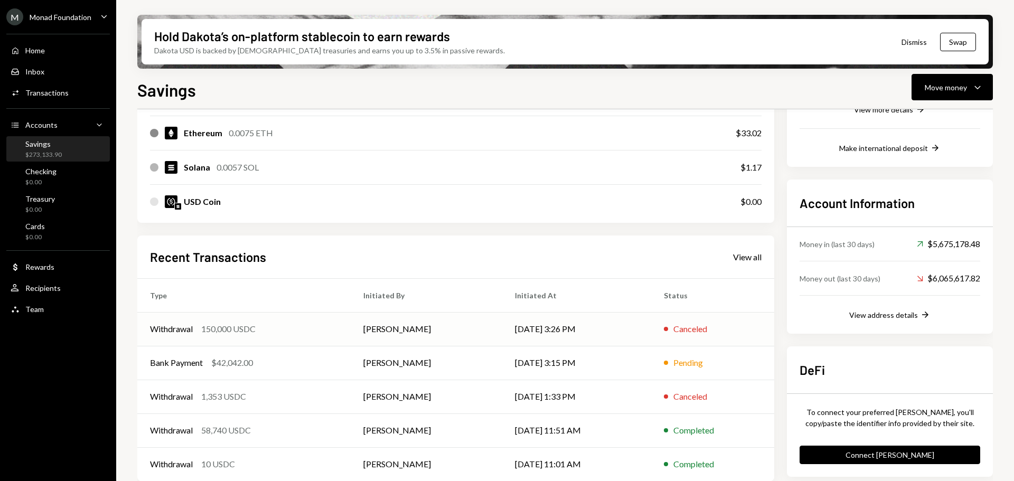
scroll to position [240, 0]
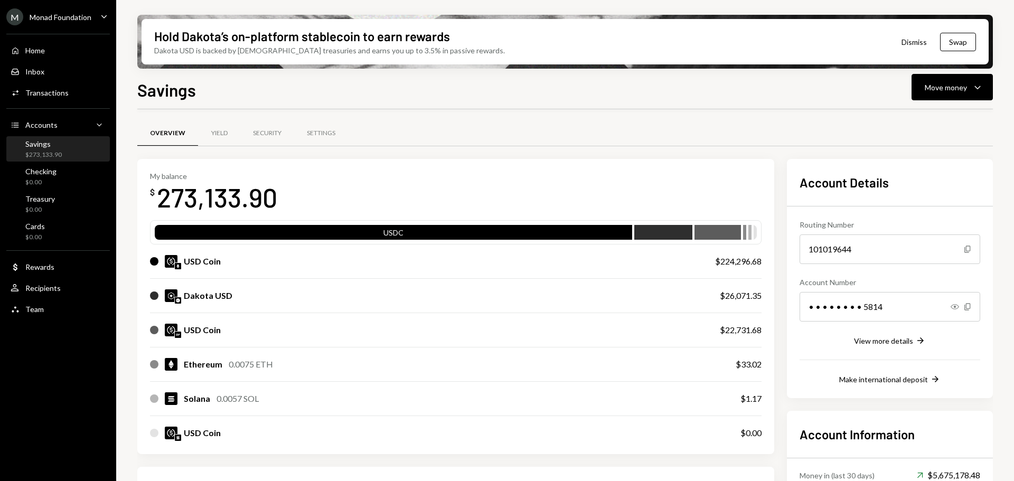
scroll to position [240, 0]
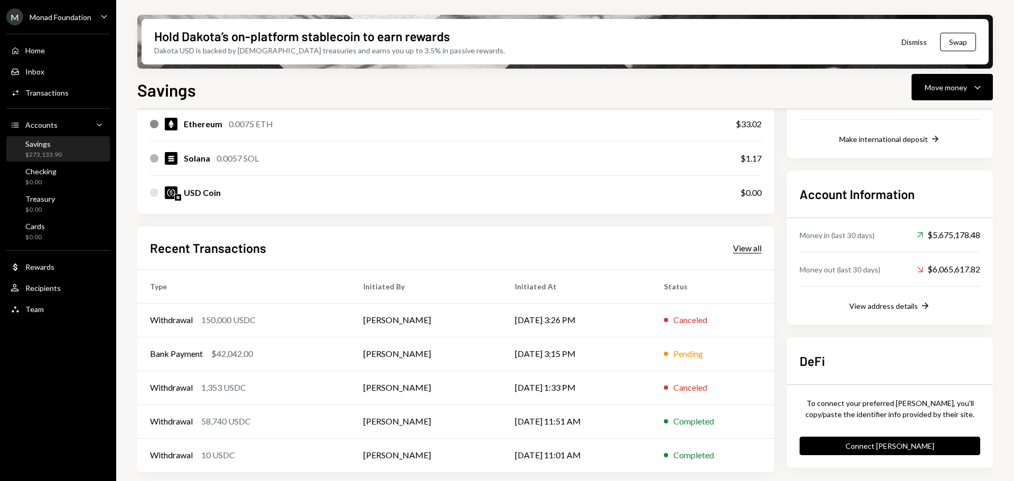
click at [740, 247] on div "View all" at bounding box center [747, 248] width 29 height 11
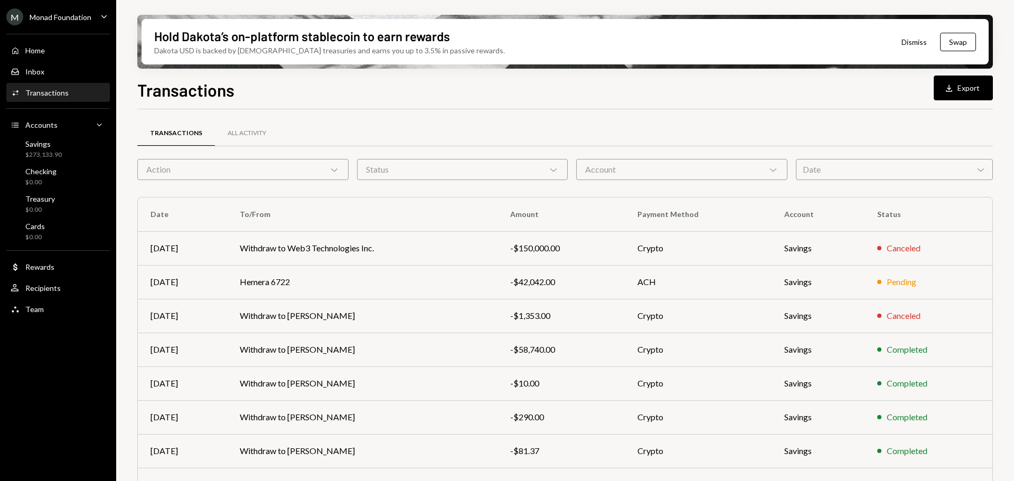
click at [271, 177] on div "Action Chevron Down" at bounding box center [242, 169] width 211 height 21
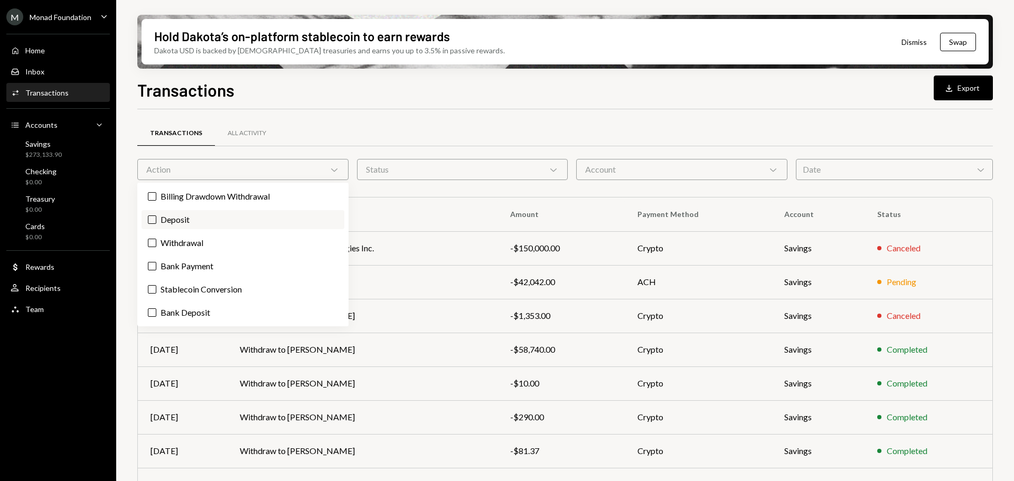
click at [182, 223] on label "Deposit" at bounding box center [243, 219] width 203 height 19
click at [156, 223] on button "Deposit" at bounding box center [152, 219] width 8 height 8
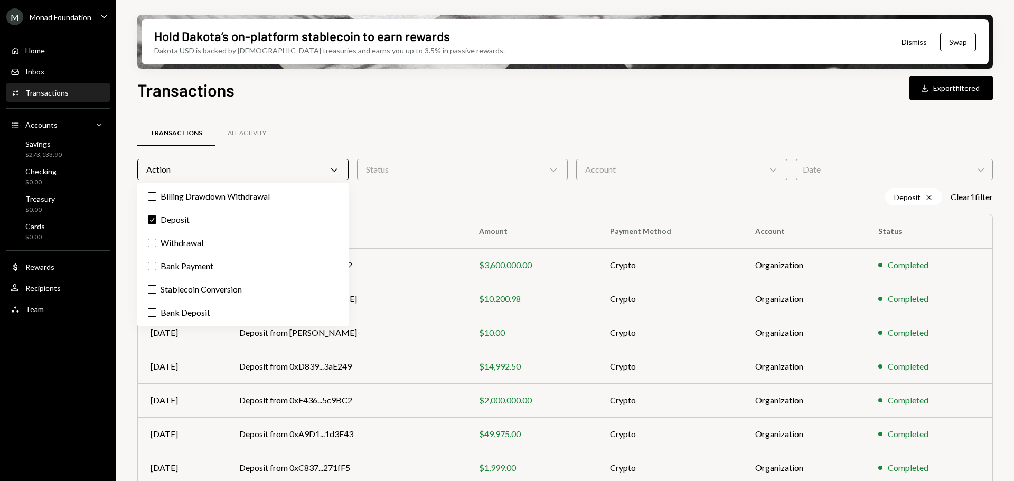
click at [384, 137] on div "Transactions All Activity" at bounding box center [565, 133] width 856 height 27
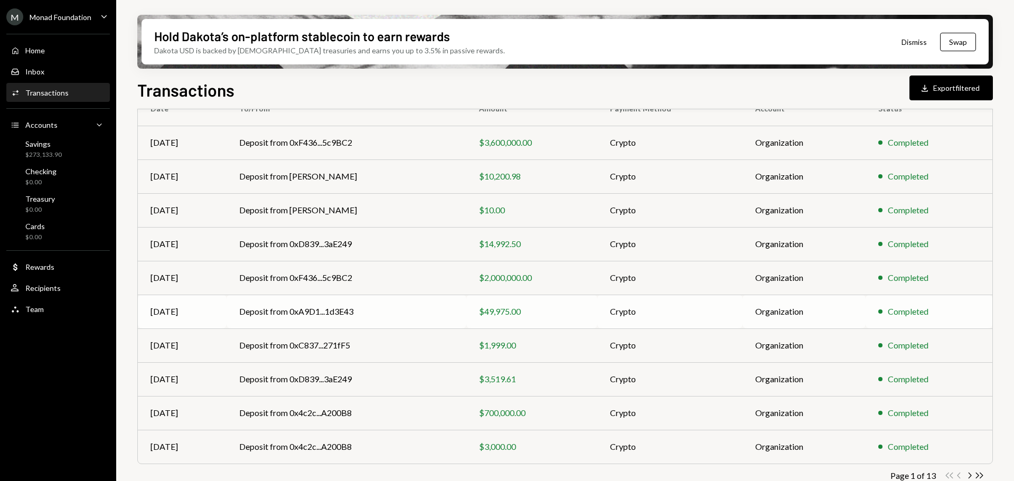
scroll to position [137, 0]
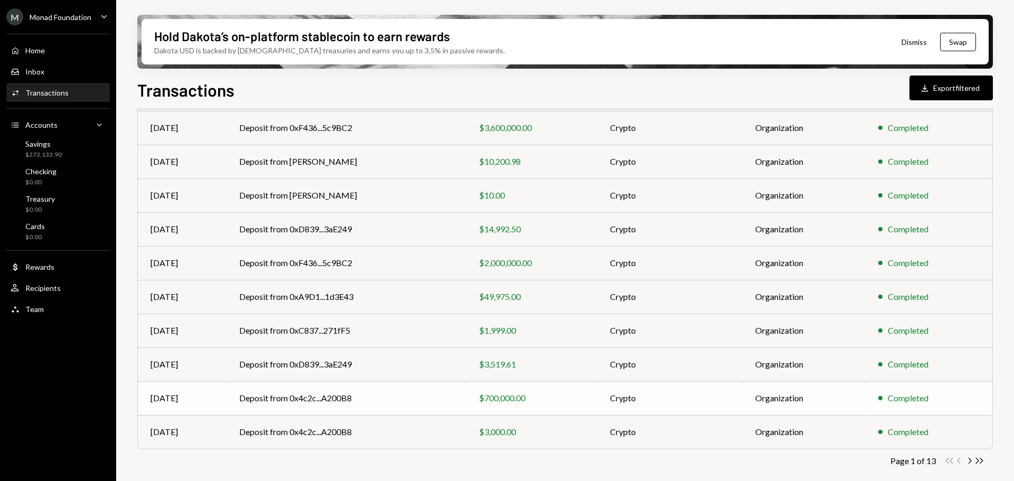
click at [400, 401] on td "Deposit from 0x4c2c...A200B8" at bounding box center [347, 398] width 240 height 34
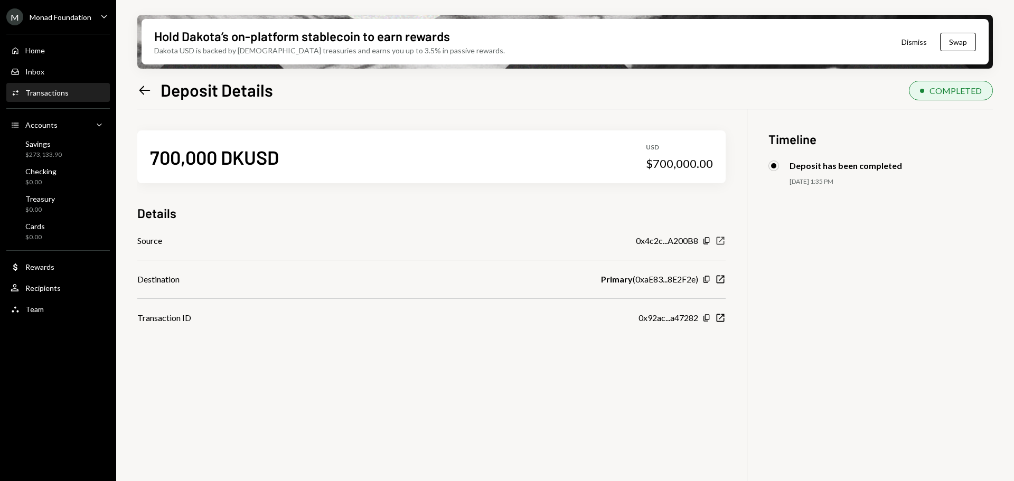
click at [720, 239] on icon "New Window" at bounding box center [720, 241] width 11 height 11
click at [55, 21] on div "Monad Foundation" at bounding box center [61, 17] width 62 height 9
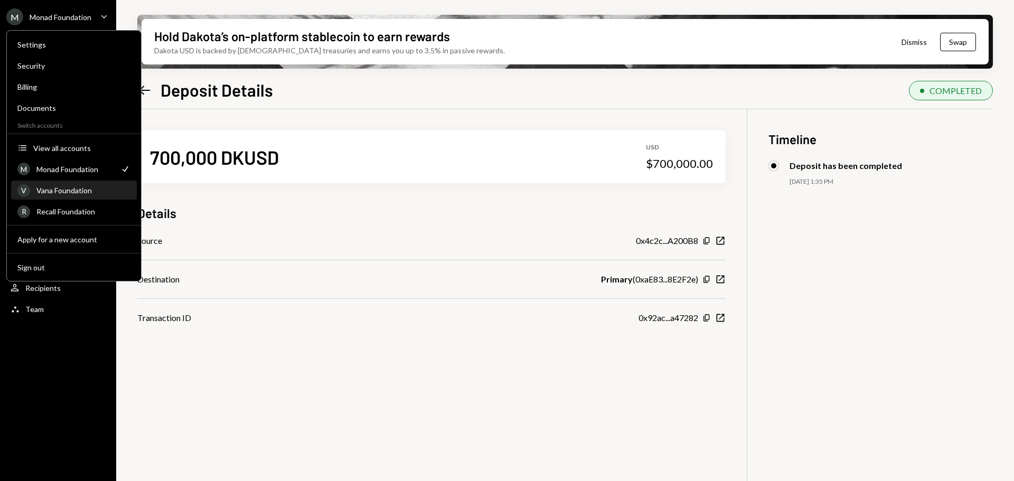
click at [68, 194] on div "Vana Foundation" at bounding box center [83, 190] width 94 height 9
